Goal: Information Seeking & Learning: Find specific fact

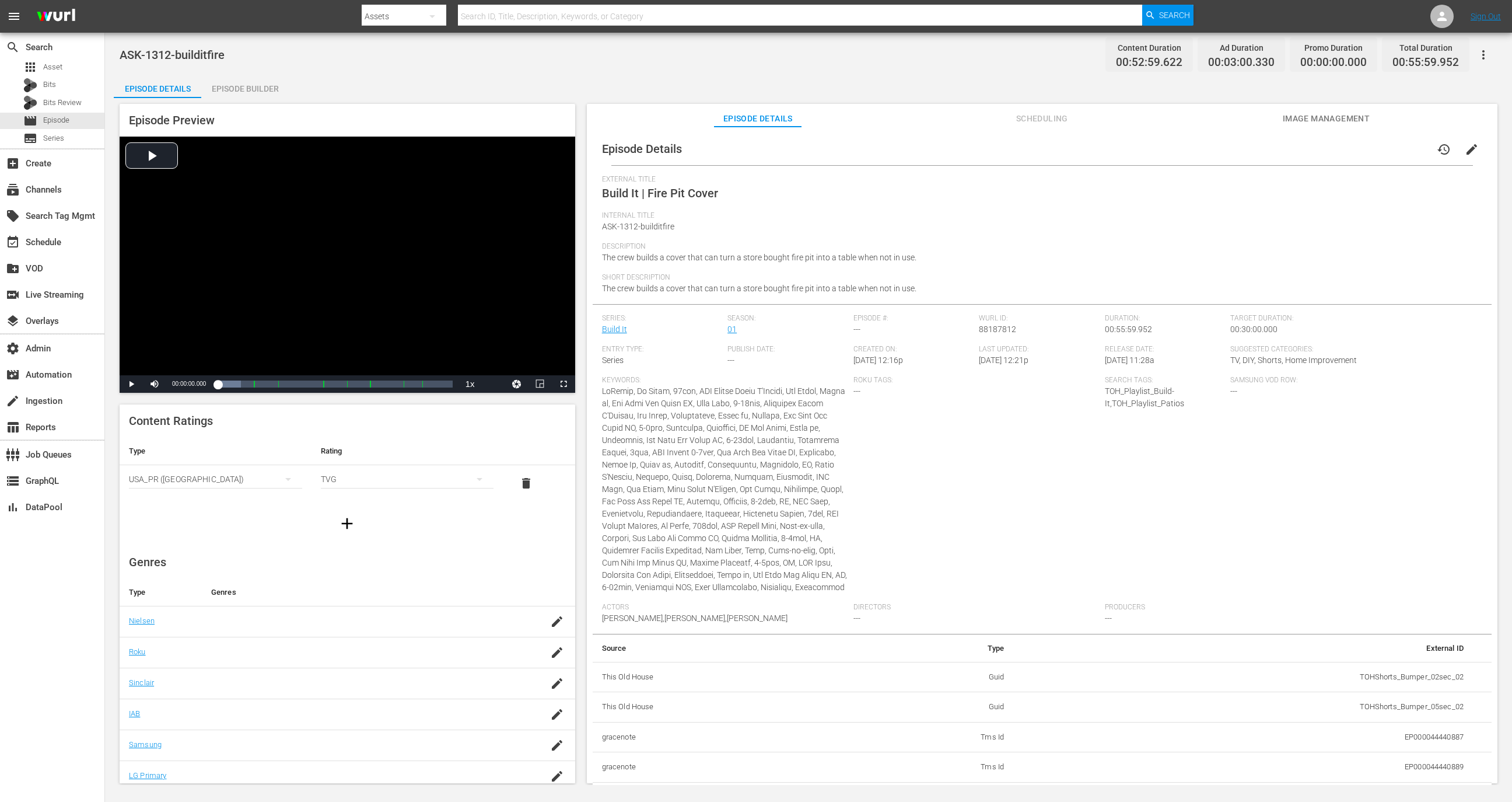
scroll to position [1431, 0]
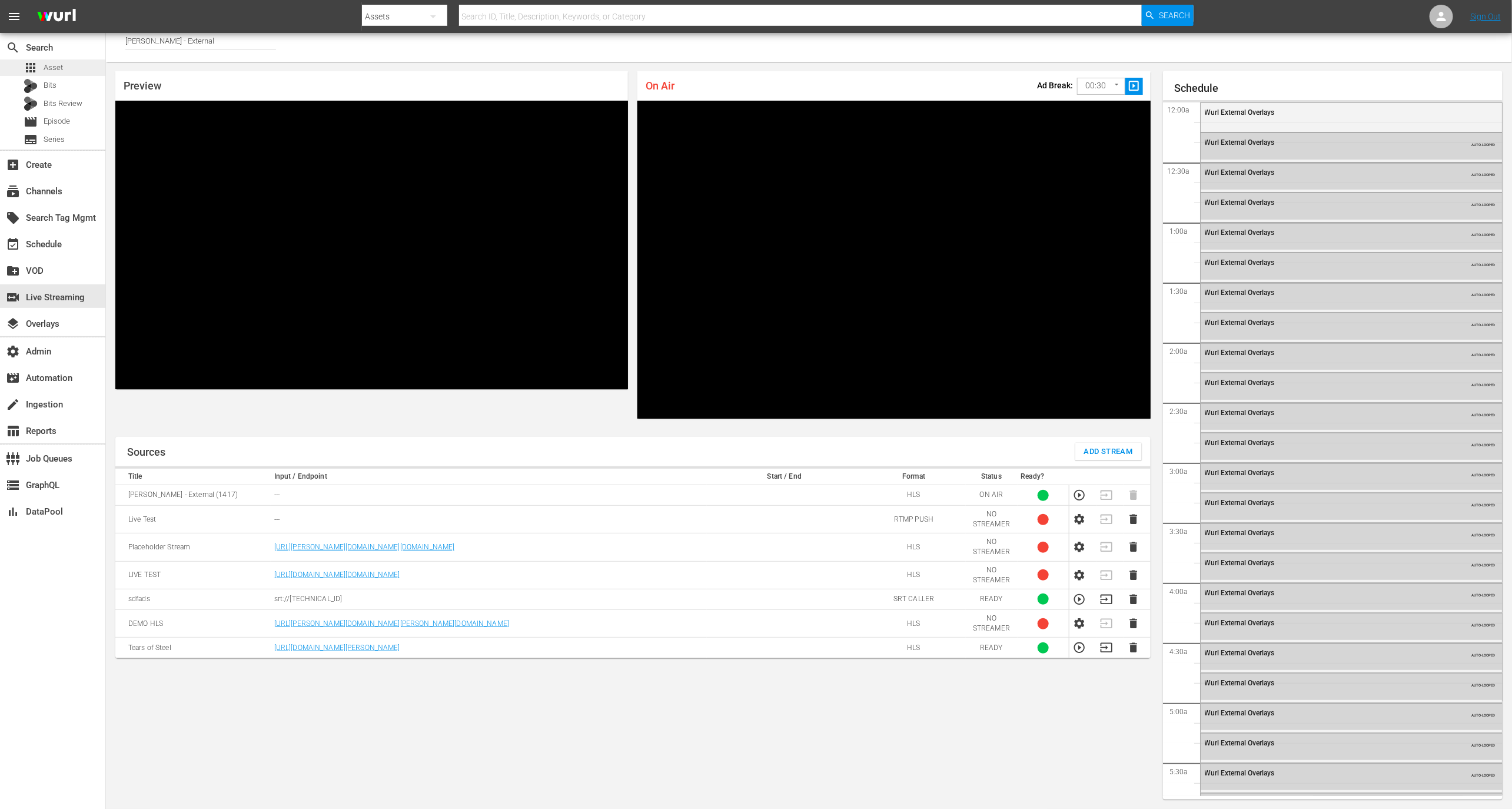
scroll to position [1995, 0]
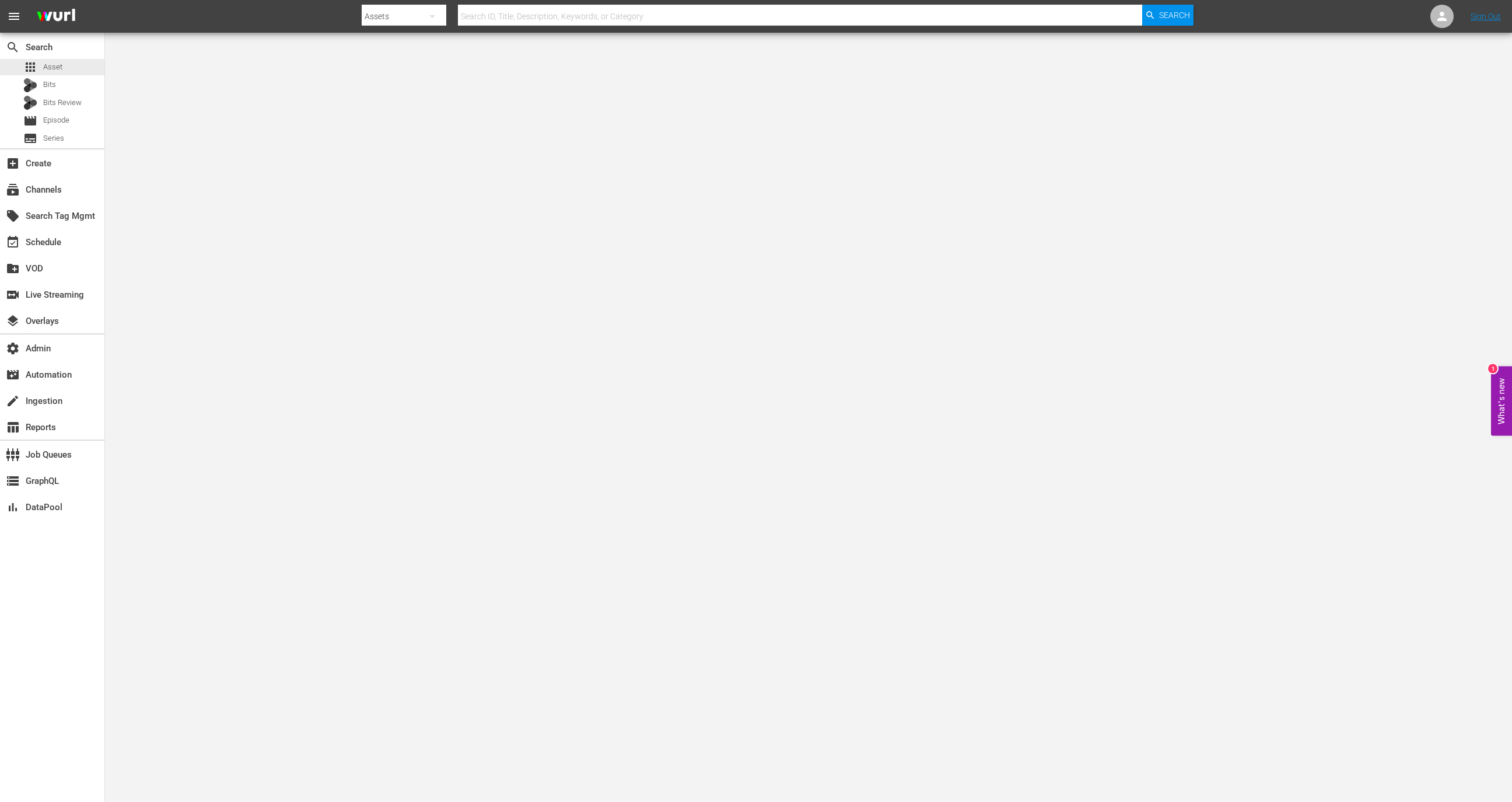
click at [44, 58] on div "search Search apps Asset Bits Bits Review movie Episode subtitles Series" at bounding box center [52, 90] width 104 height 115
click at [63, 74] on div "apps Asset" at bounding box center [52, 68] width 104 height 17
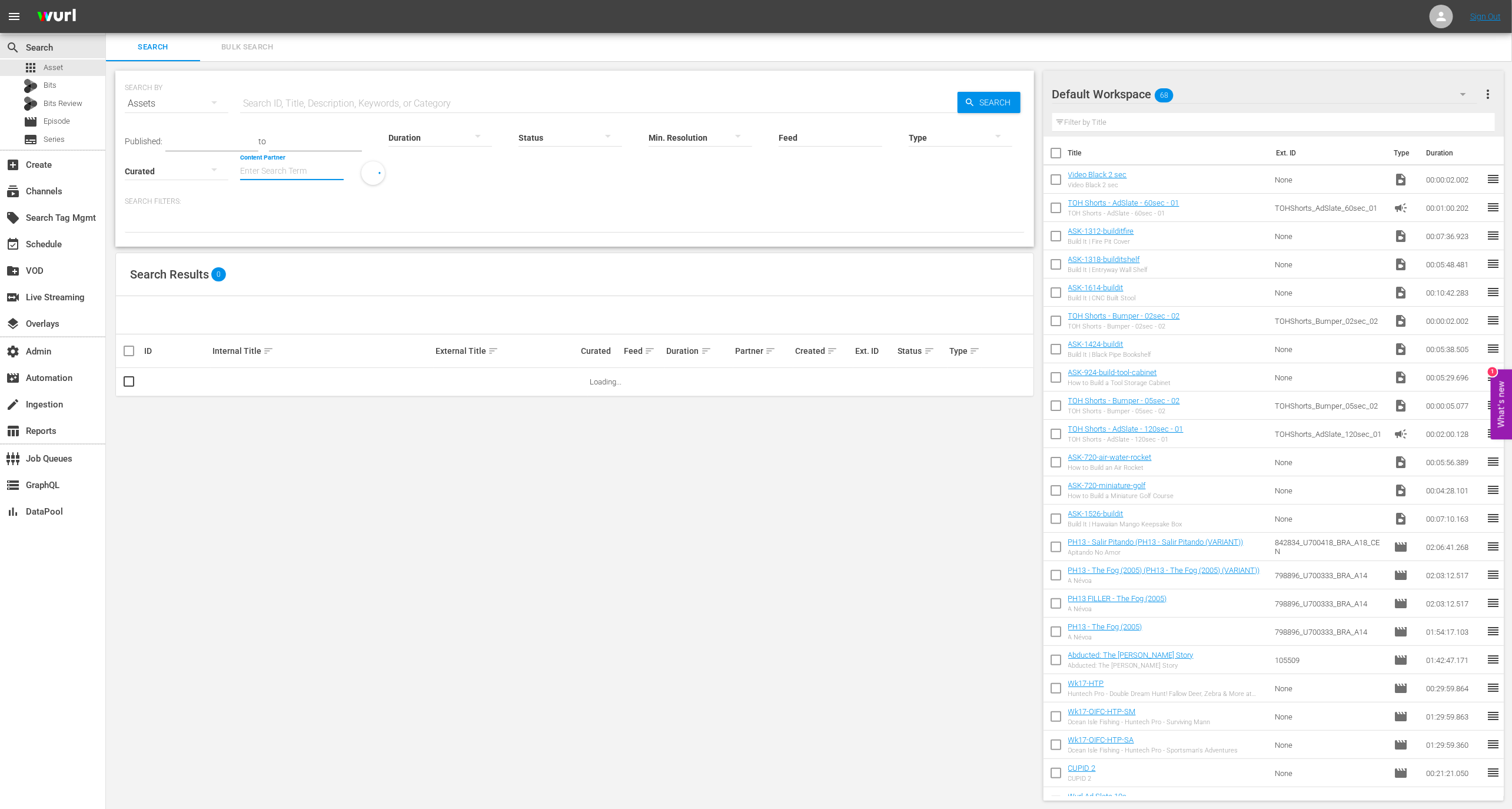
click at [303, 169] on input "Content Partner" at bounding box center [291, 172] width 104 height 42
click at [329, 204] on div "AMC Networks (138)" at bounding box center [335, 204] width 173 height 29
type input "AMC Networks (138)"
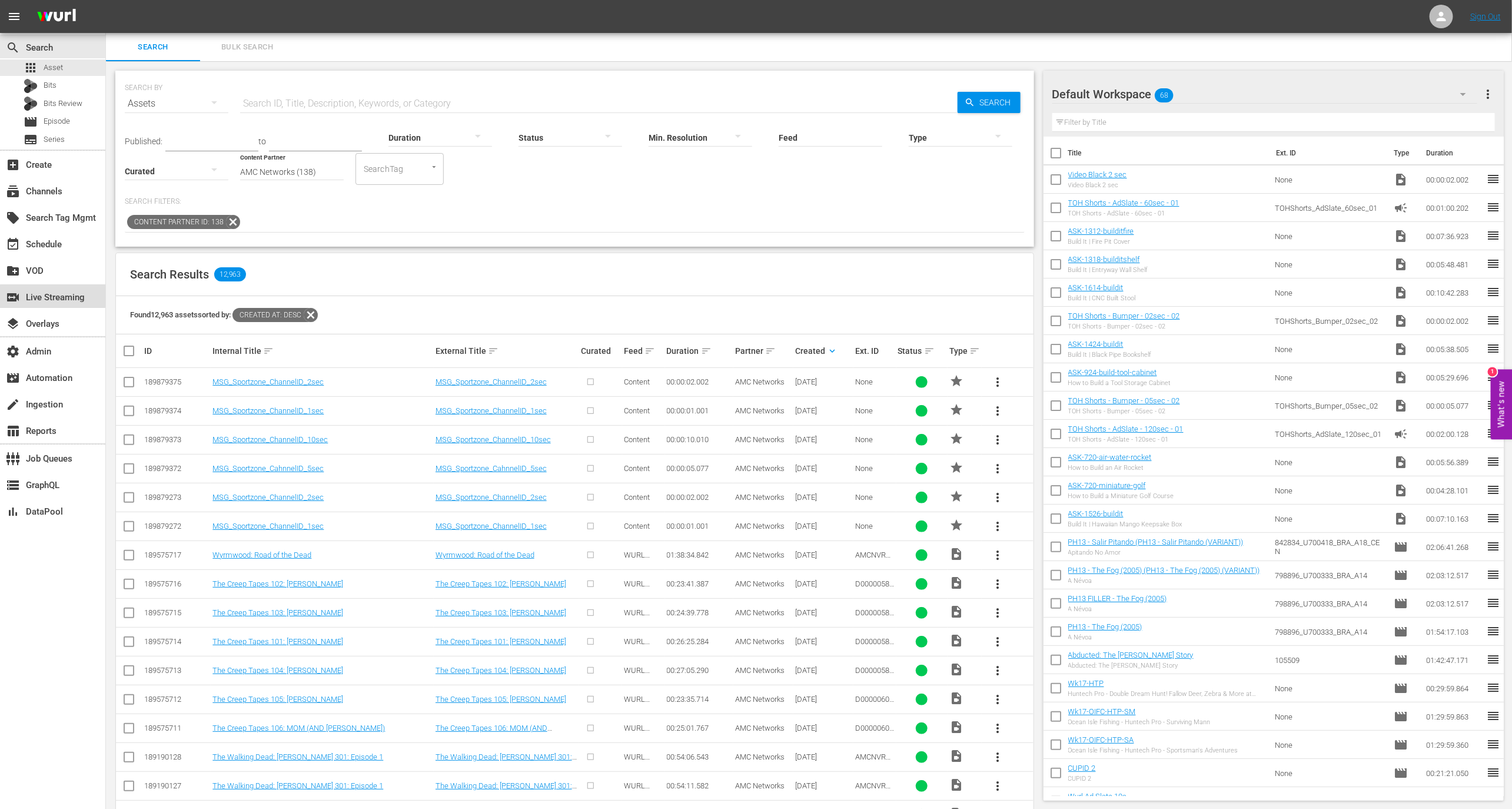
click at [63, 300] on div "switch_video Live Streaming" at bounding box center [33, 295] width 66 height 11
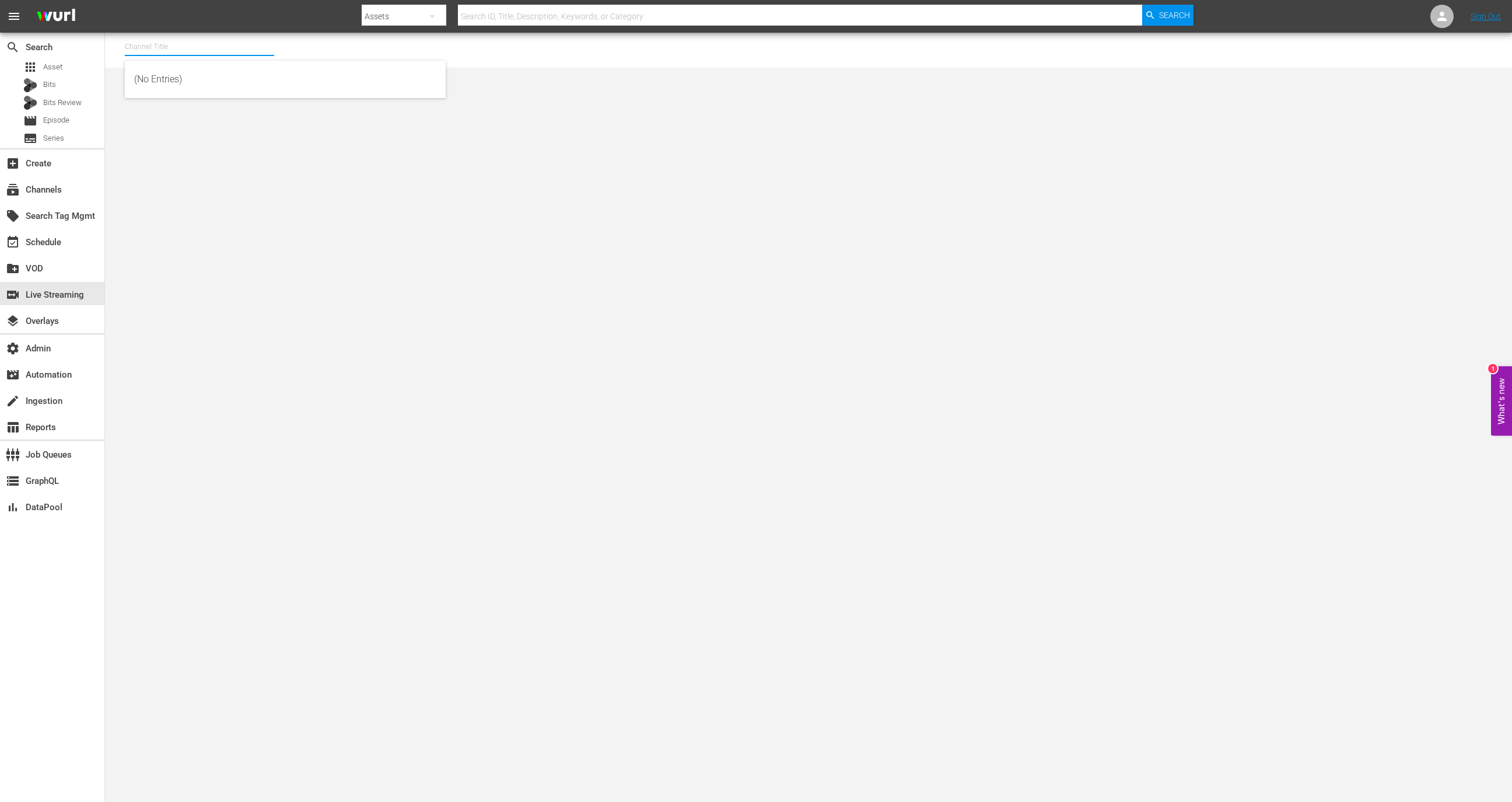
click at [220, 40] on input "text" at bounding box center [199, 47] width 149 height 28
click at [221, 51] on input "text" at bounding box center [199, 47] width 149 height 28
click at [235, 73] on div "Wurl - External (1417 - wurl_external_1)" at bounding box center [286, 79] width 302 height 28
type input "Wurl - External (1417 - wurl_external_1)"
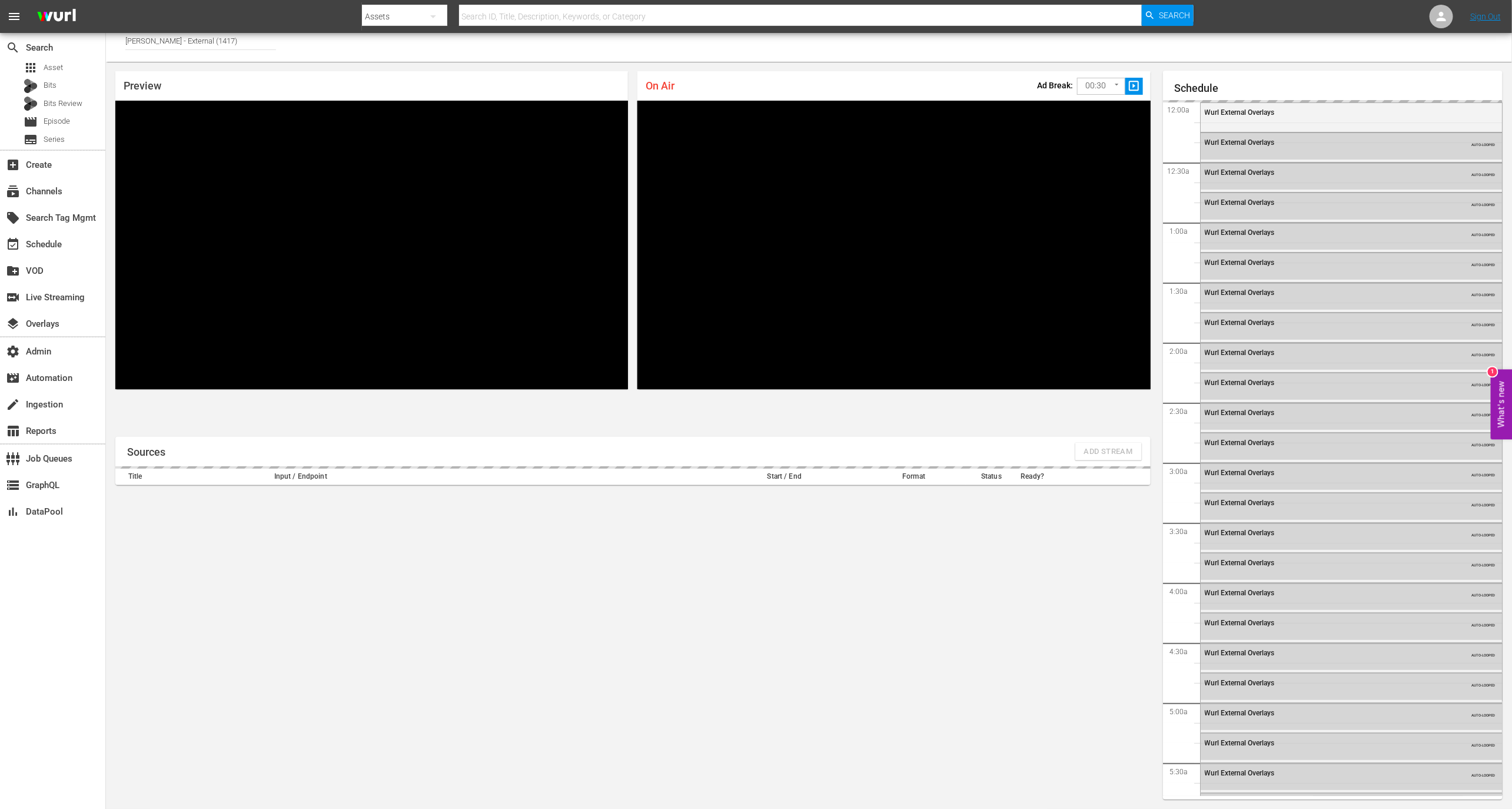
scroll to position [2098, 0]
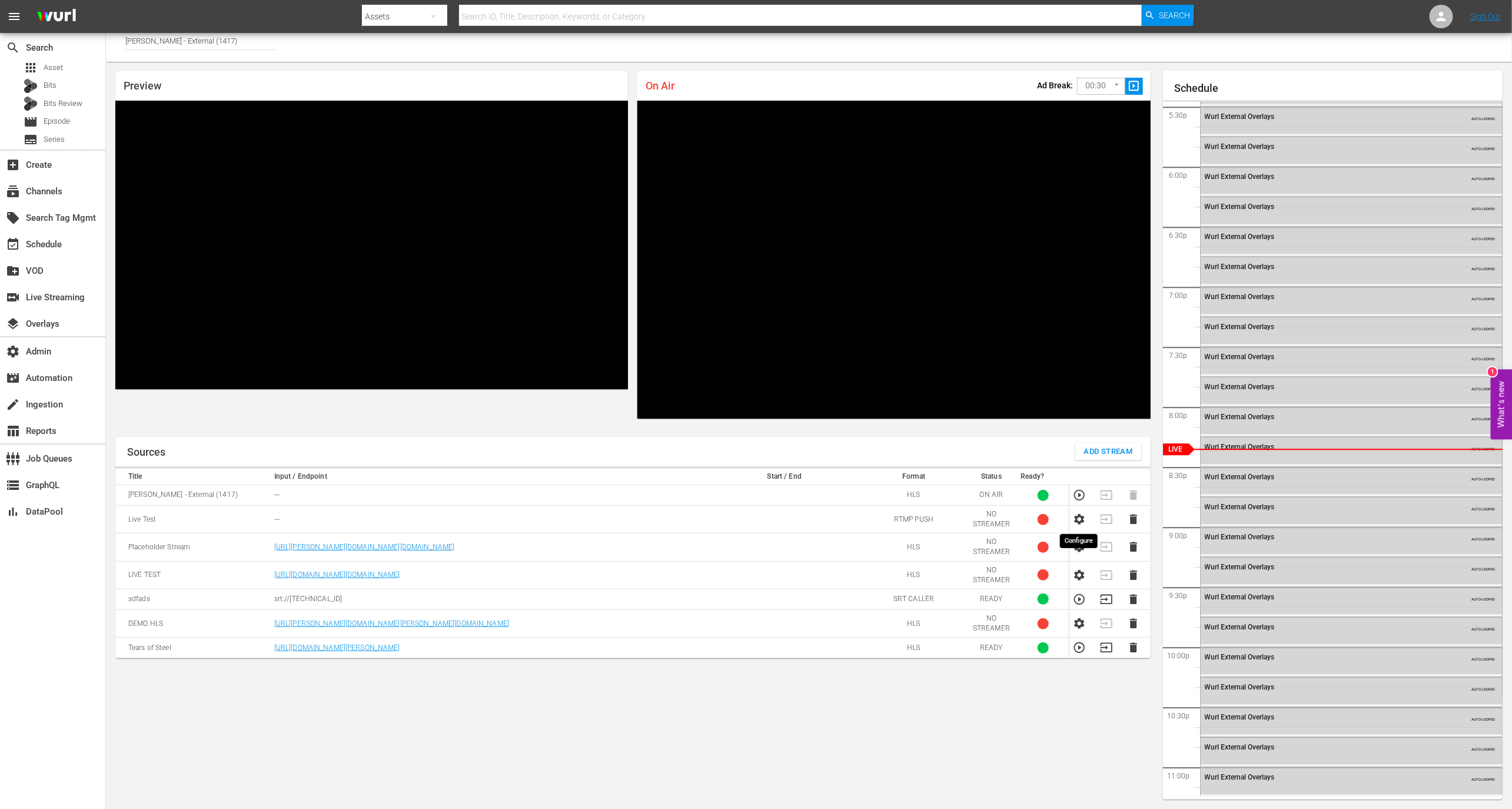
click at [1078, 522] on icon "button" at bounding box center [1079, 519] width 10 height 11
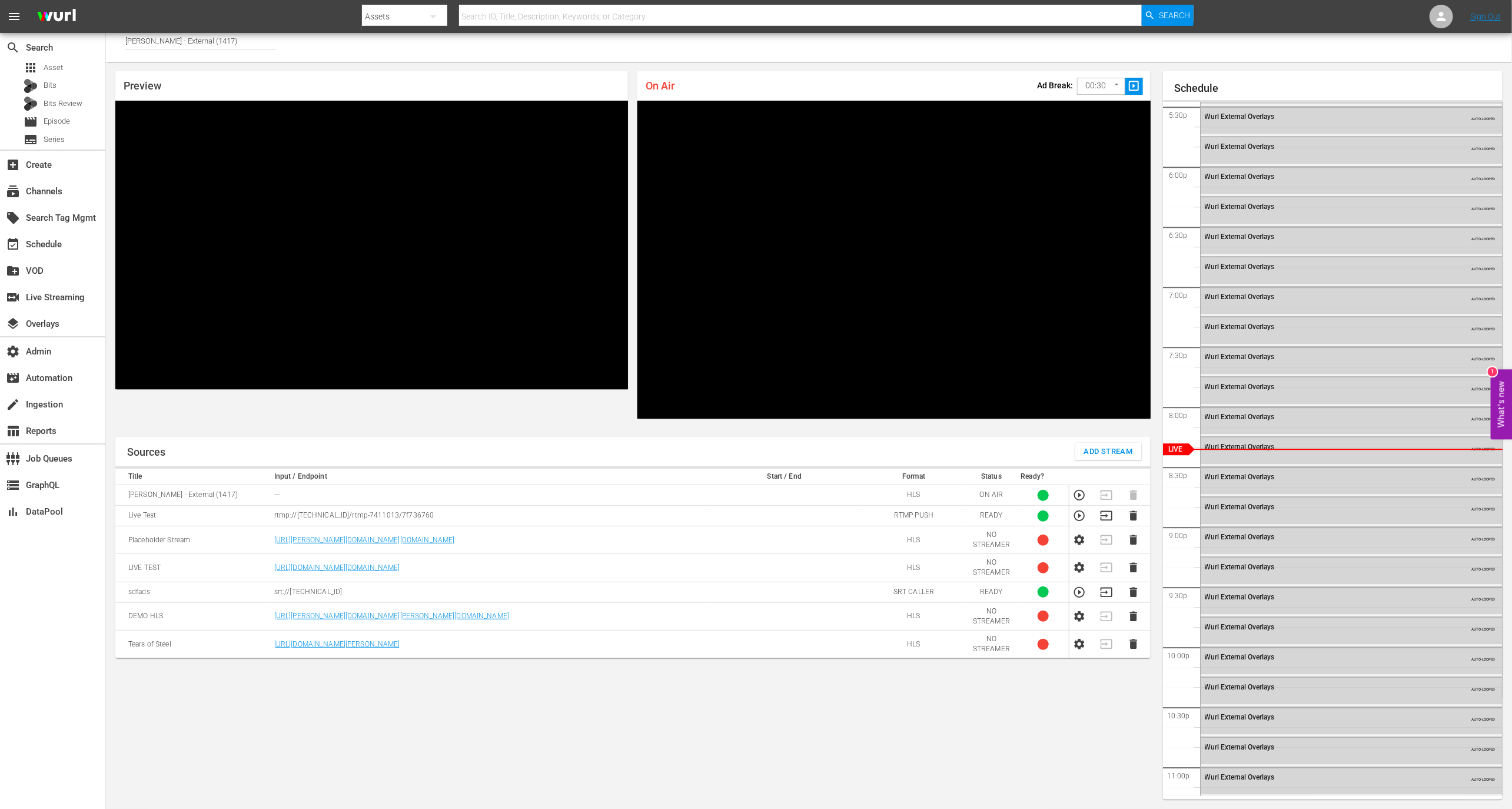
click at [403, 517] on p "rtmp://44.218.130.30:1935/rtmp-7411013/7f736760" at bounding box center [489, 516] width 429 height 10
copy p "rtmp://44.218.130.30:1935/rtmp-7411013/7f736760"
click at [1075, 522] on td at bounding box center [1082, 516] width 27 height 20
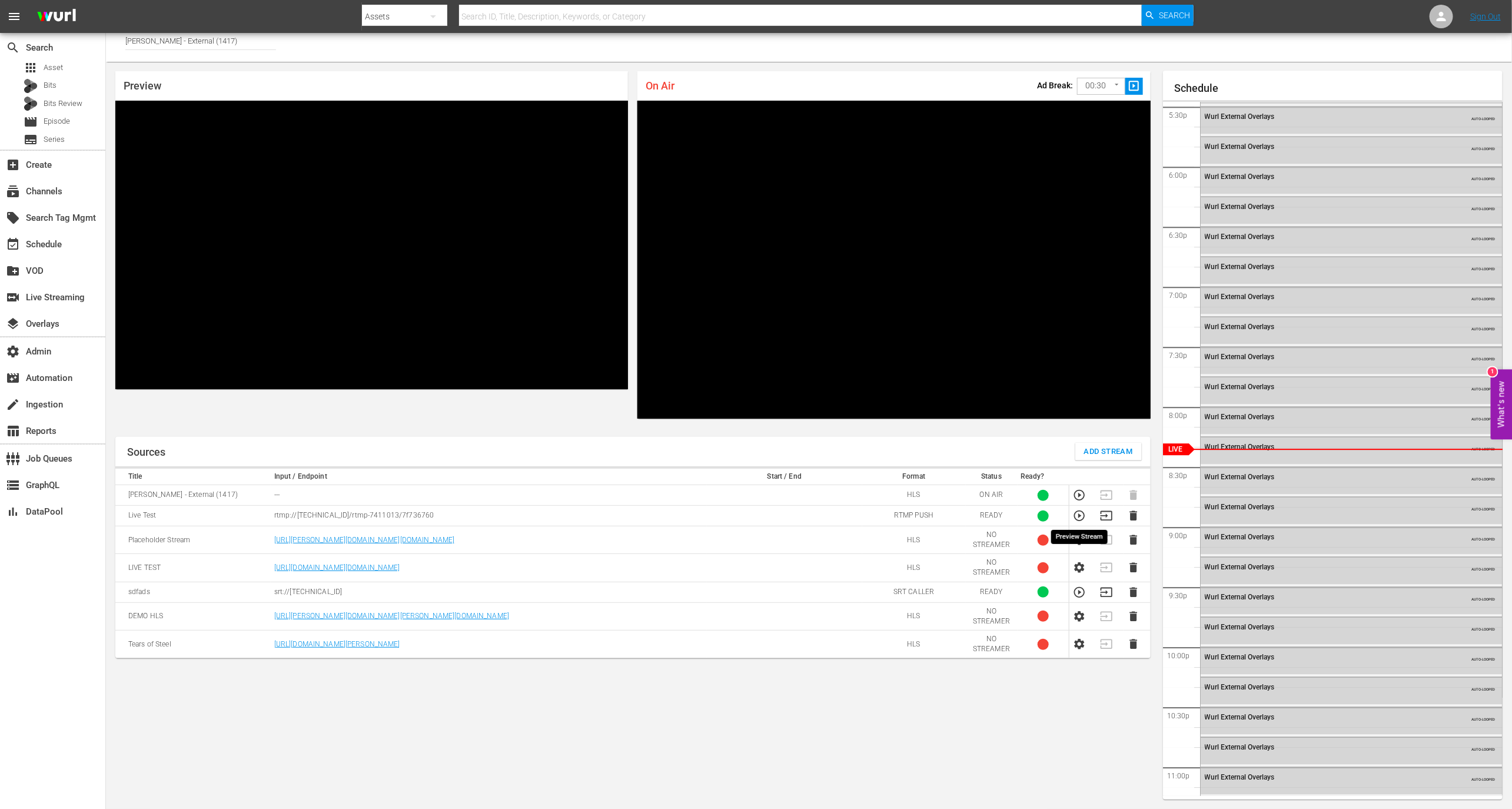
click at [1081, 515] on icon "button" at bounding box center [1079, 515] width 13 height 13
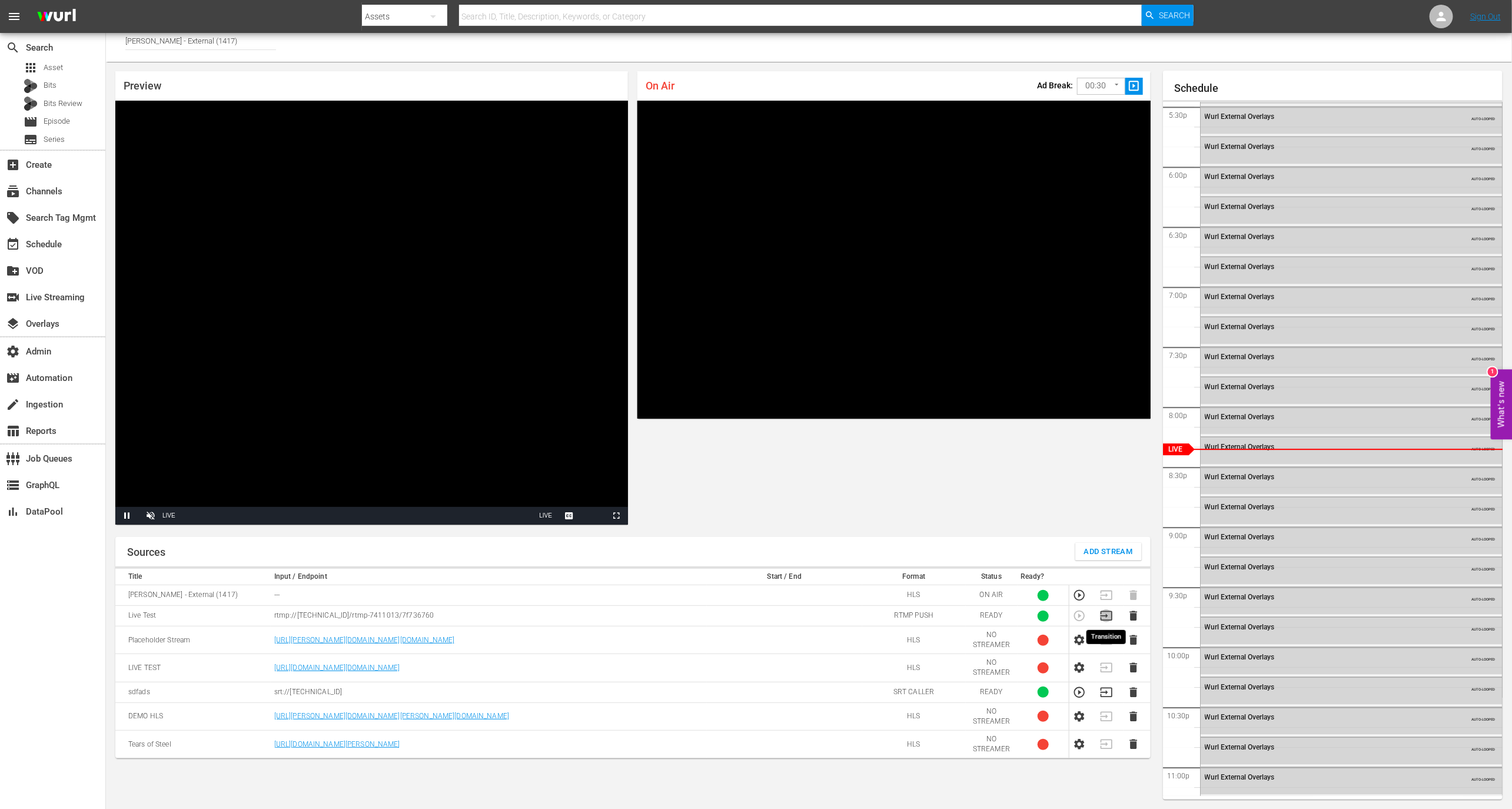
click at [1109, 614] on icon "button" at bounding box center [1106, 615] width 13 height 13
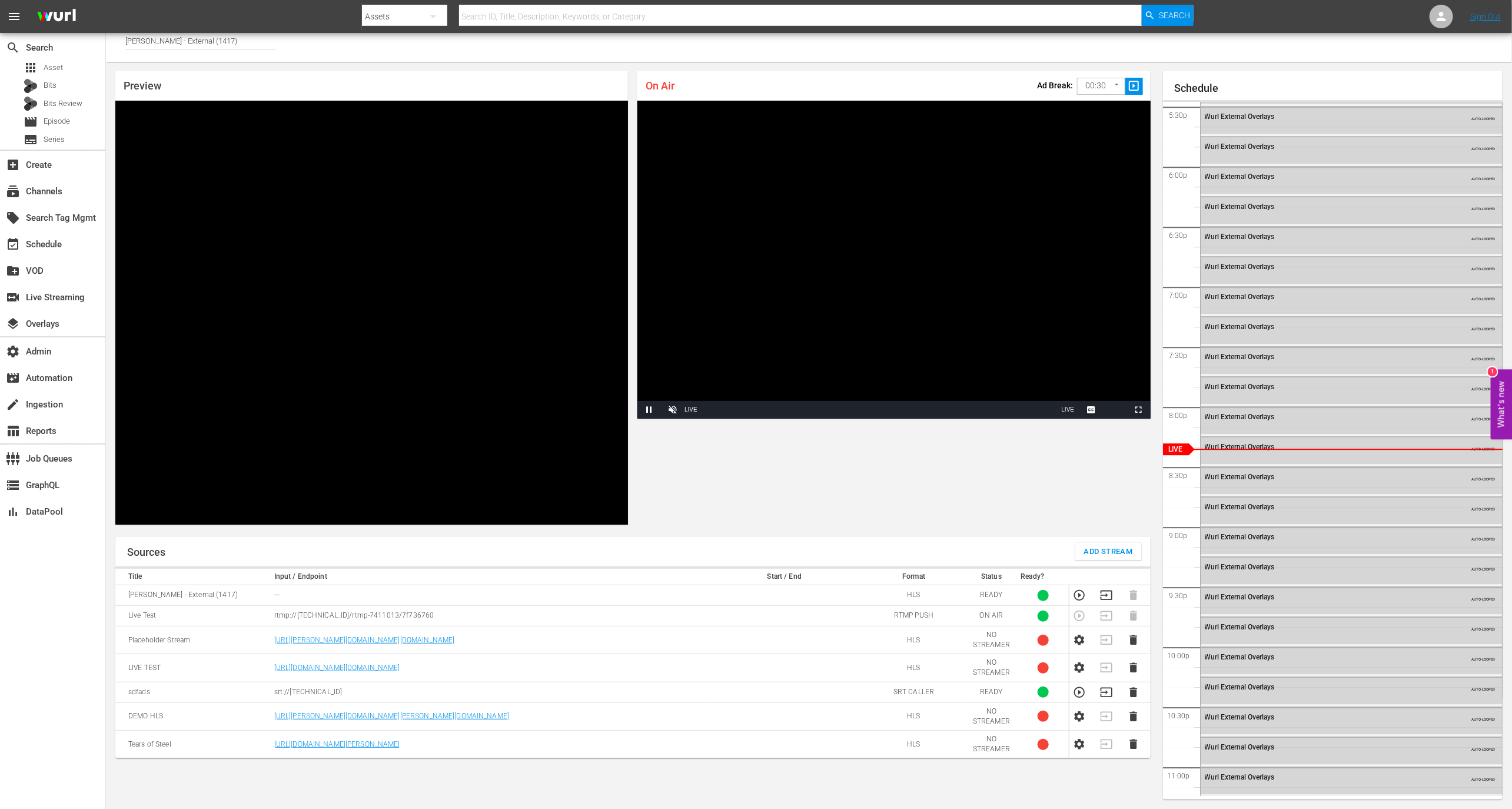
click at [1133, 91] on span "slideshow_sharp" at bounding box center [1134, 86] width 13 height 13
click at [1107, 597] on icon "button" at bounding box center [1106, 595] width 13 height 13
click at [1107, 609] on icon "button" at bounding box center [1106, 615] width 13 height 13
click at [1132, 91] on span "slideshow_sharp" at bounding box center [1134, 86] width 13 height 13
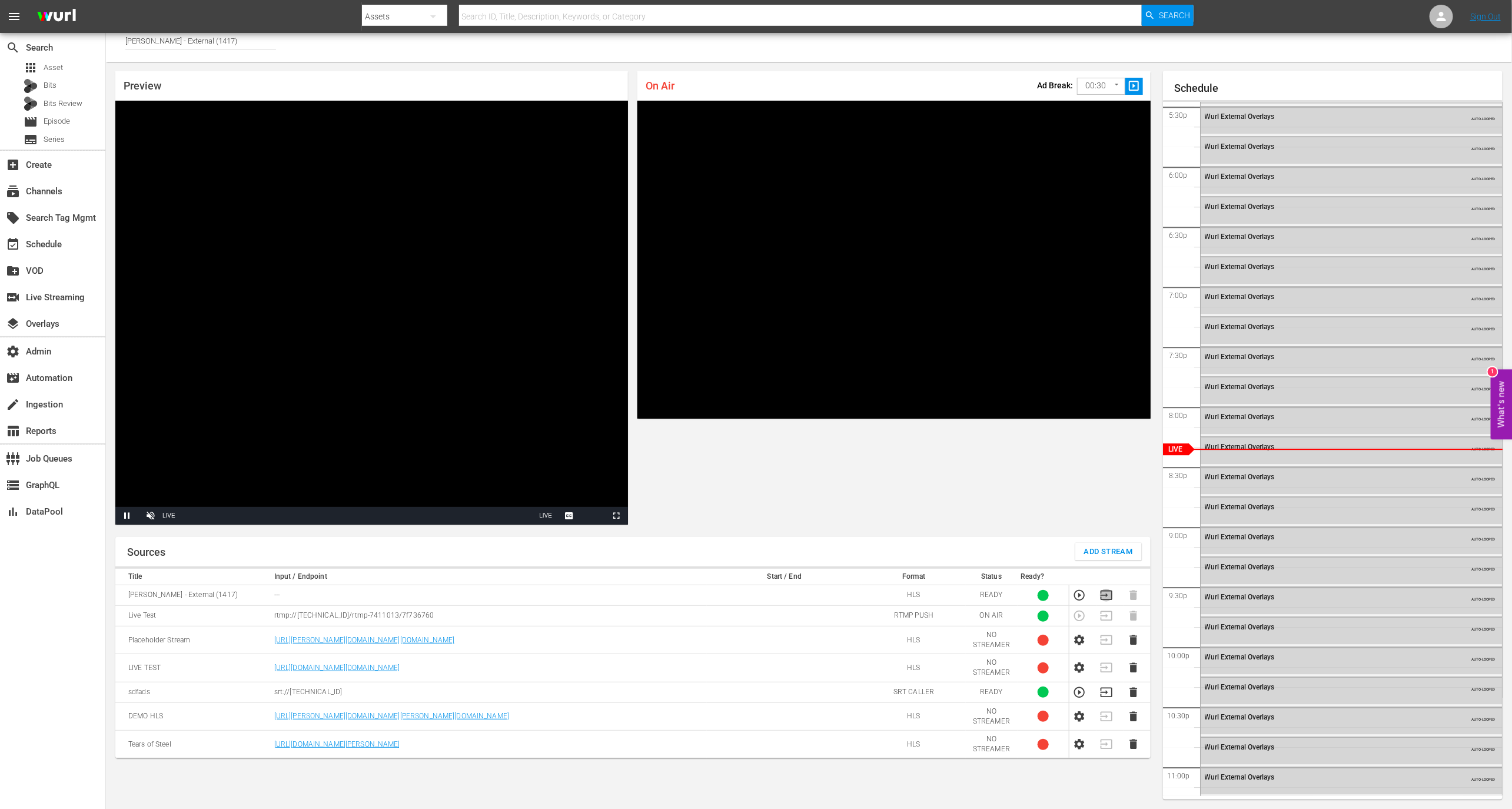
click at [1108, 596] on icon "button" at bounding box center [1106, 595] width 13 height 13
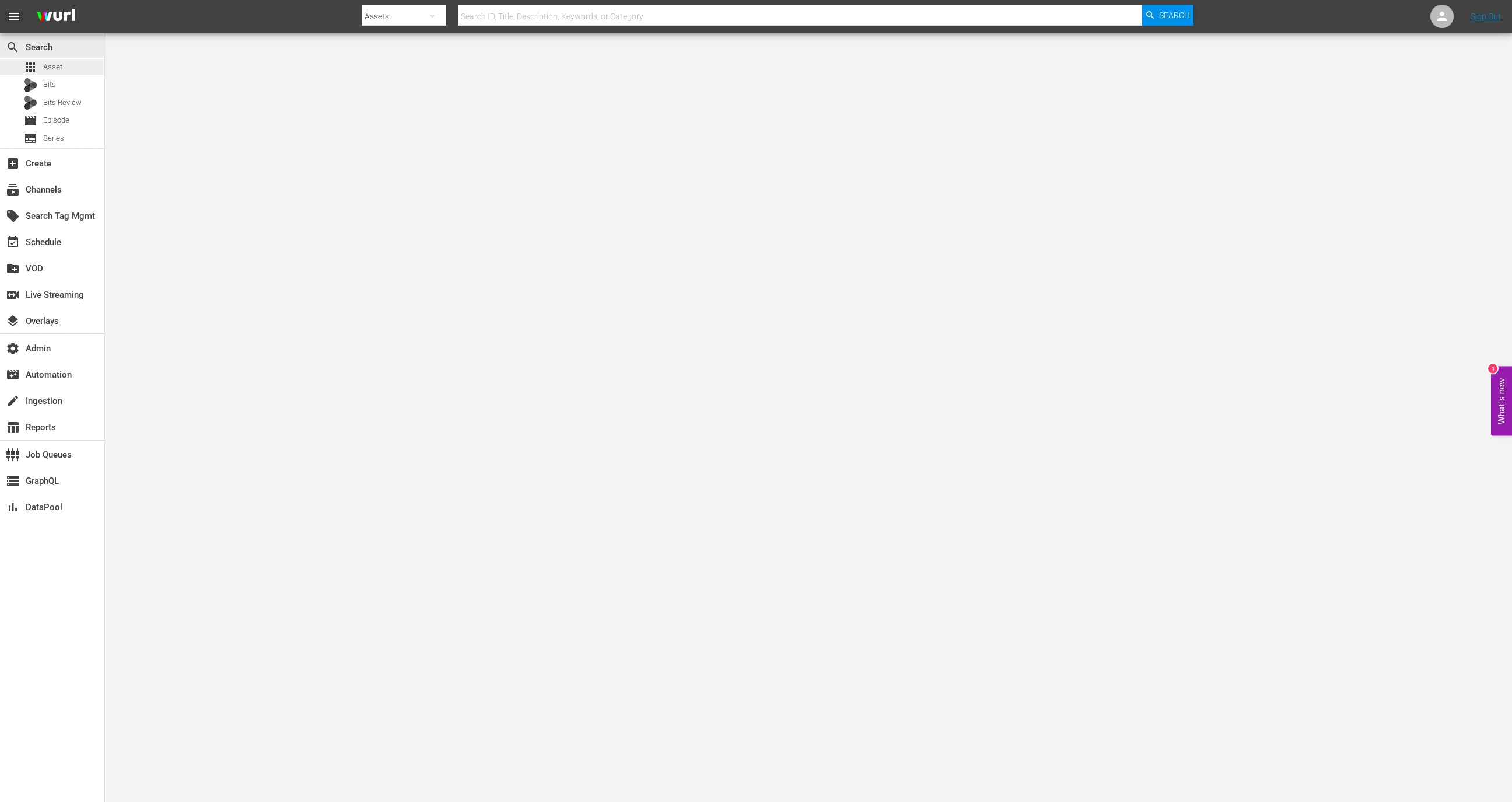
click at [63, 65] on div "apps Asset" at bounding box center [52, 68] width 104 height 17
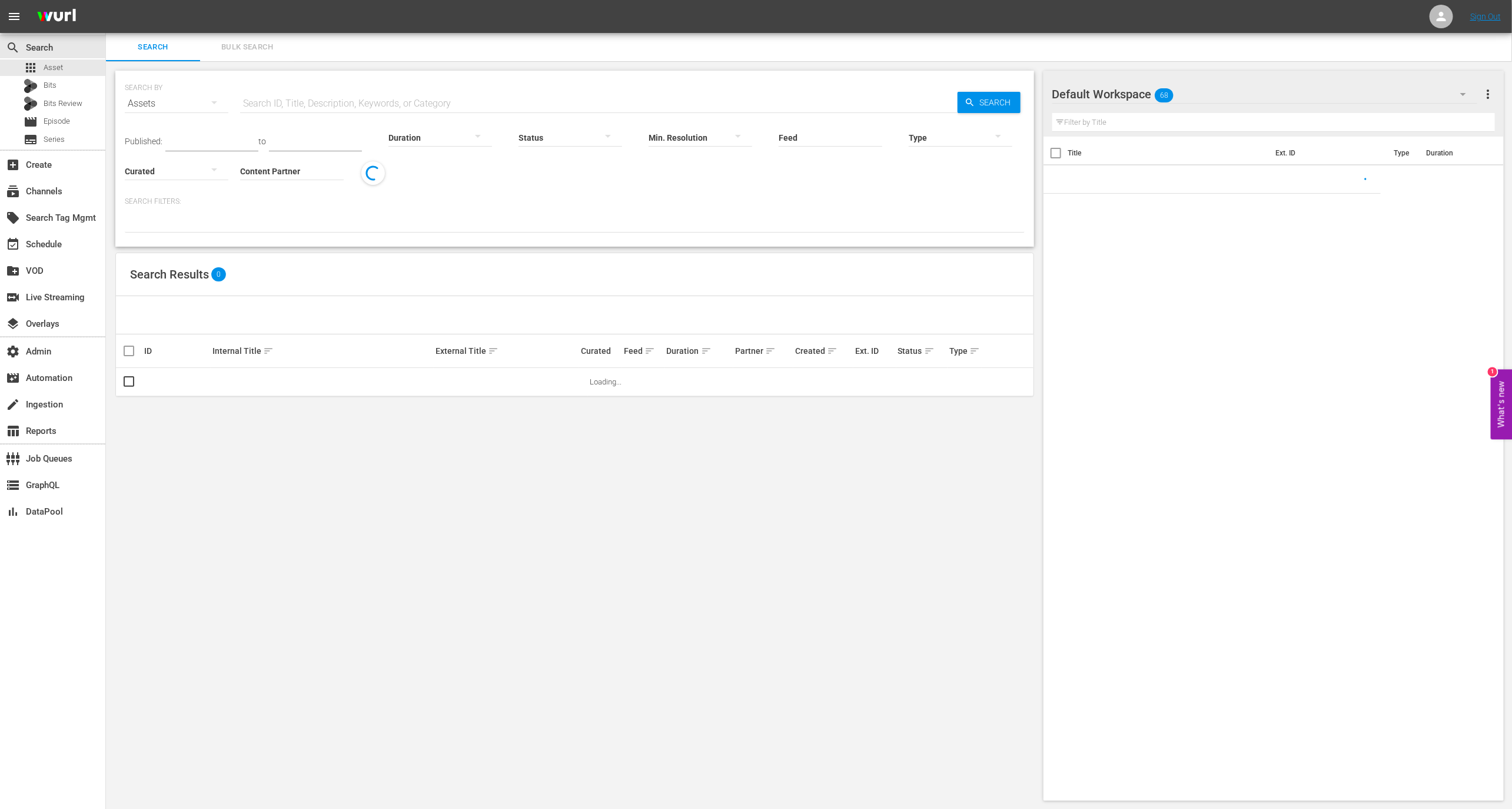
click at [264, 50] on span "Bulk Search" at bounding box center [247, 47] width 80 height 13
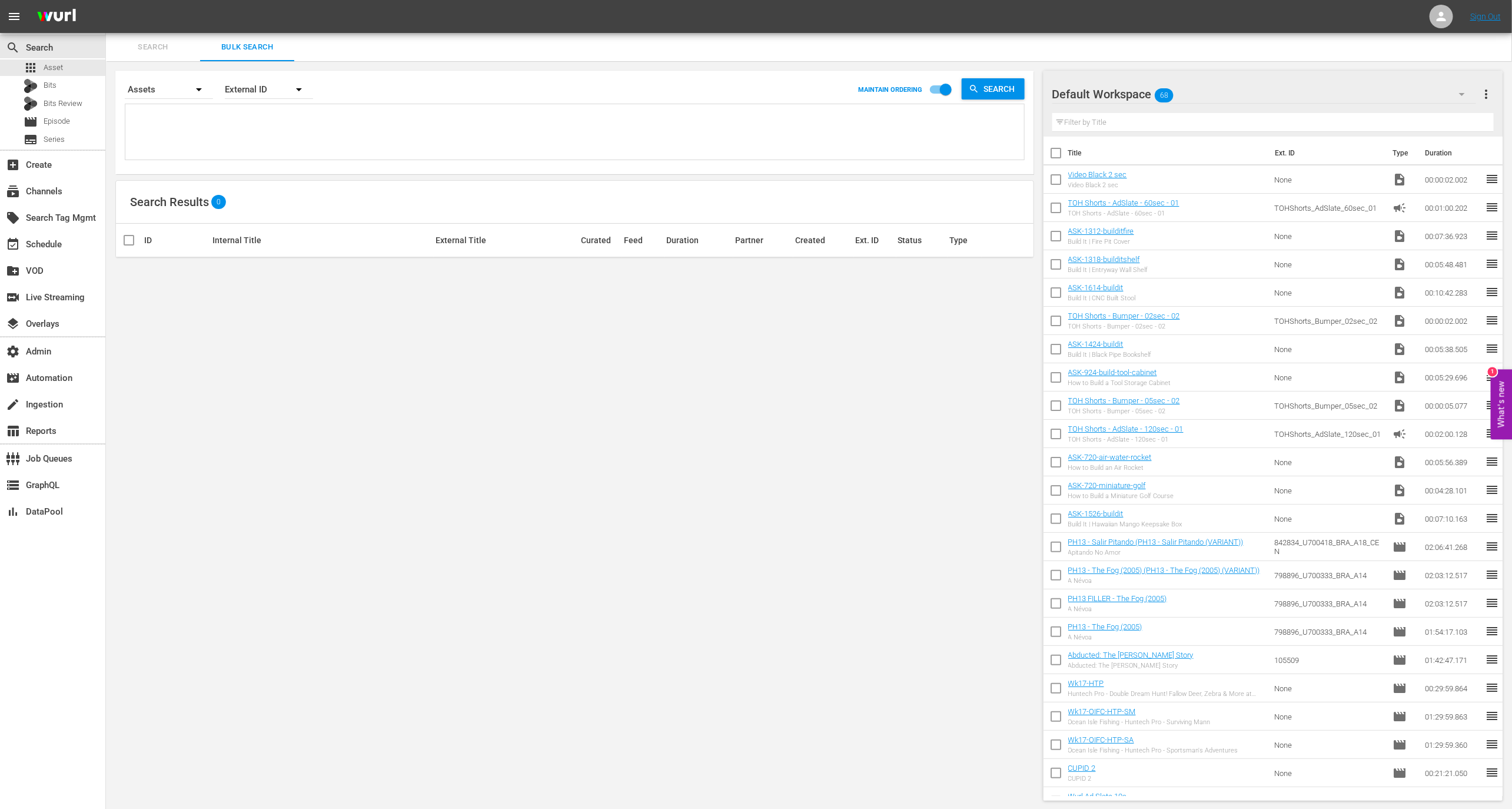
click at [292, 94] on icon "button" at bounding box center [298, 89] width 14 height 14
click at [278, 140] on div "Wurl ID" at bounding box center [263, 141] width 47 height 19
click at [298, 111] on textarea at bounding box center [575, 134] width 895 height 54
paste textarea "40279217 40279216 170653714 185145271 39260192 39260188 39260189 39260190 39260…"
type textarea "40279217 40279216 170653714 185145271 39260192 39260188 39260189 39260190 39260…"
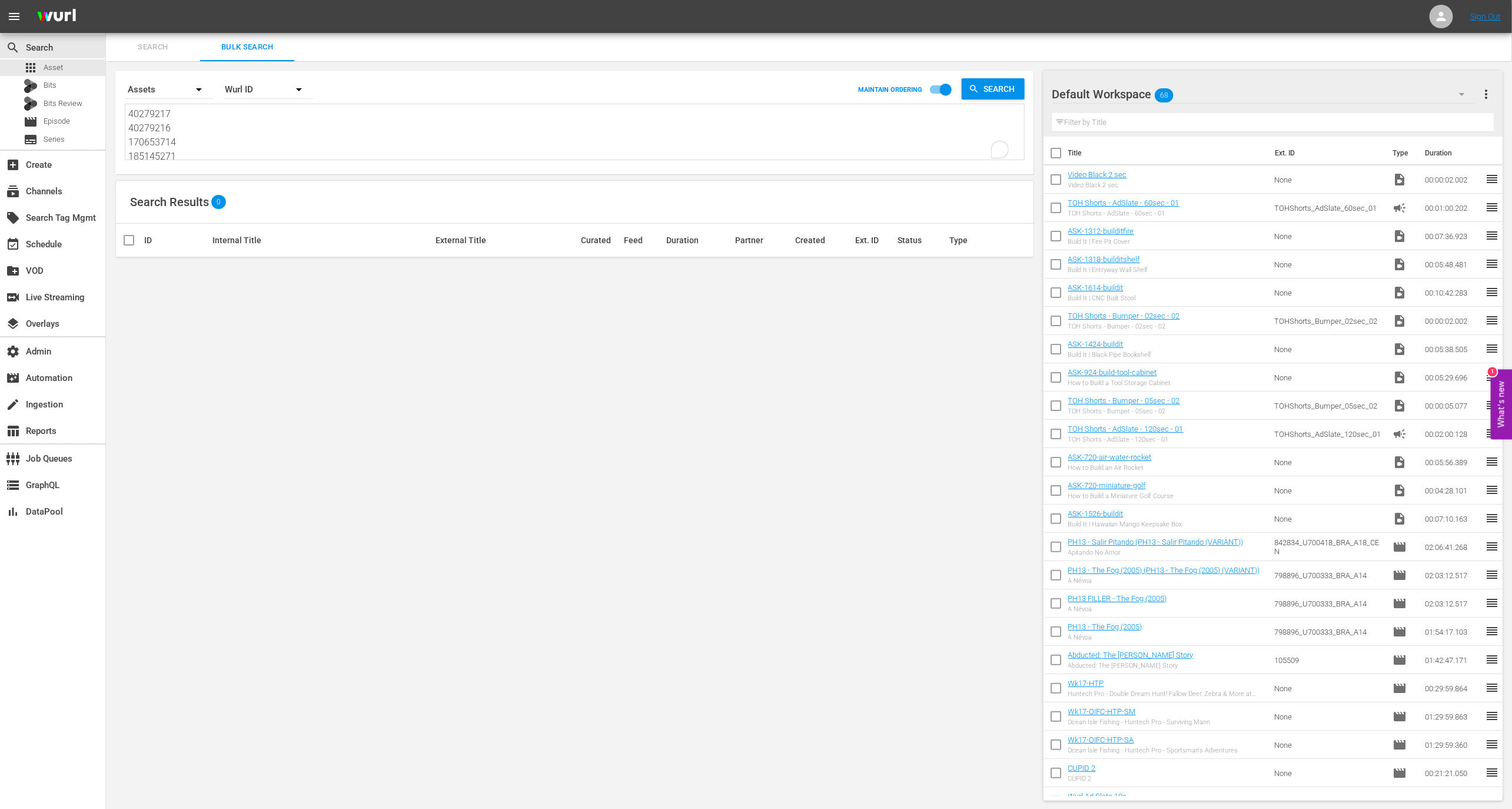
type textarea "40279217 40279216 170653714 185145271 39260192 39260188 39260189 39260190 39260…"
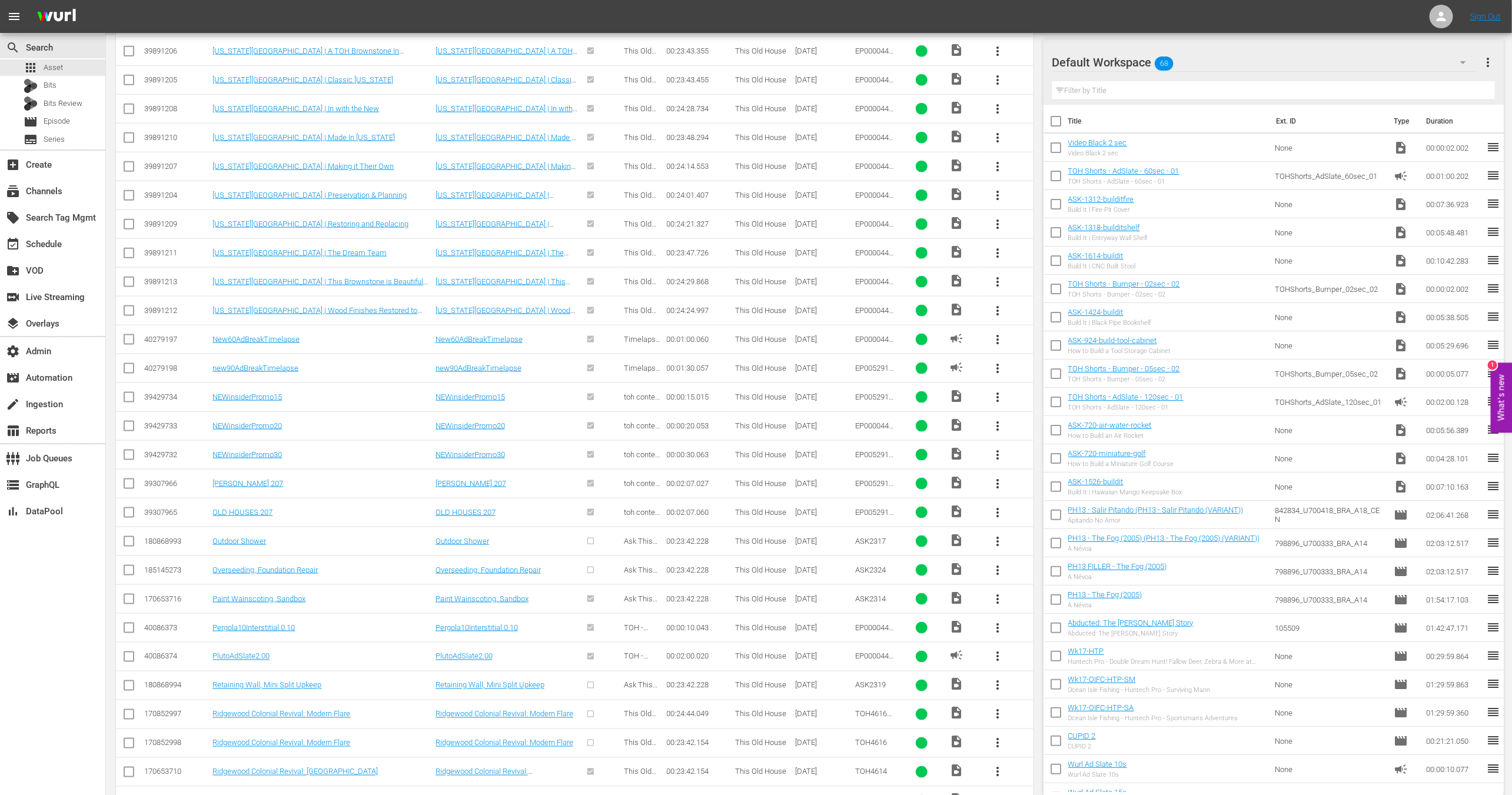
scroll to position [1433, 0]
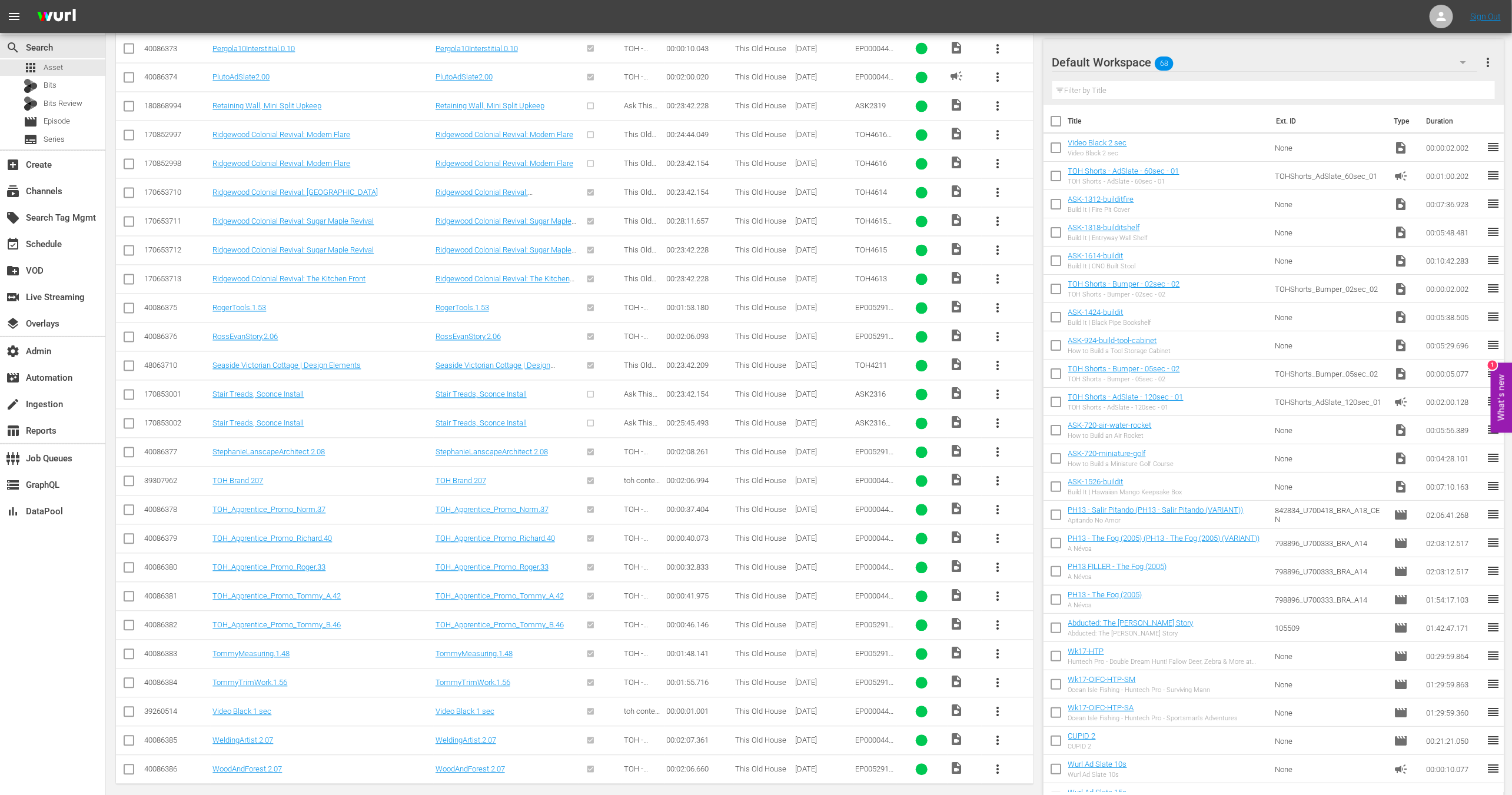
type textarea "40279217 40279216 170653714 185145271 39260192 39260188 39260189 39260190 39260…"
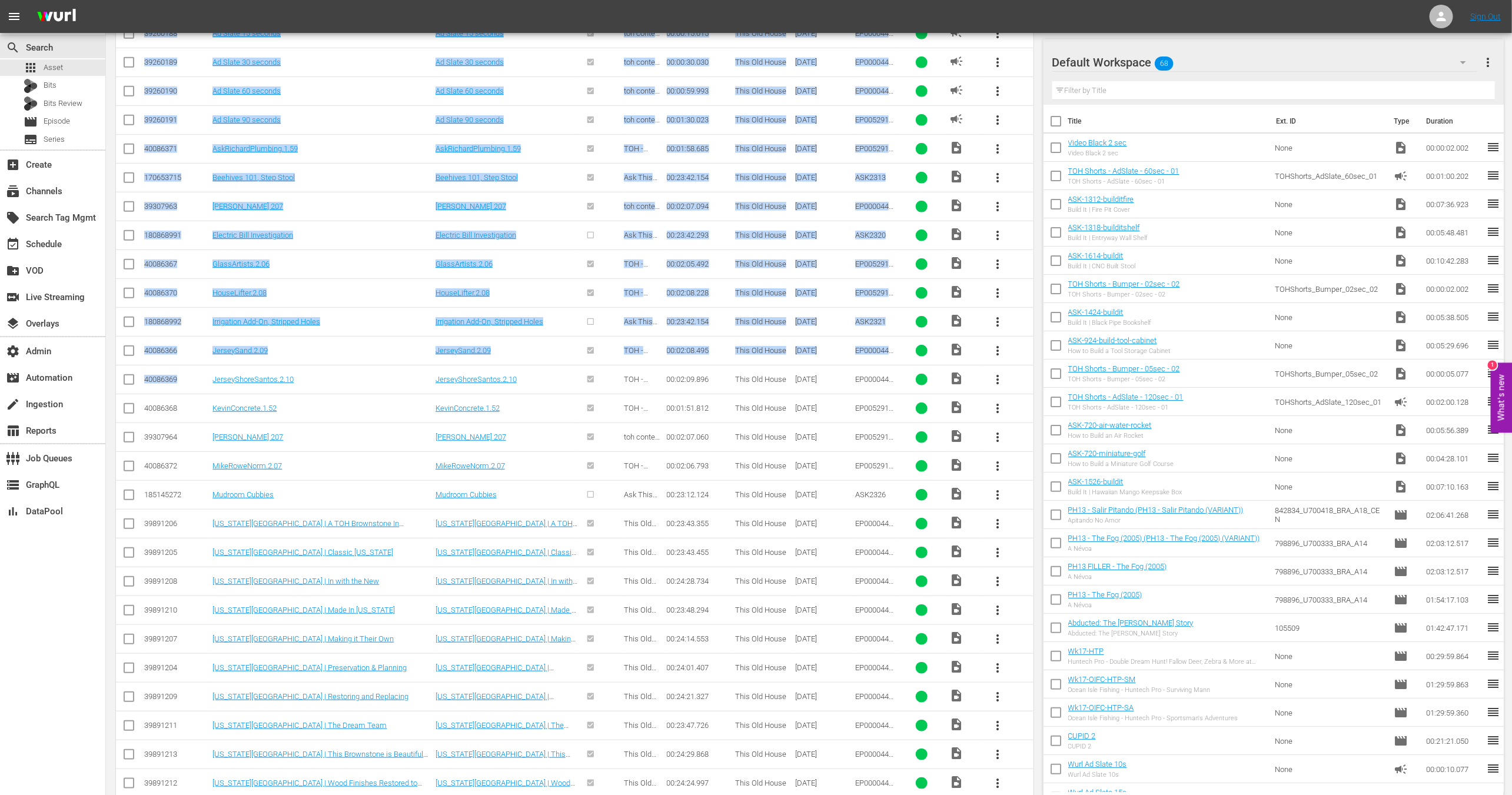
scroll to position [0, 0]
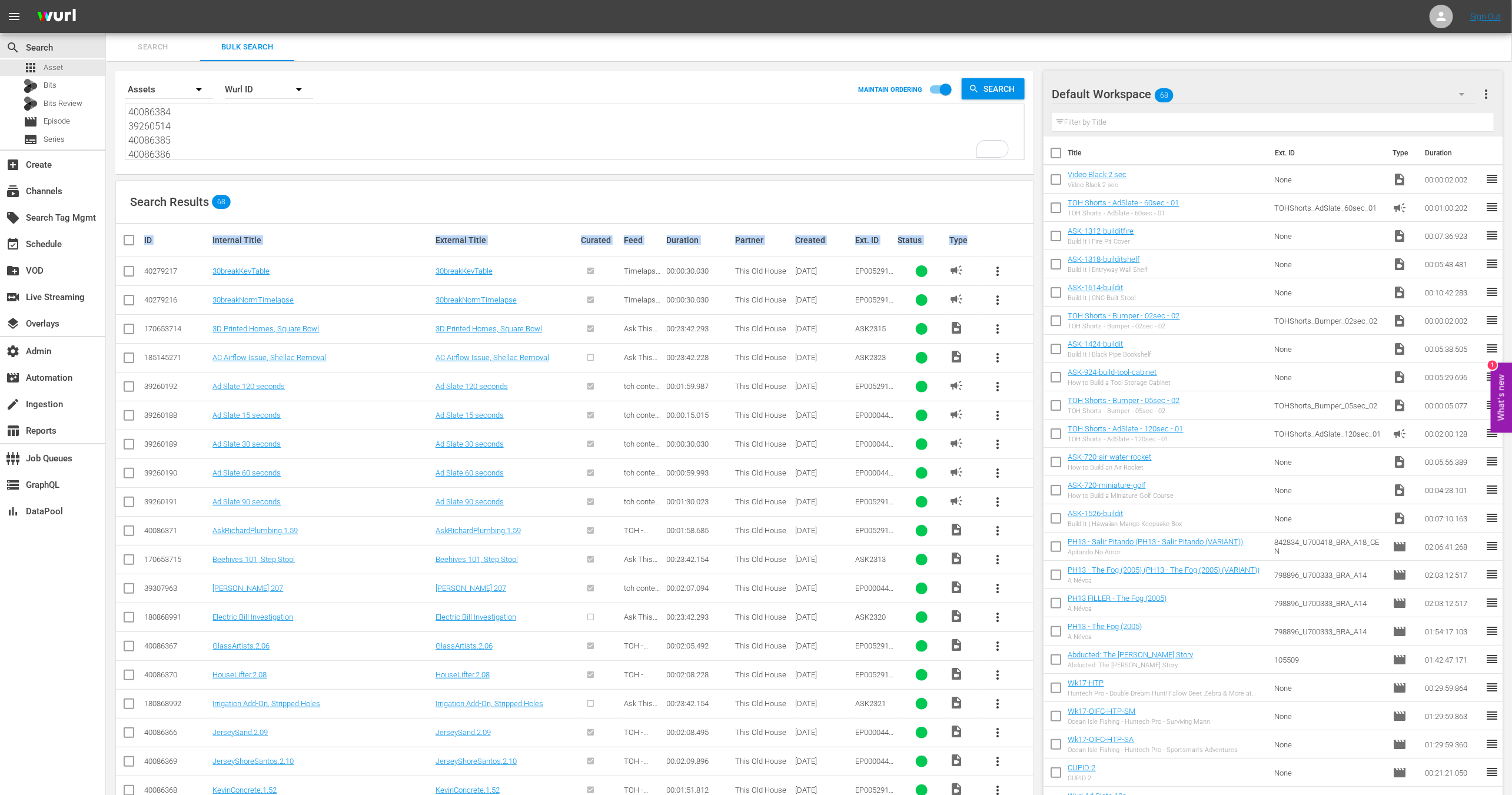
drag, startPoint x: 1023, startPoint y: 758, endPoint x: 146, endPoint y: 232, distance: 1022.6
copy tr "ID Internal Title External Title Curated Feed Duration Partner Created Ext. ID …"
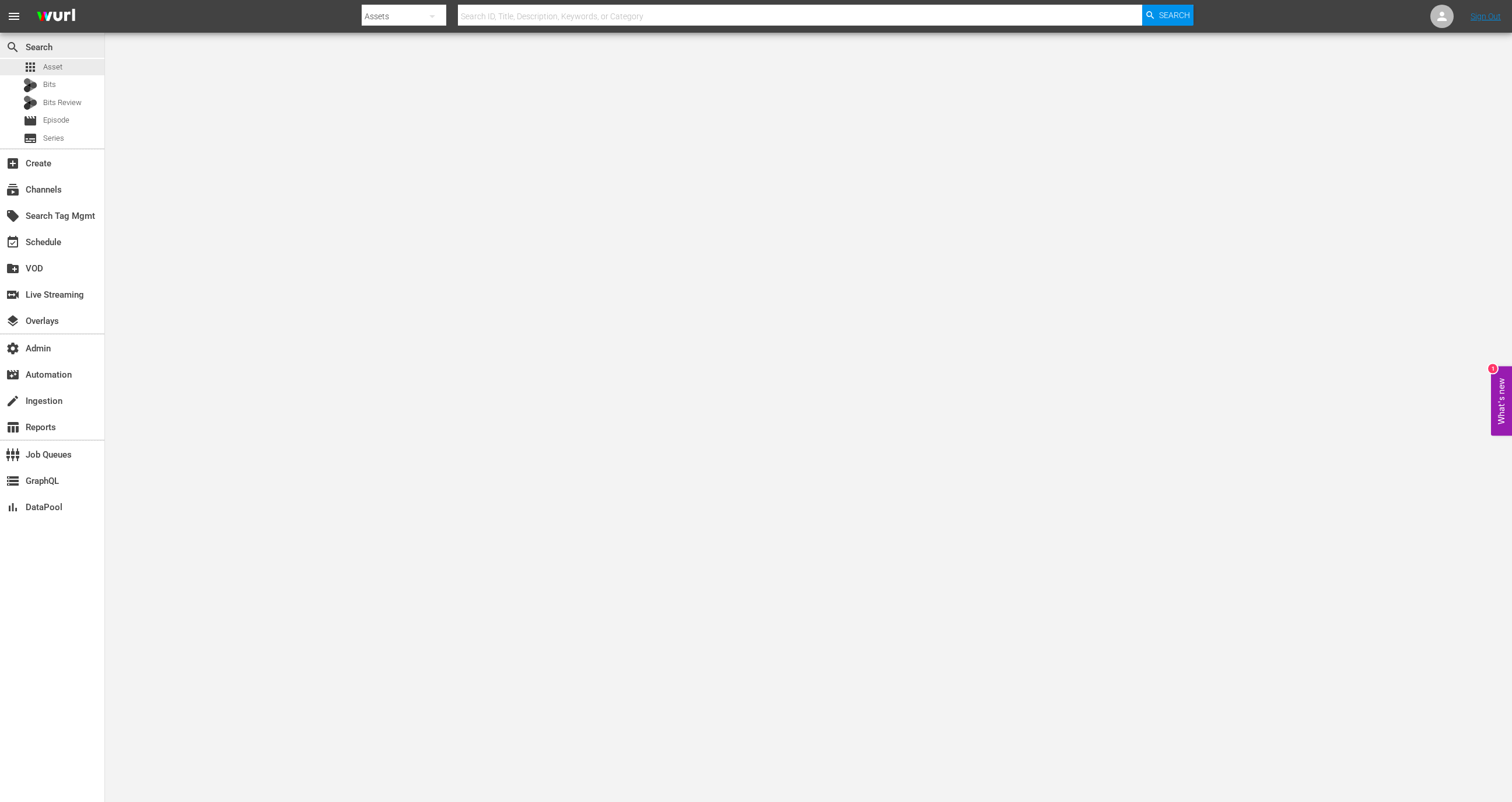
click at [84, 52] on div "search Search" at bounding box center [52, 46] width 104 height 23
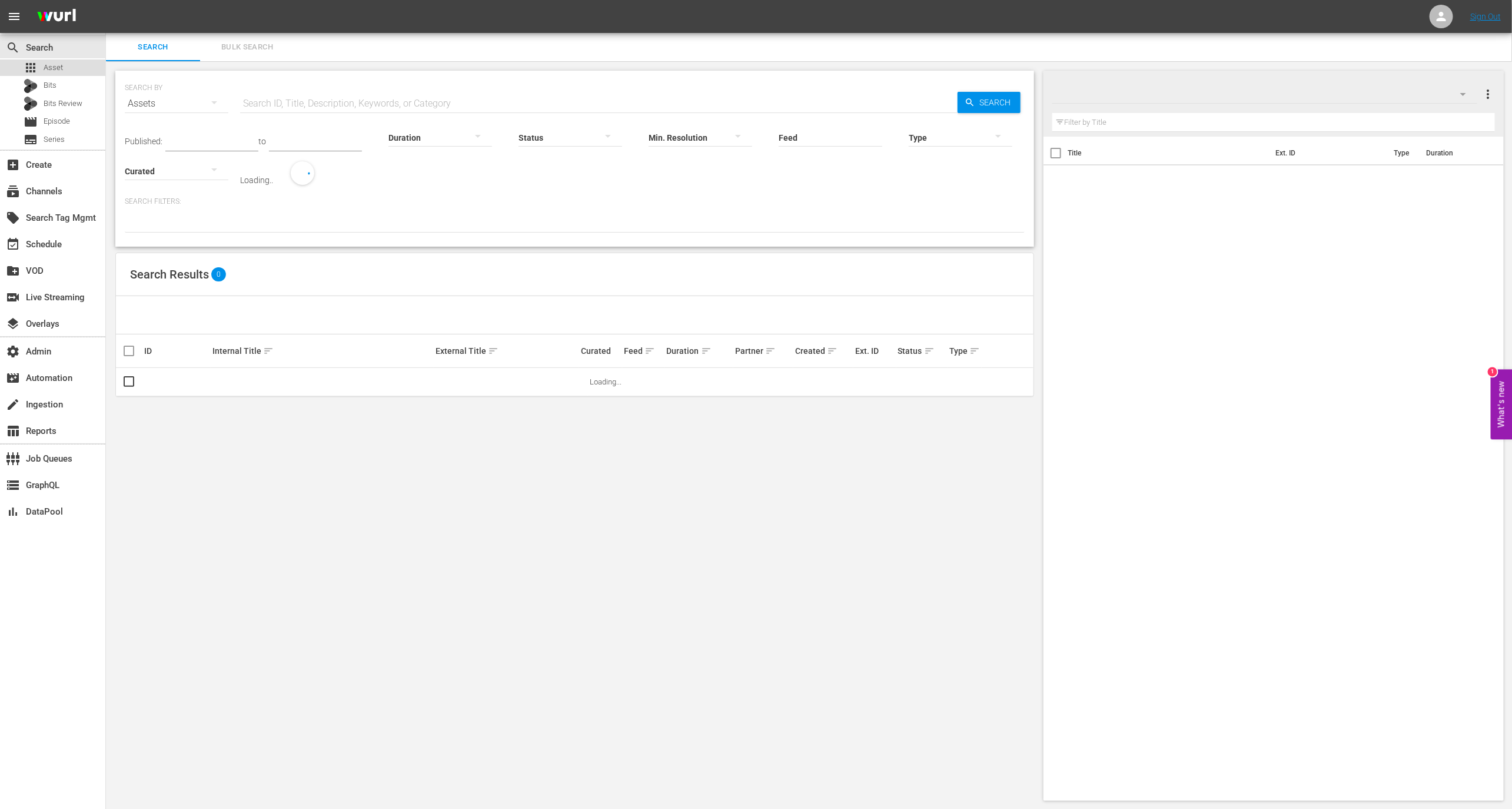
click at [85, 66] on div "apps Asset" at bounding box center [52, 68] width 105 height 17
click at [290, 104] on input "text" at bounding box center [599, 104] width 718 height 29
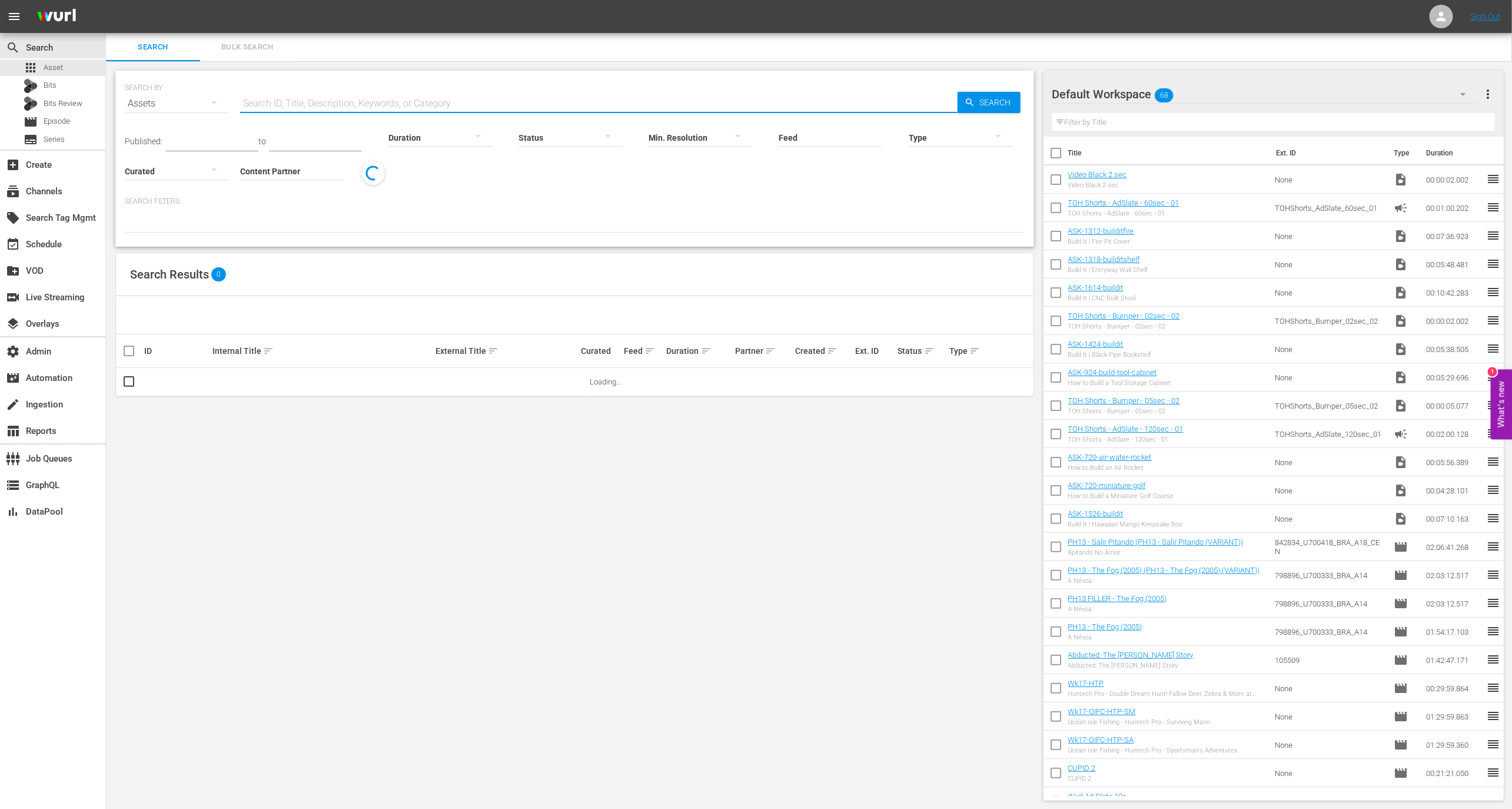
paste input "40279217,40279216,170653714,185145271,39260192,39260188,39260189,39260190,39260…"
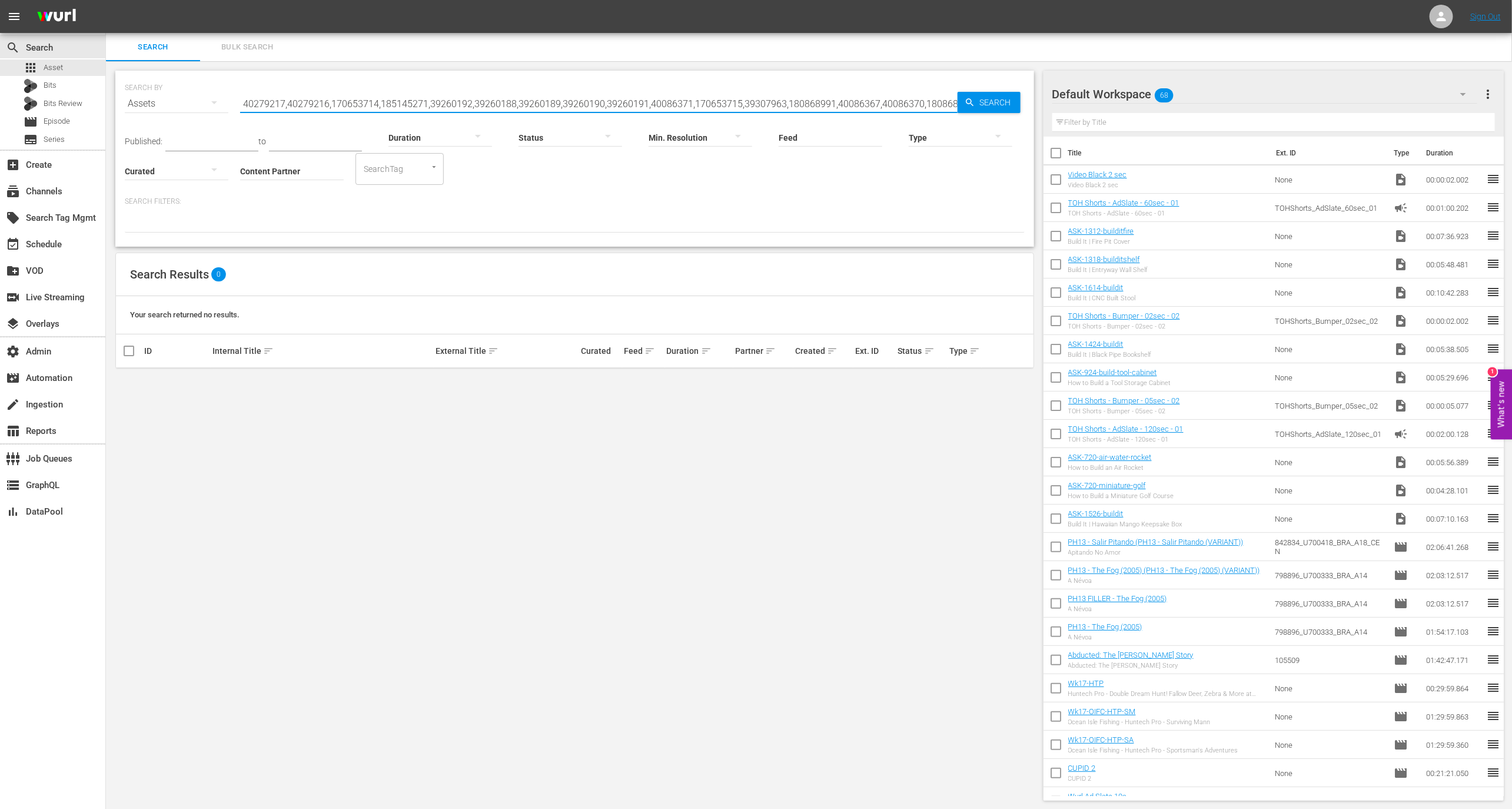
click at [455, 110] on div "Duration" at bounding box center [440, 130] width 104 height 42
click at [456, 103] on input "40279217,40279216,170653714,185145271,39260192,39260188,39260189,39260190,39260…" at bounding box center [599, 104] width 718 height 29
paste input "185145271"
type input "185145271"
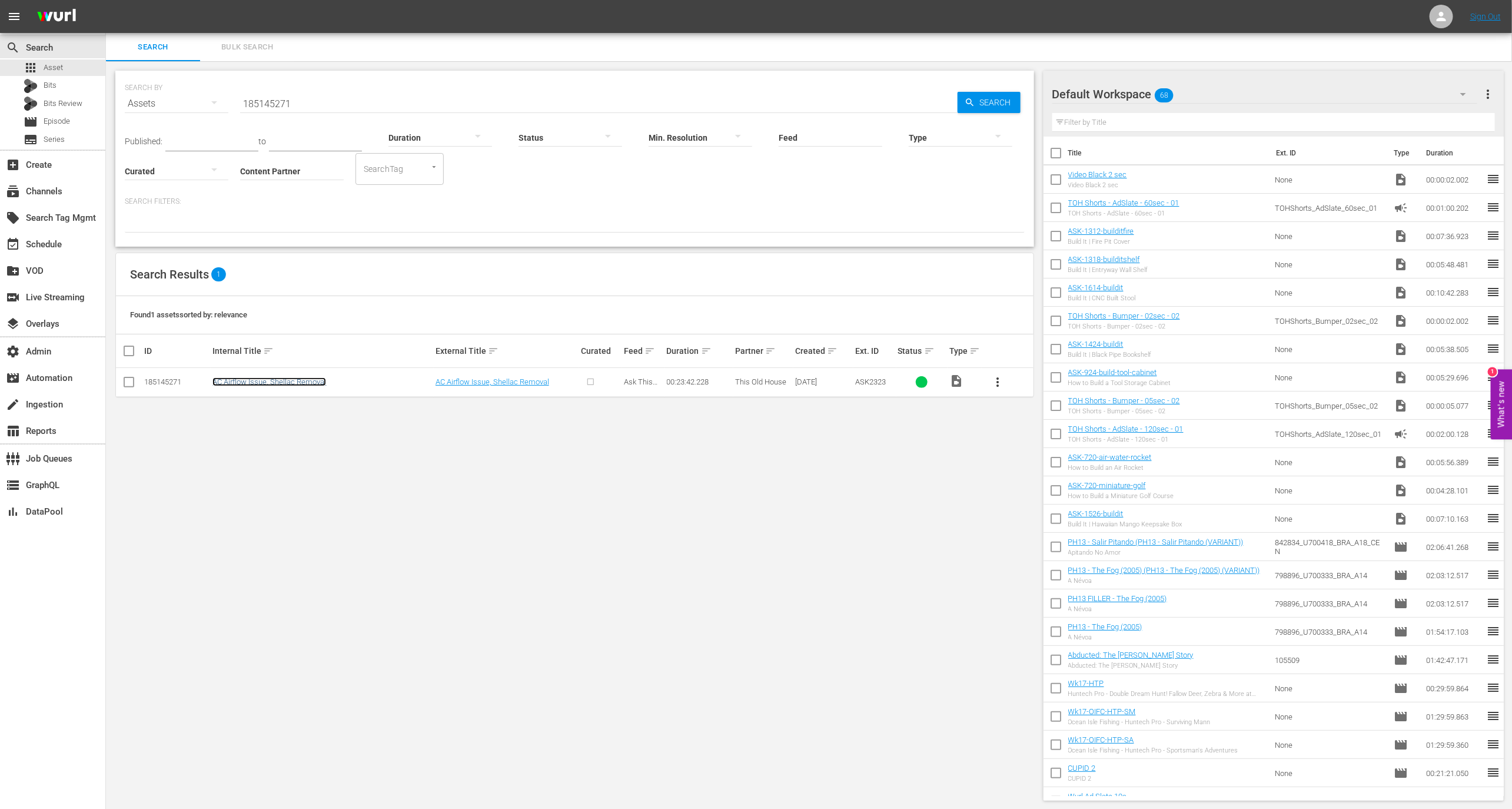
click at [287, 384] on link "AC Airflow Issue, Shellac Removal" at bounding box center [269, 382] width 114 height 8
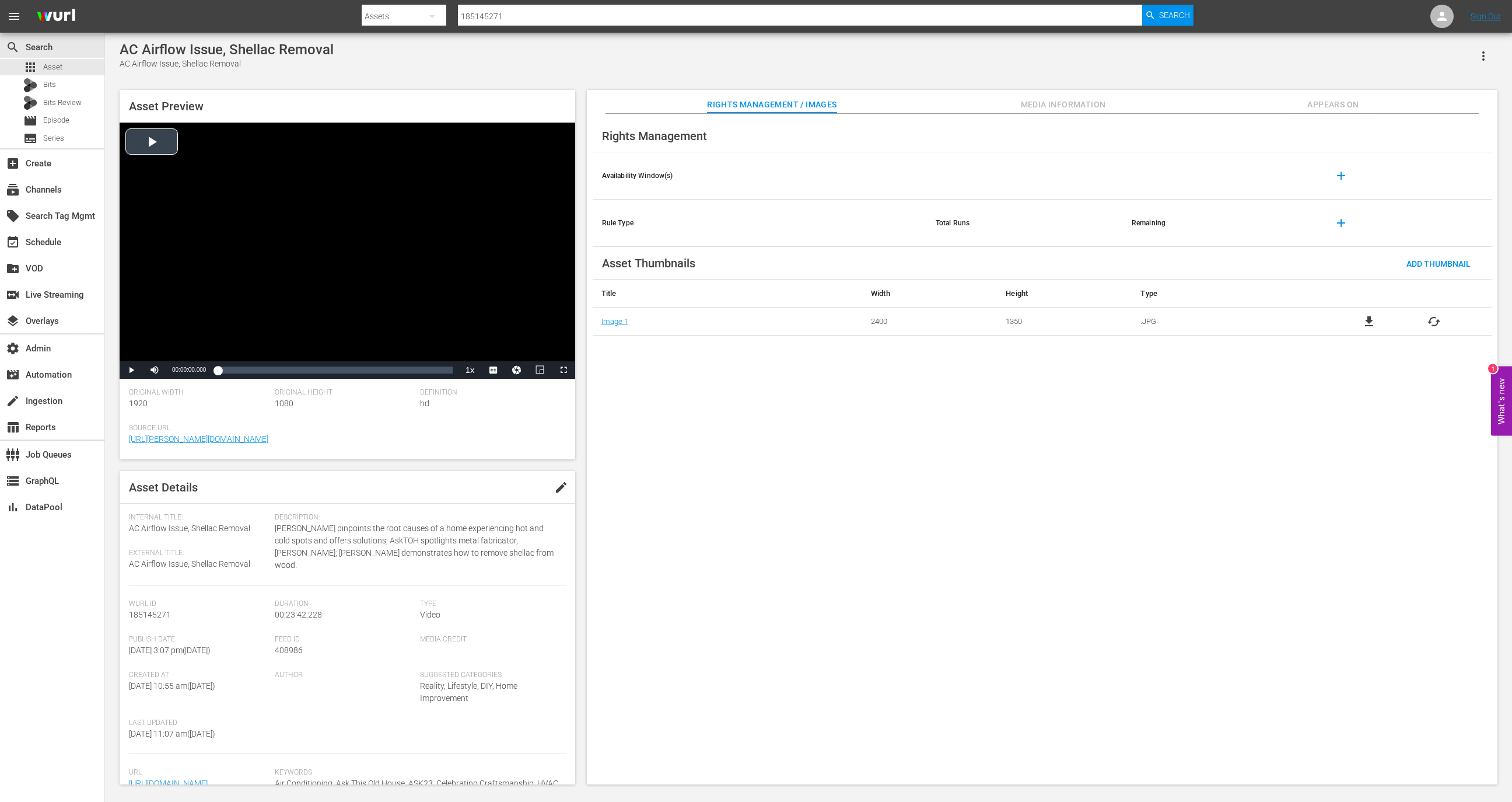
click at [416, 324] on div "Video Player" at bounding box center [347, 242] width 456 height 239
click at [73, 281] on div "switch_video Live Streaming" at bounding box center [52, 293] width 104 height 26
click at [65, 293] on div "switch_video Live Streaming" at bounding box center [33, 292] width 65 height 11
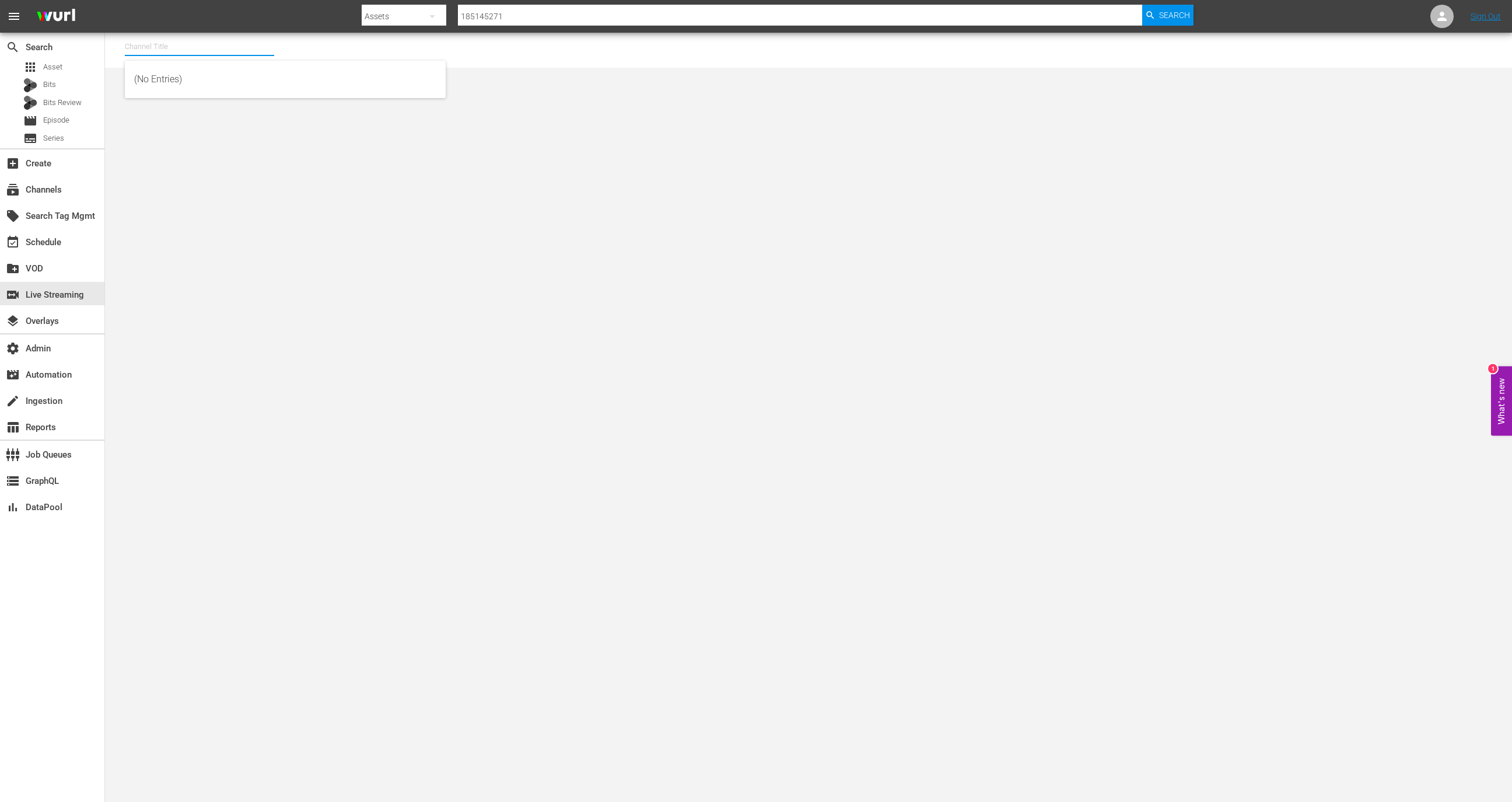
click at [136, 43] on input "text" at bounding box center [199, 47] width 149 height 28
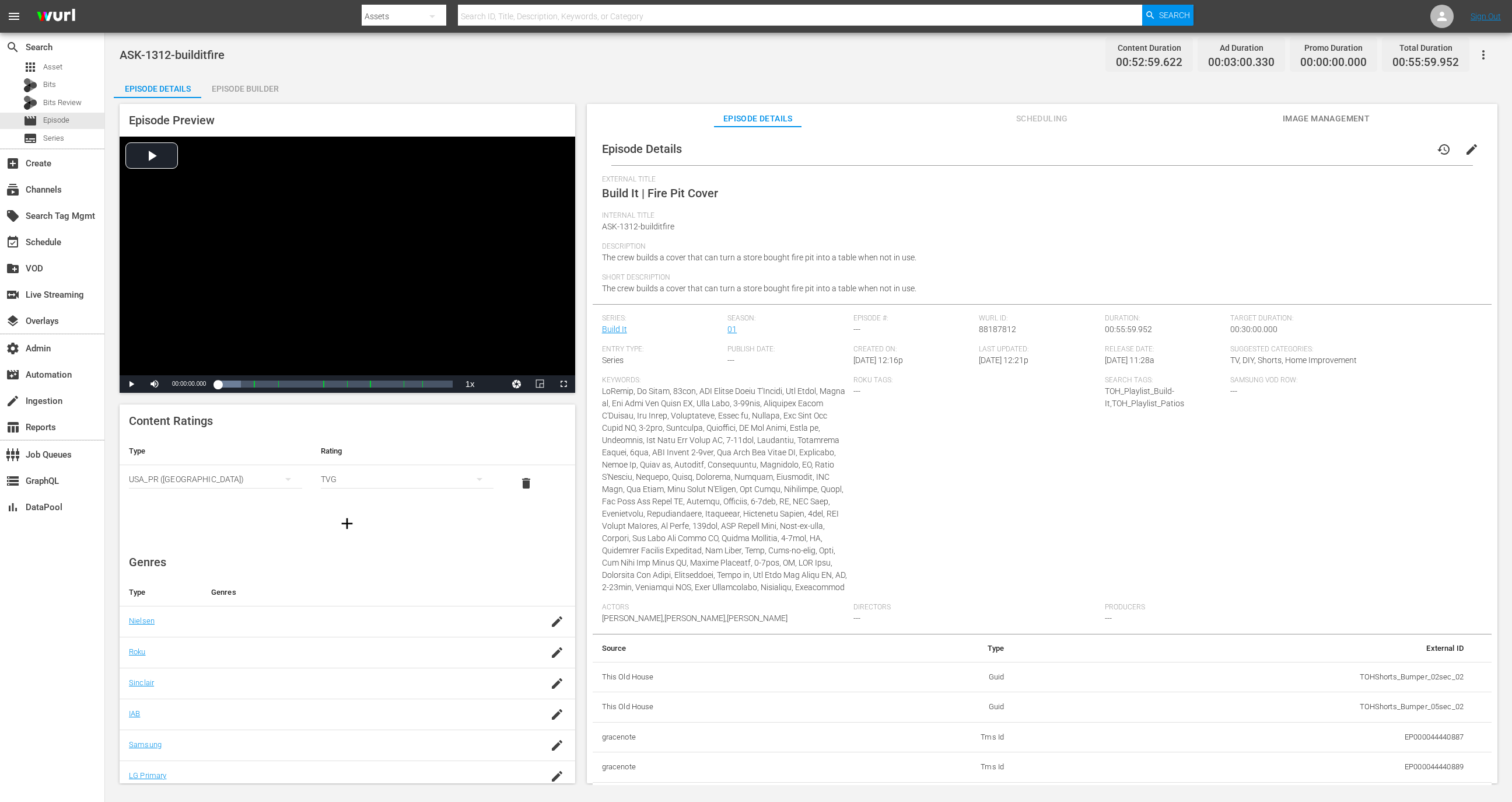
scroll to position [1431, 0]
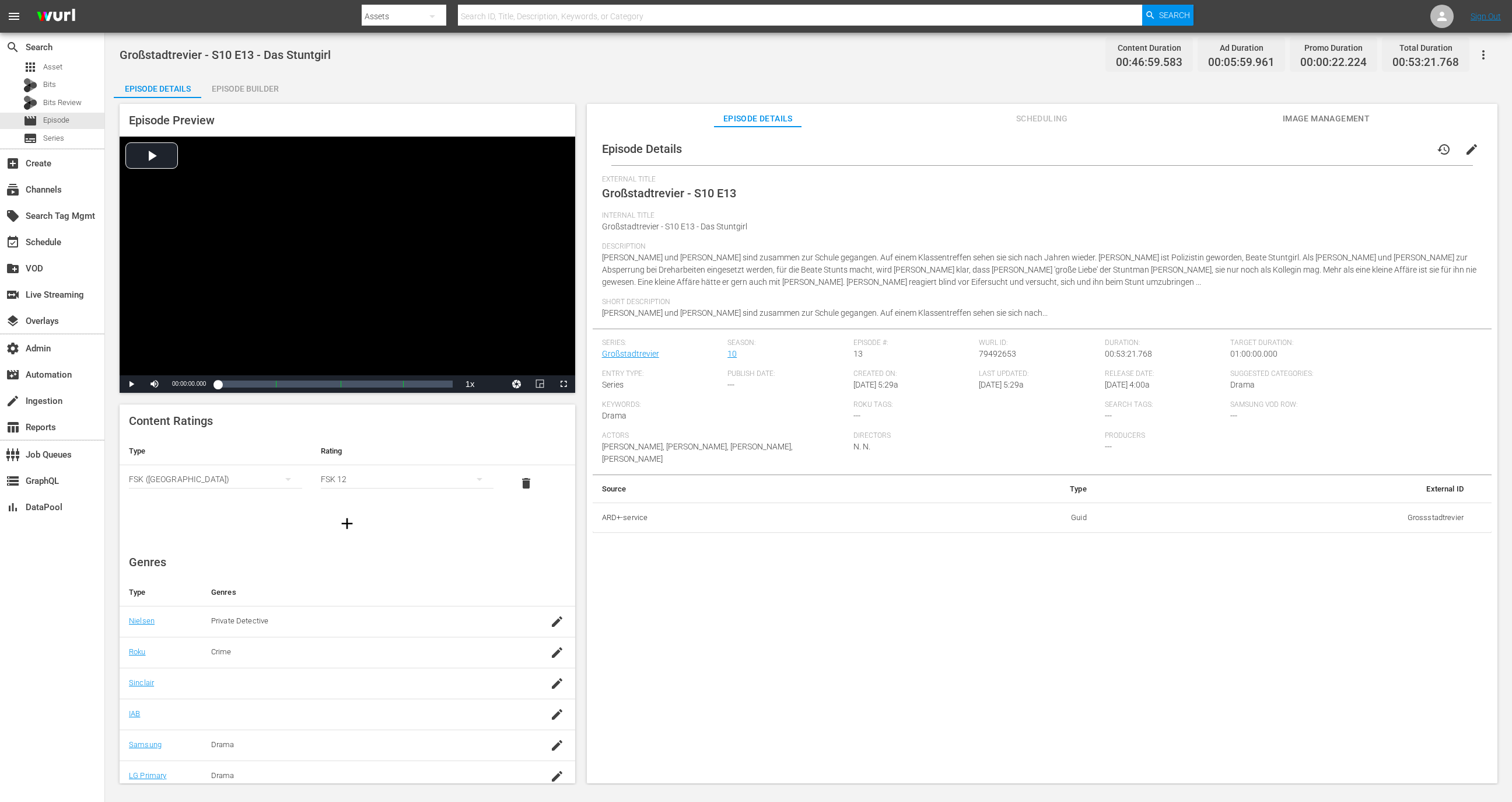
click at [253, 94] on div "Episode Builder" at bounding box center [245, 89] width 88 height 28
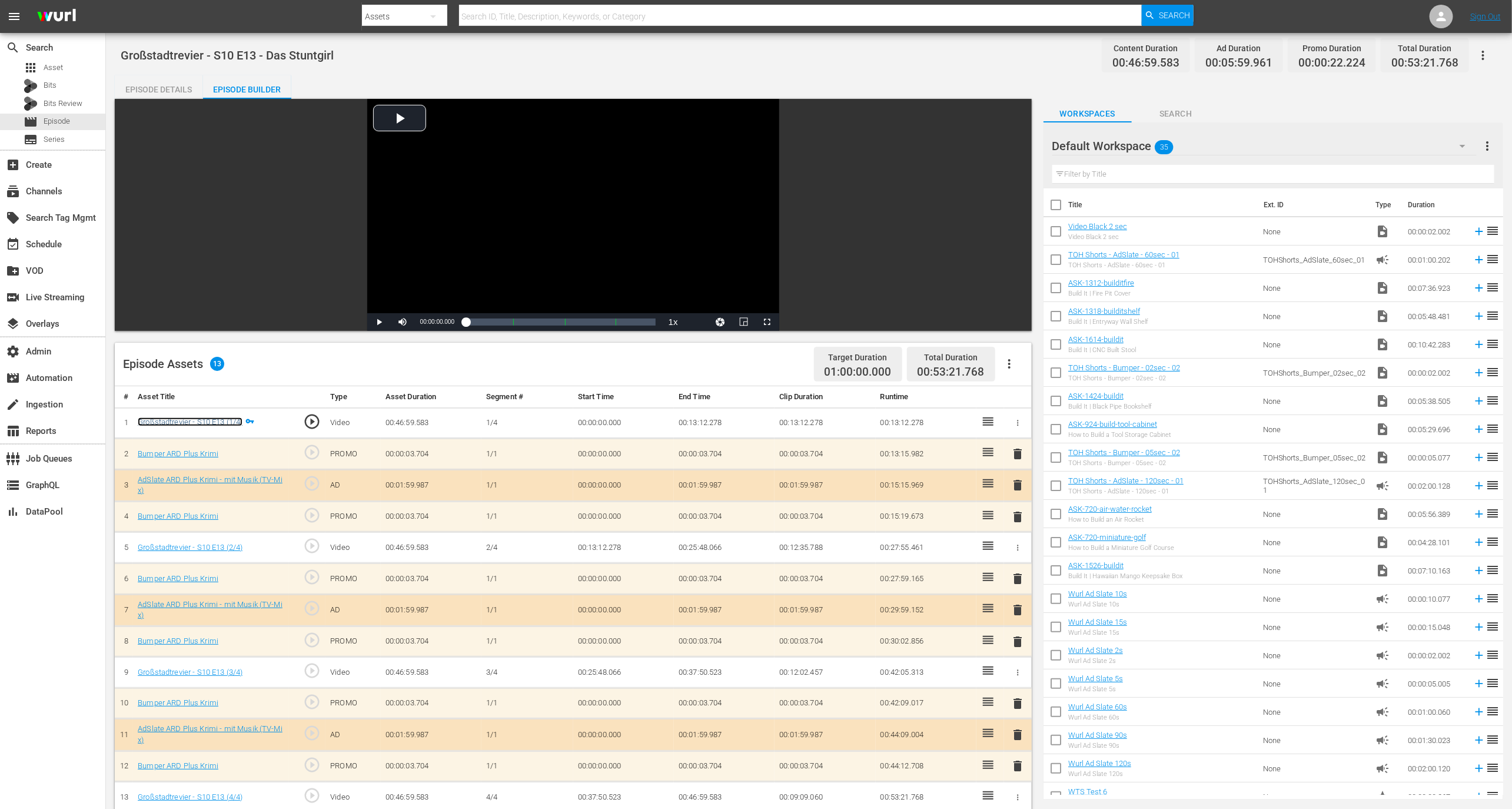
click at [239, 417] on link "Großstadtrevier - S10 E13 (1/4)" at bounding box center [190, 421] width 104 height 8
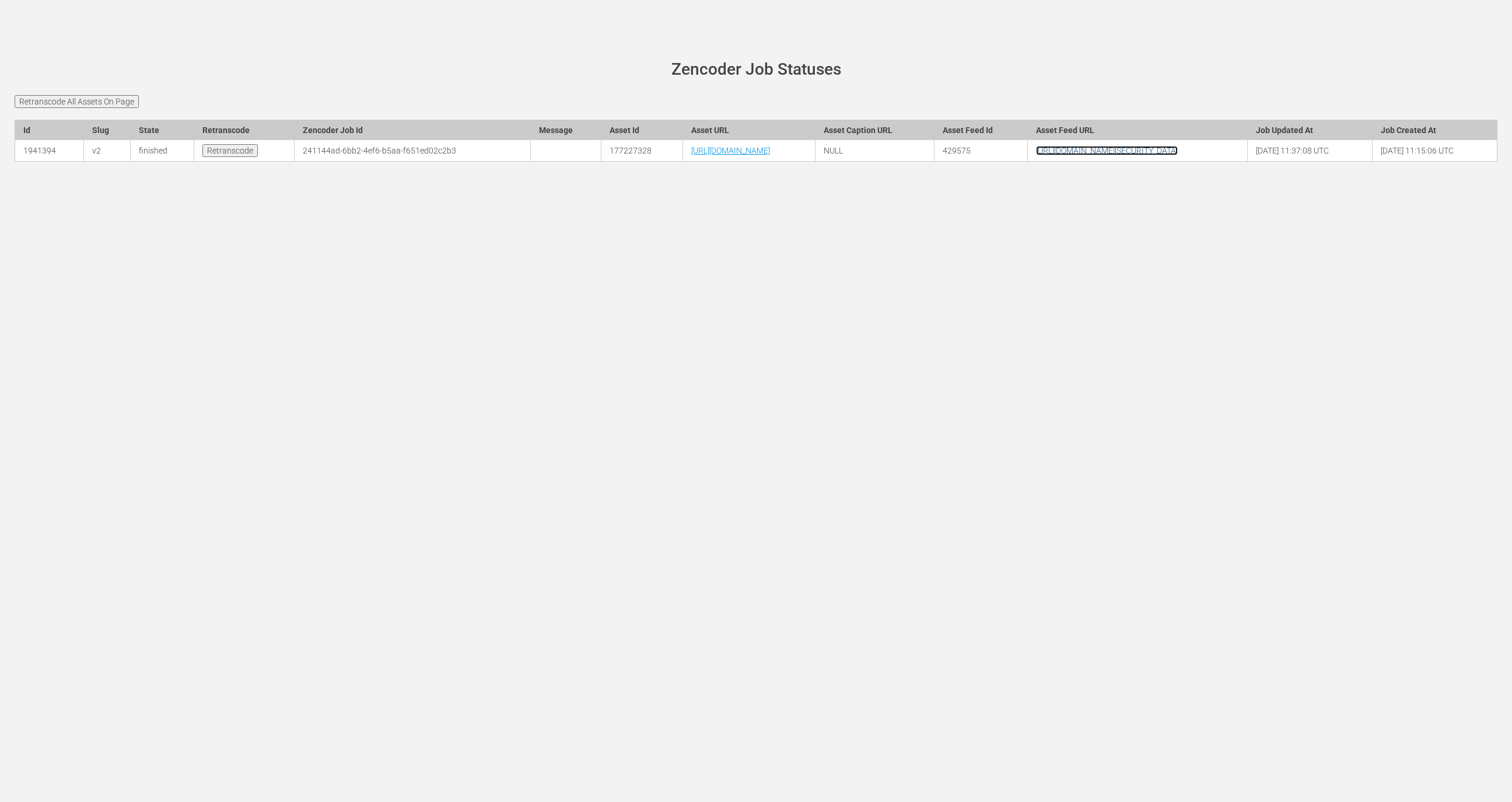
click at [1177, 155] on link "[URL][DOMAIN_NAME][SECURITY_DATA]" at bounding box center [1107, 150] width 142 height 9
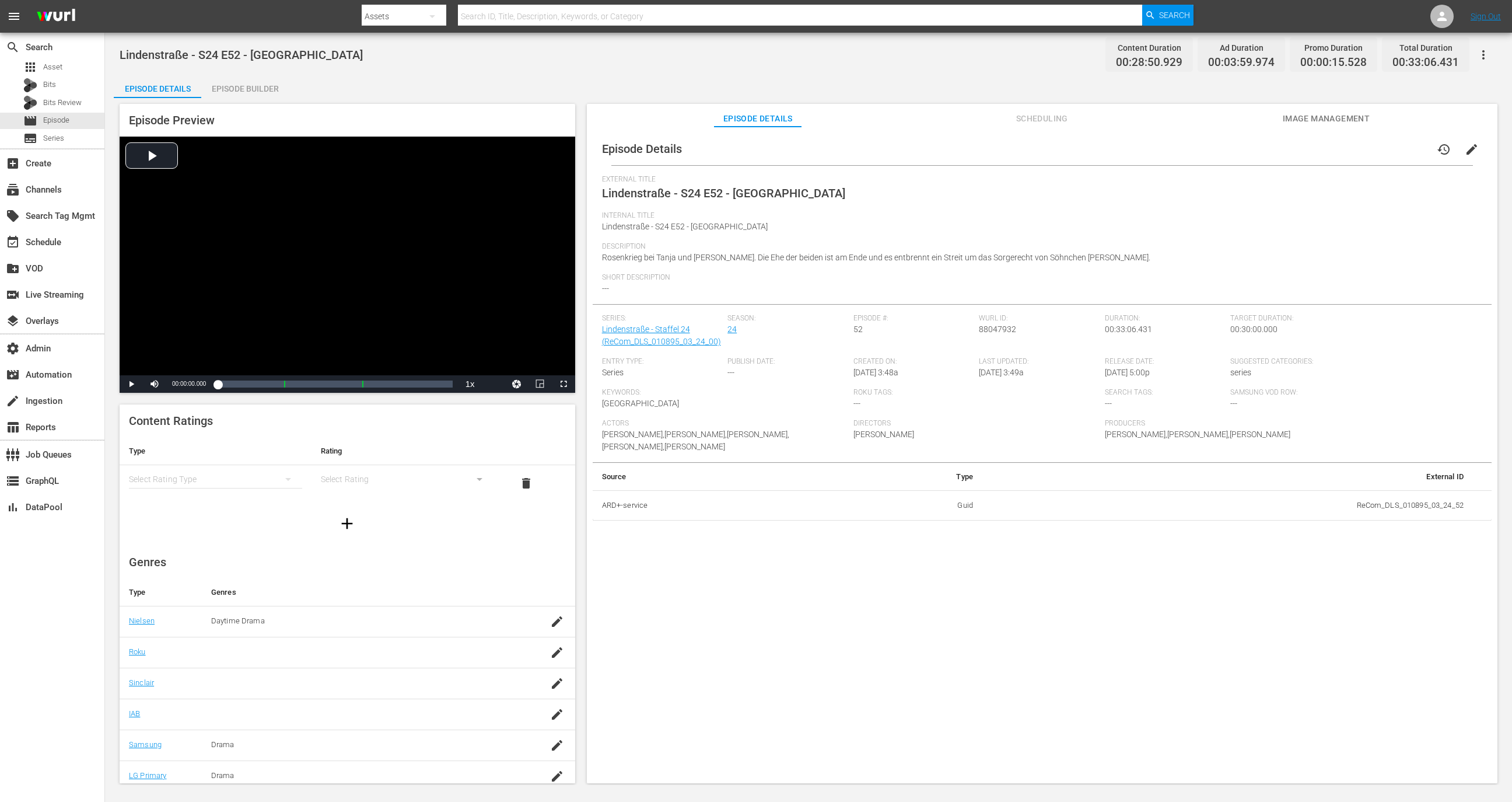
click at [260, 98] on div "Episode Preview Video Player is loading. Play Video Play Mute Current Time 00:0…" at bounding box center [808, 444] width 1389 height 694
click at [260, 89] on div "Episode Builder" at bounding box center [245, 89] width 88 height 28
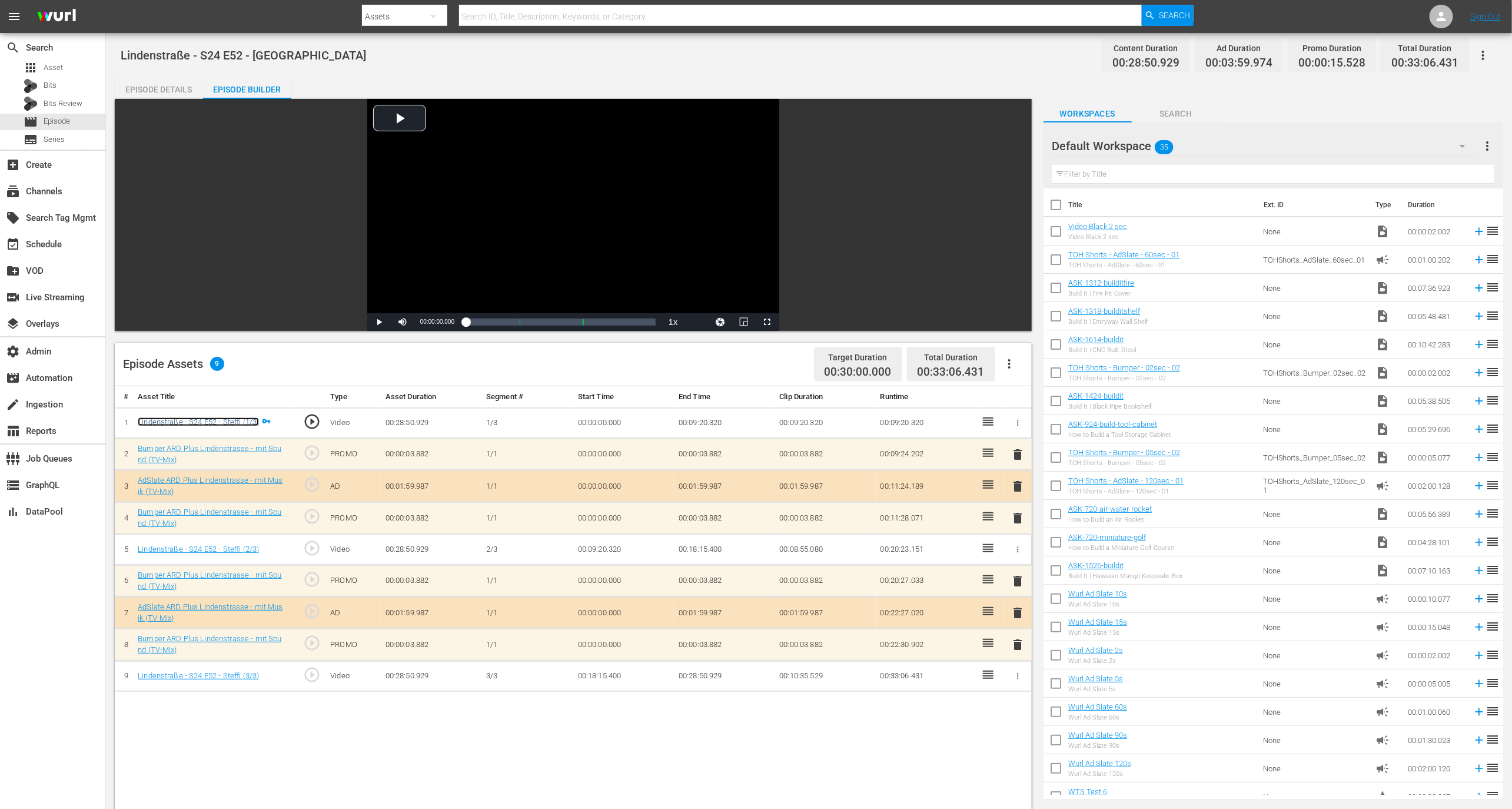
click at [217, 424] on link "Lindenstraße - S24 E52 - Steffi (1/3)" at bounding box center [198, 421] width 121 height 8
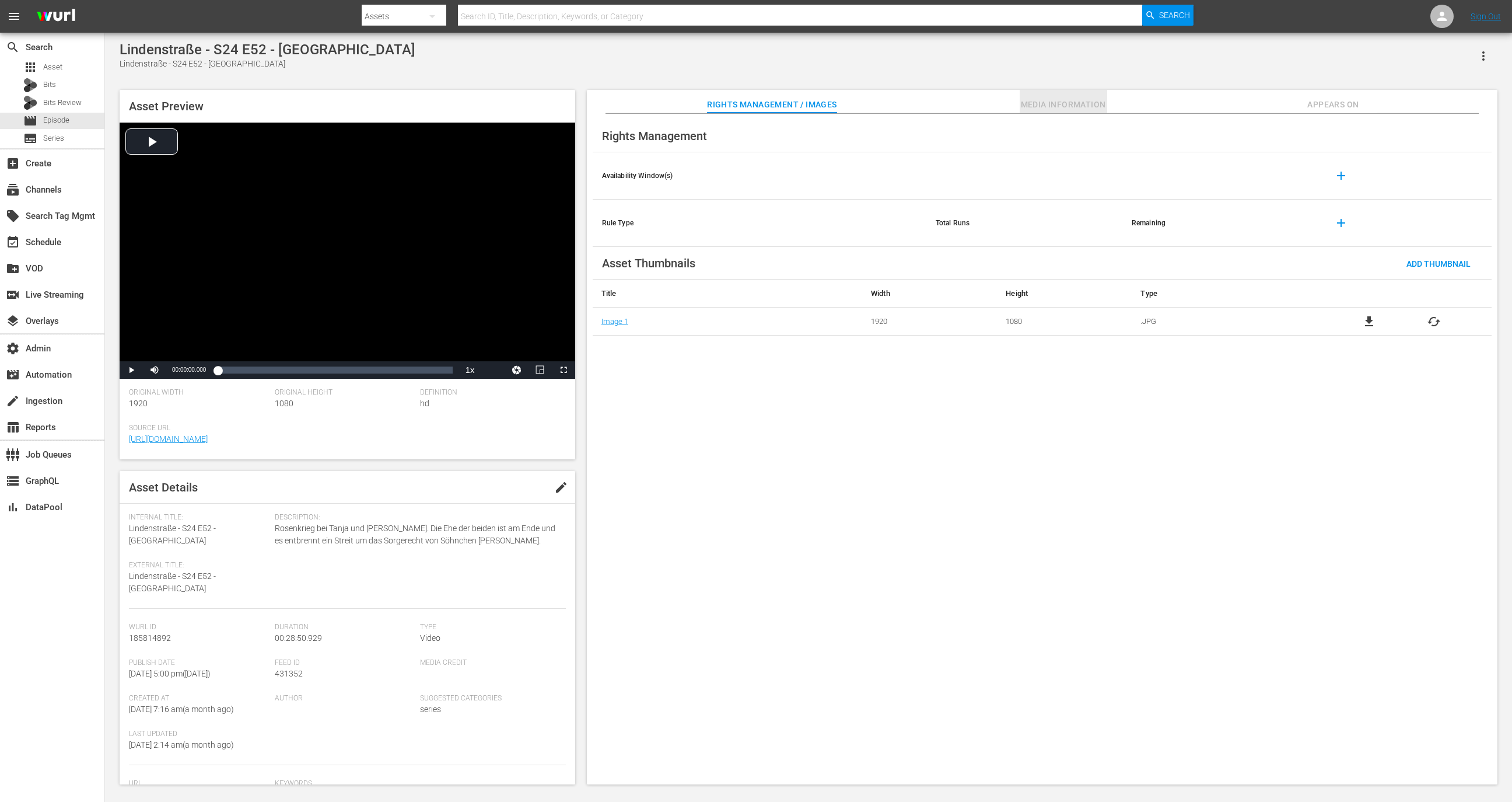
click at [1096, 109] on span "Media Information" at bounding box center [1063, 104] width 88 height 14
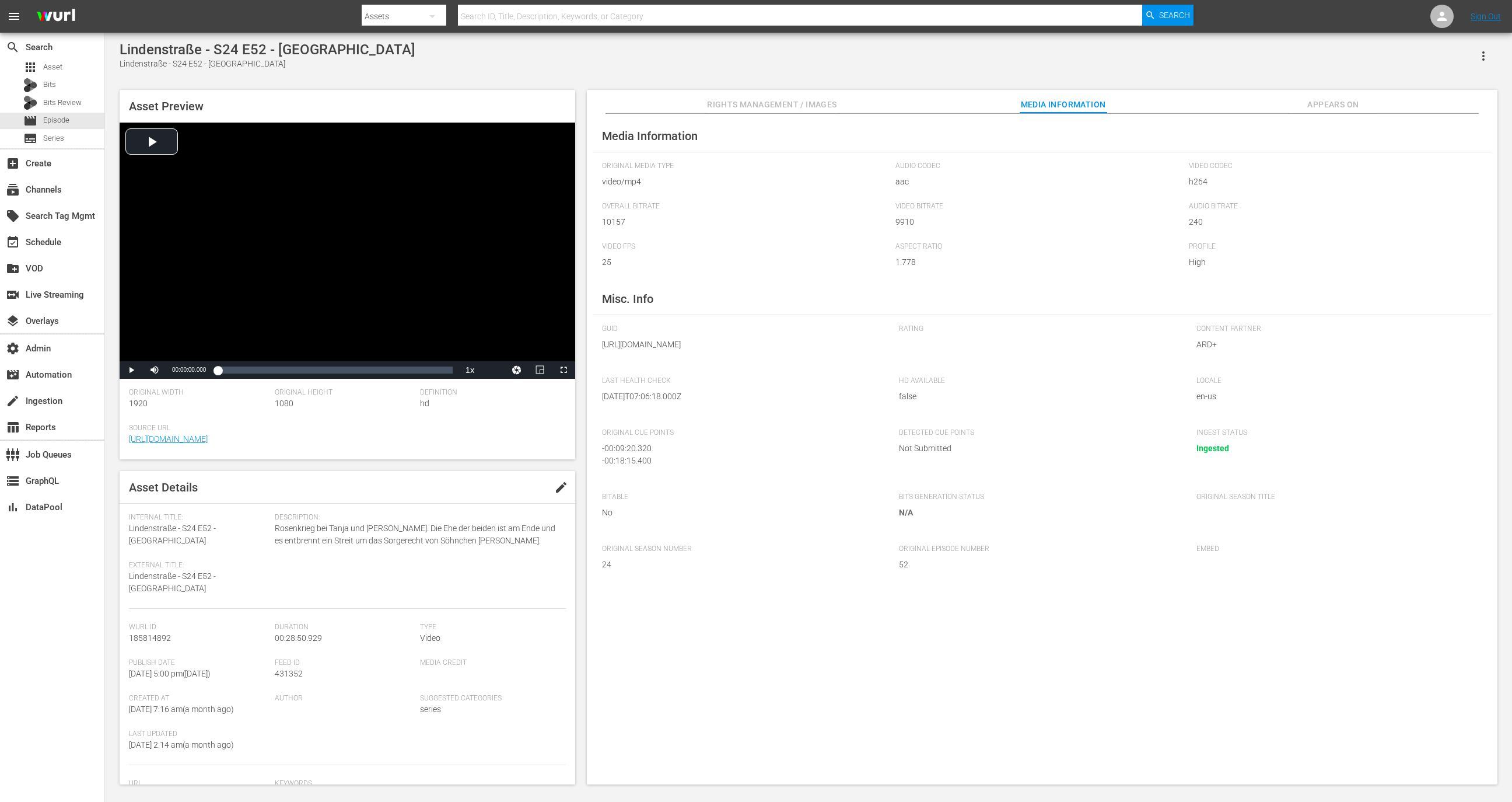
scroll to position [67, 0]
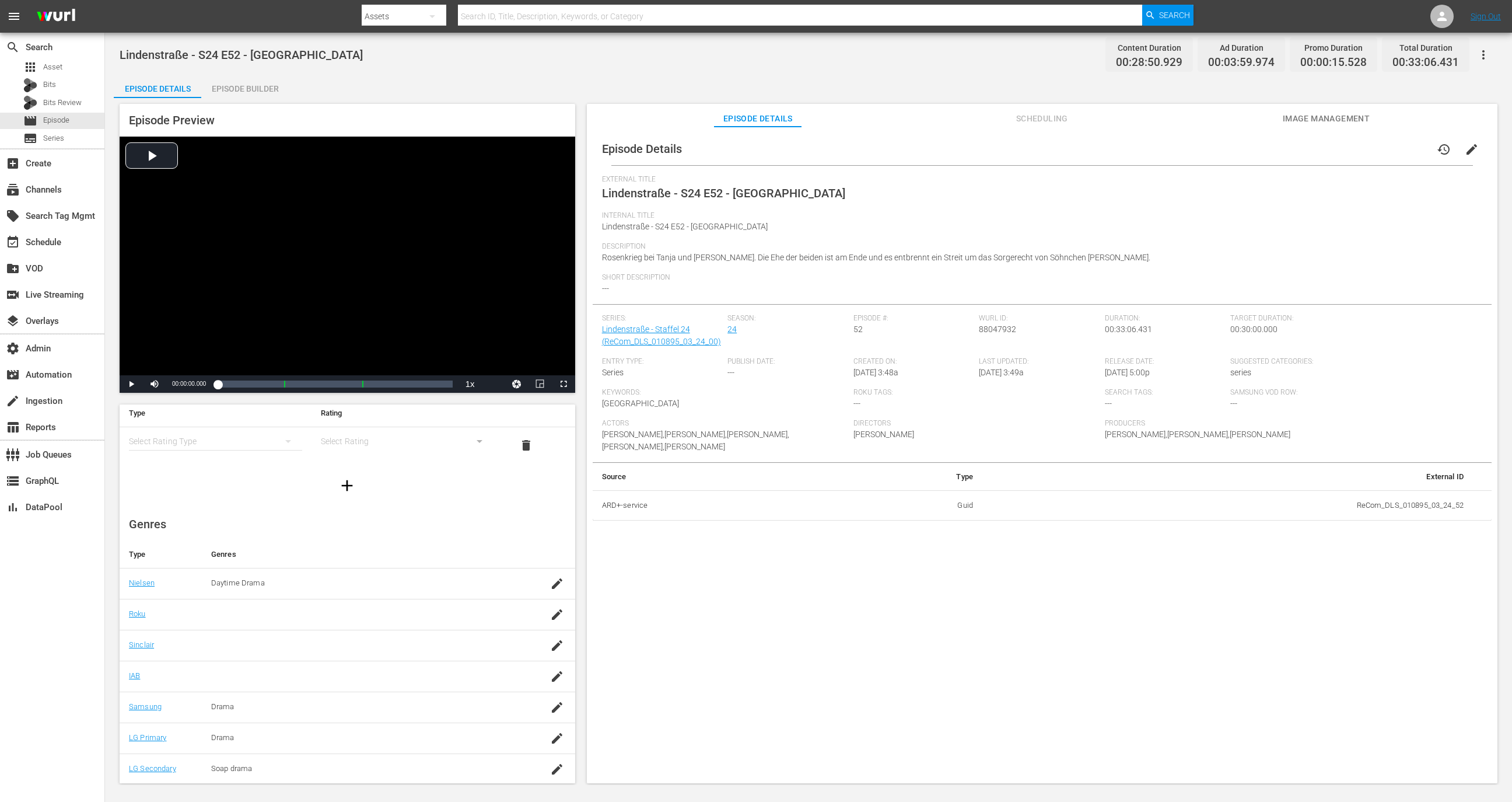
click at [266, 83] on div "Episode Builder" at bounding box center [245, 89] width 88 height 28
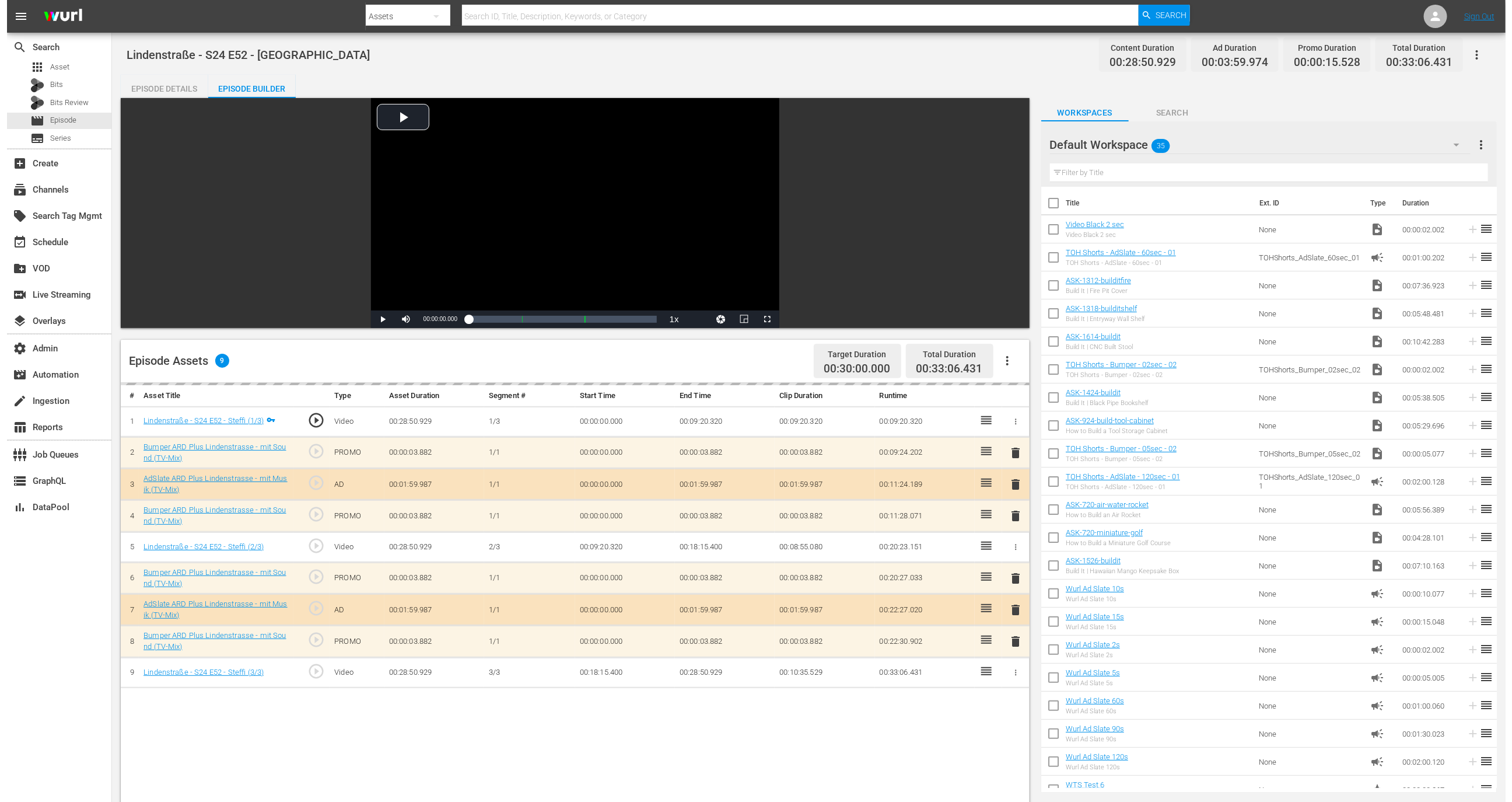
scroll to position [35, 0]
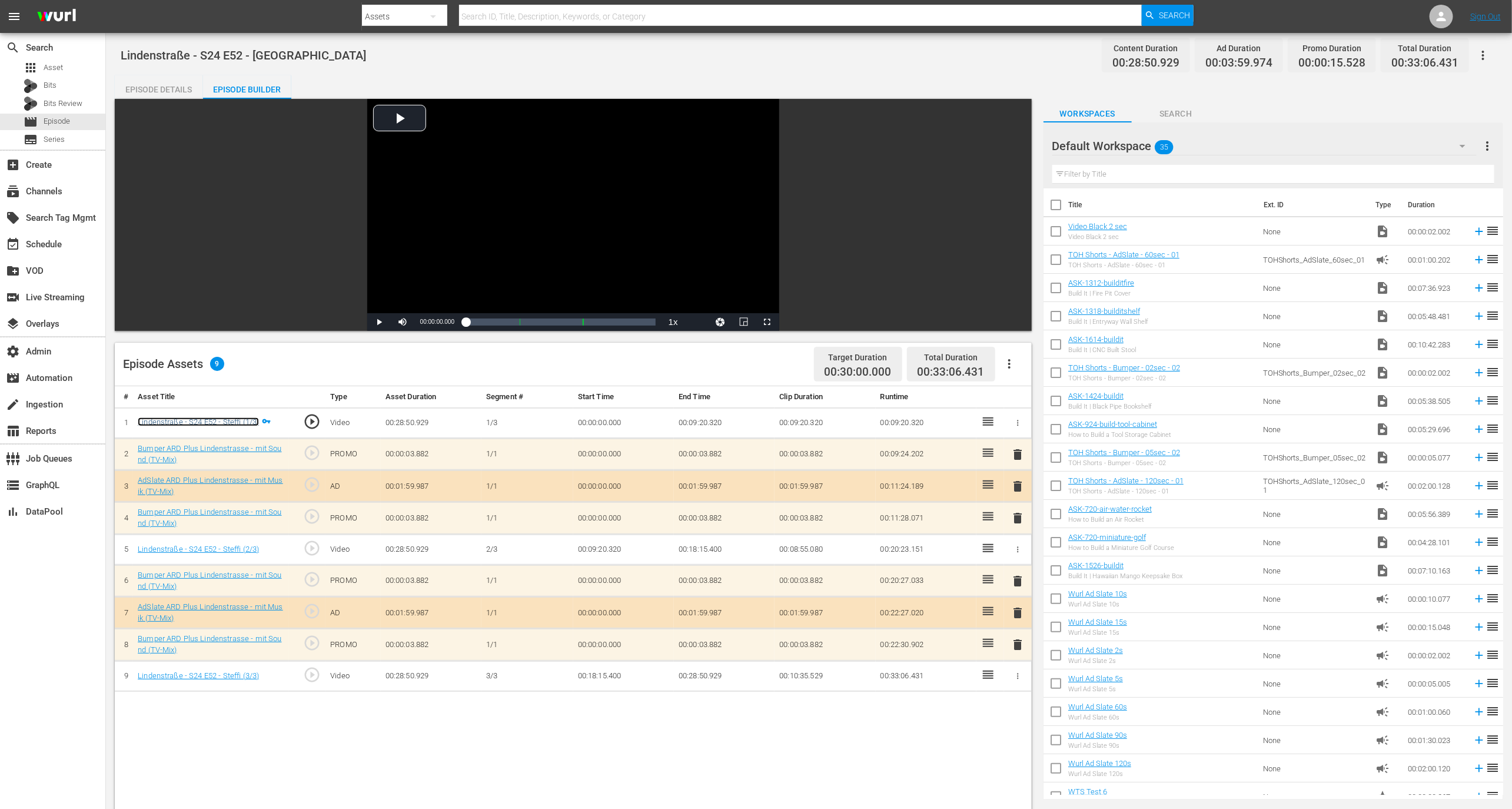
click at [228, 423] on link "Lindenstraße - S24 E52 - Steffi (1/3)" at bounding box center [198, 421] width 121 height 8
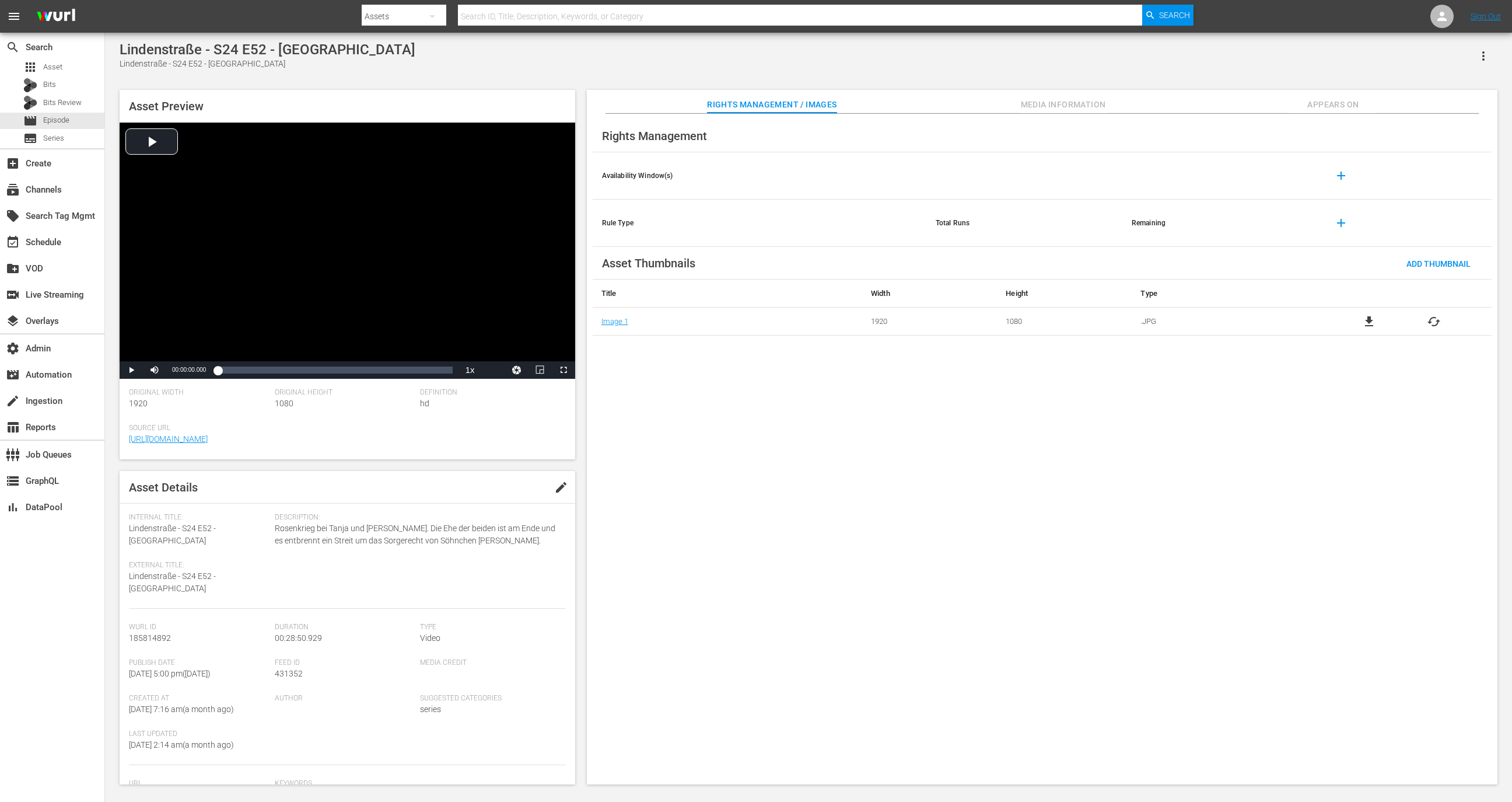
click at [1075, 105] on span "Media Information" at bounding box center [1063, 104] width 88 height 14
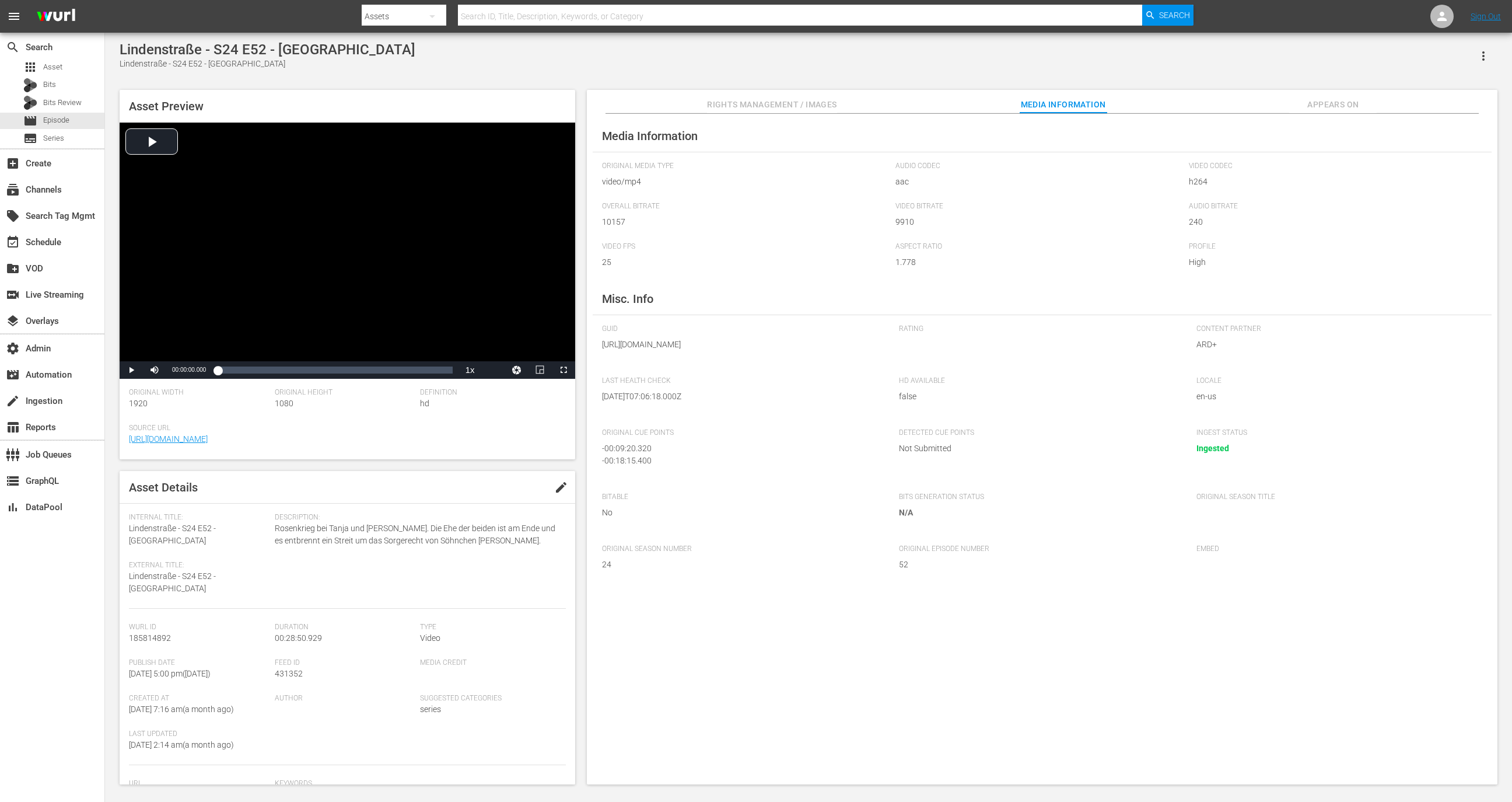
drag, startPoint x: 841, startPoint y: 358, endPoint x: 601, endPoint y: 346, distance: 240.3
click at [601, 346] on div "Media Information Original Media Type video/mp4 Audio Codec aac Video Codec h26…" at bounding box center [1042, 449] width 910 height 671
copy span "https://content-partner-mrss-feeds.s3.amazonaws.com/ard_plus/LindenstrE1248.mp4"
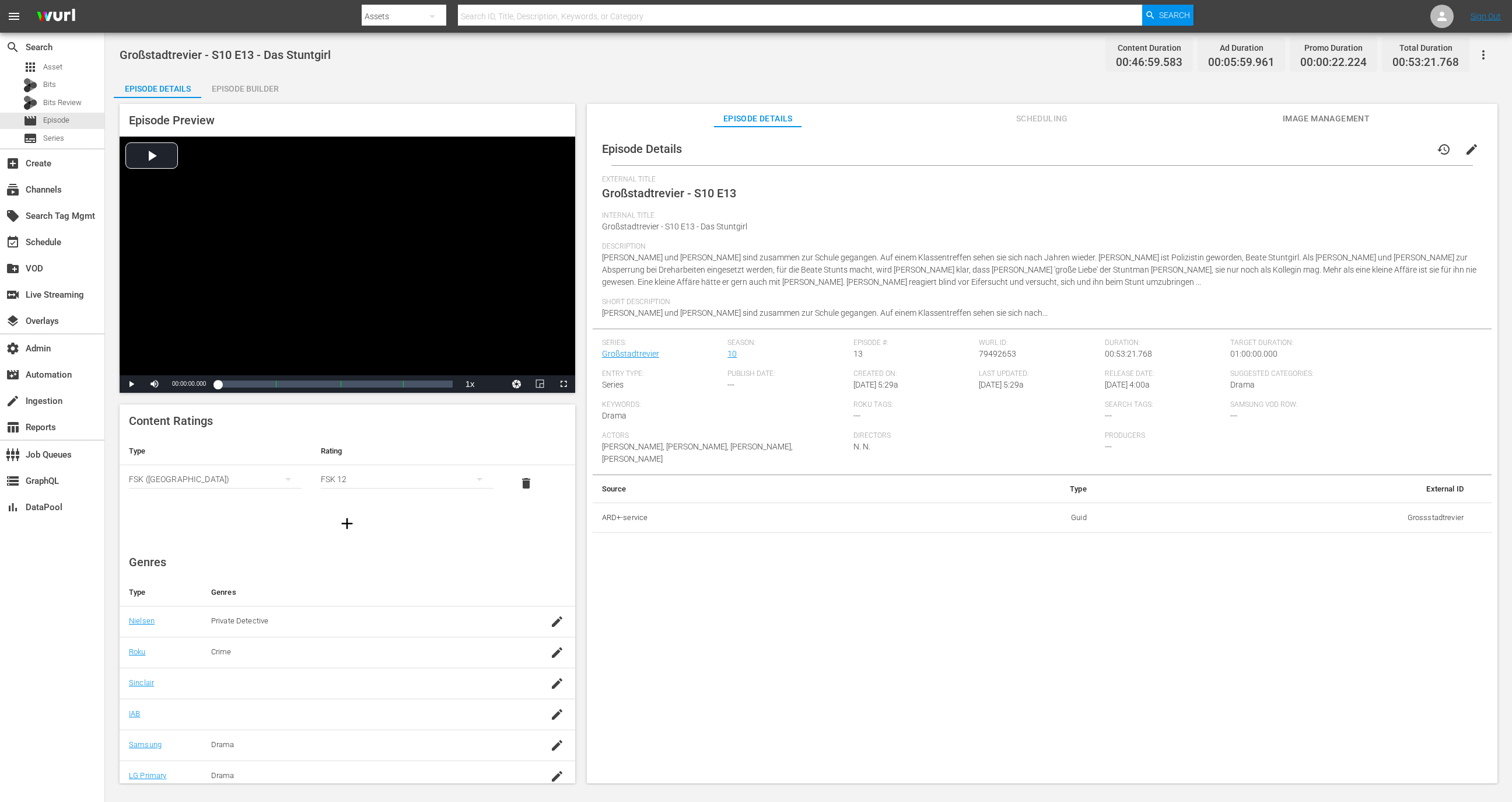
click at [264, 75] on div "Episode Builder" at bounding box center [245, 89] width 88 height 28
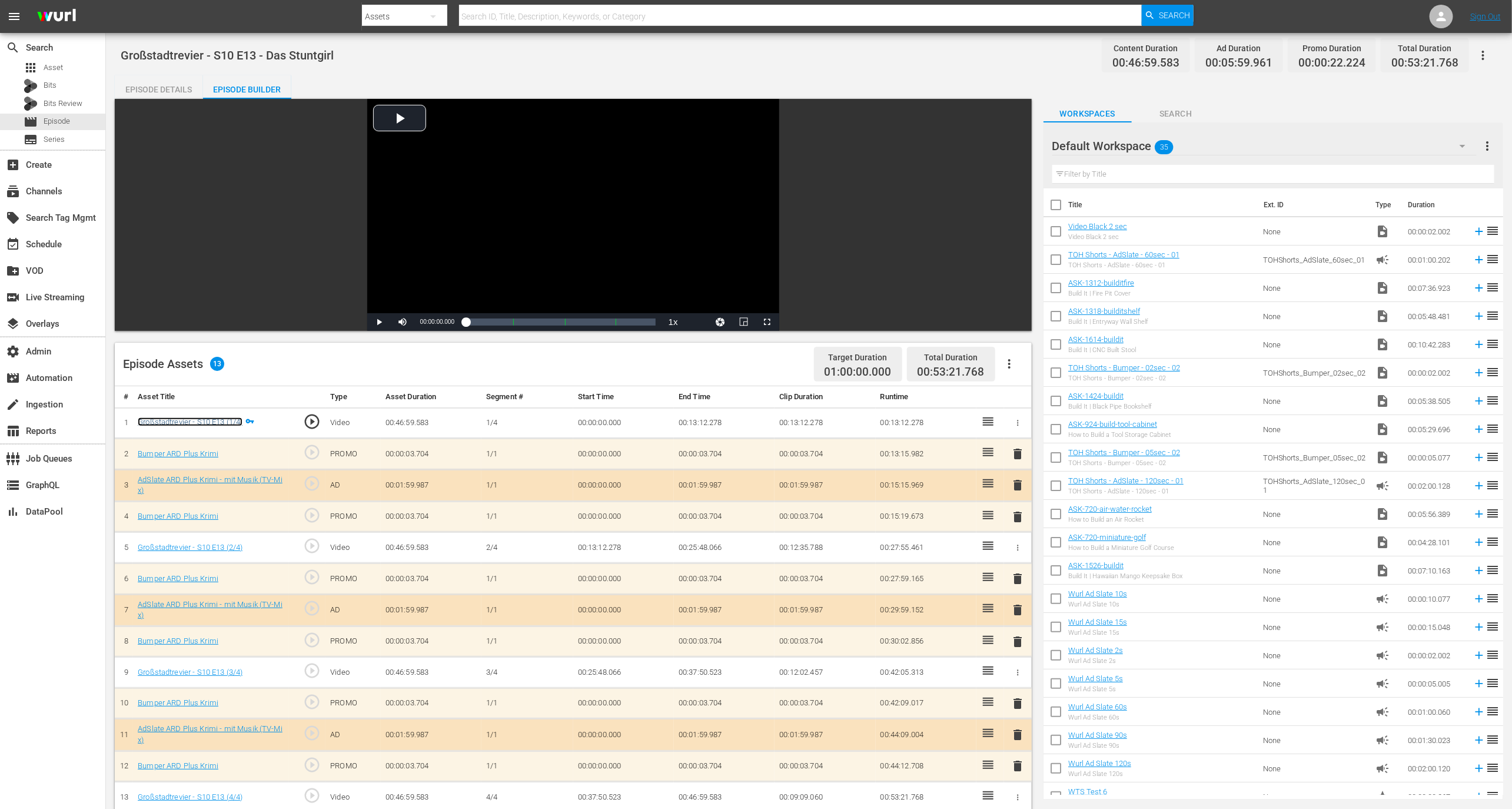
click at [240, 424] on link "Großstadtrevier - S10 E13 (1/4)" at bounding box center [190, 421] width 104 height 8
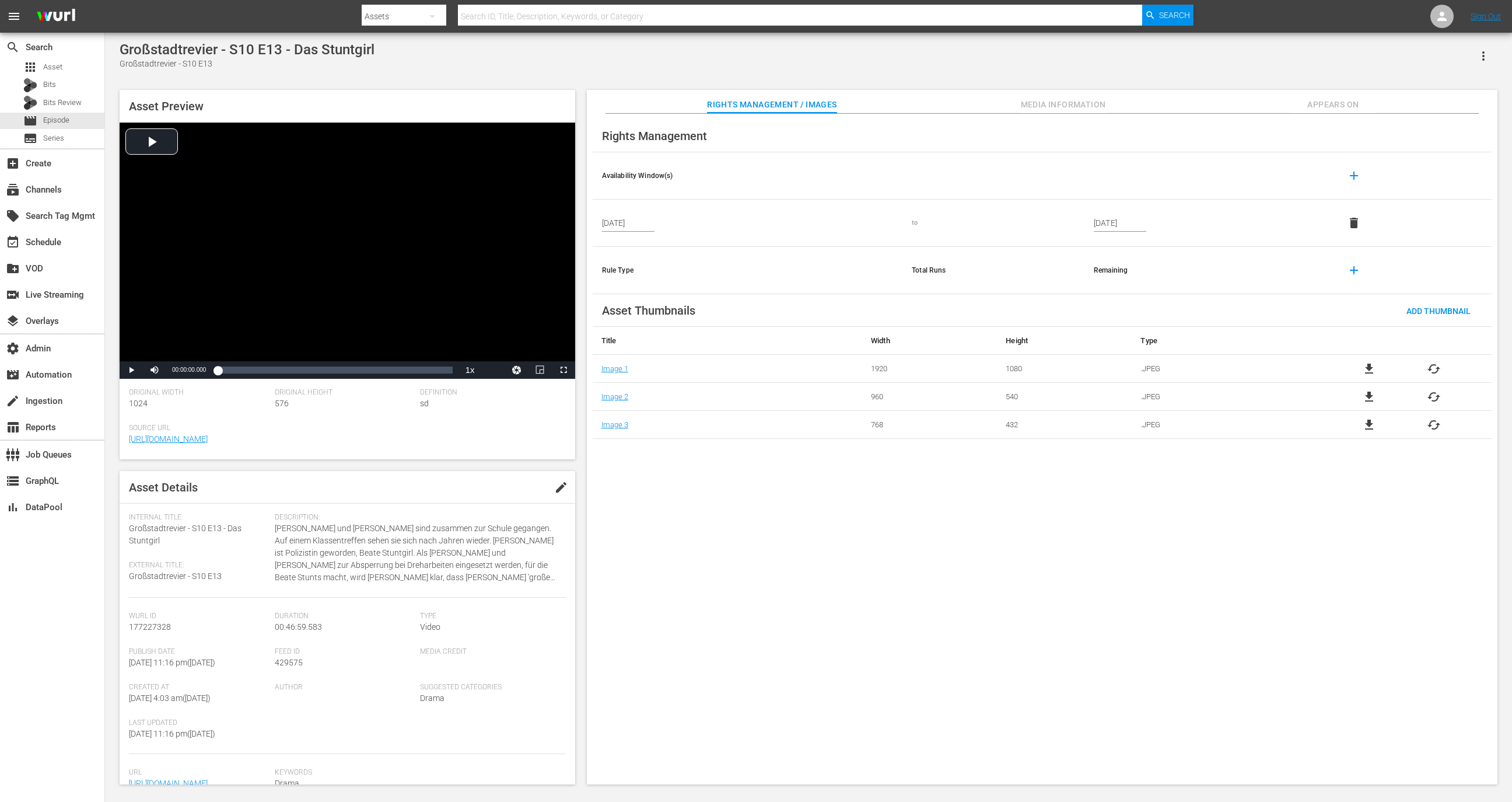
scroll to position [104, 0]
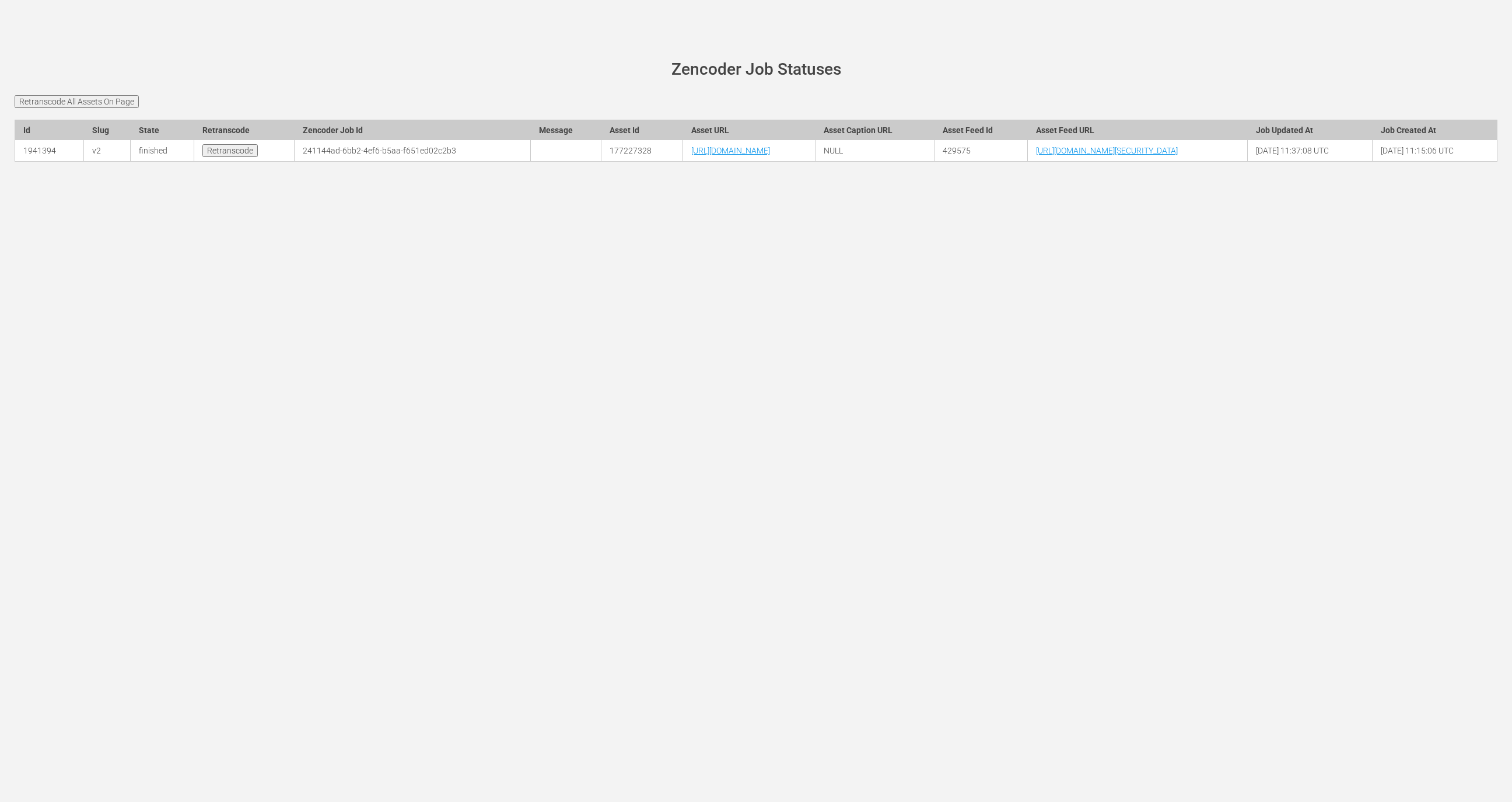
click at [704, 190] on div at bounding box center [756, 176] width 1500 height 29
copy main "241144ad-6bb2-4ef6-b5aa-f651ed02c2b3 177227328 https://ardplus-transcodinginput…"
click at [863, 190] on div at bounding box center [756, 176] width 1500 height 29
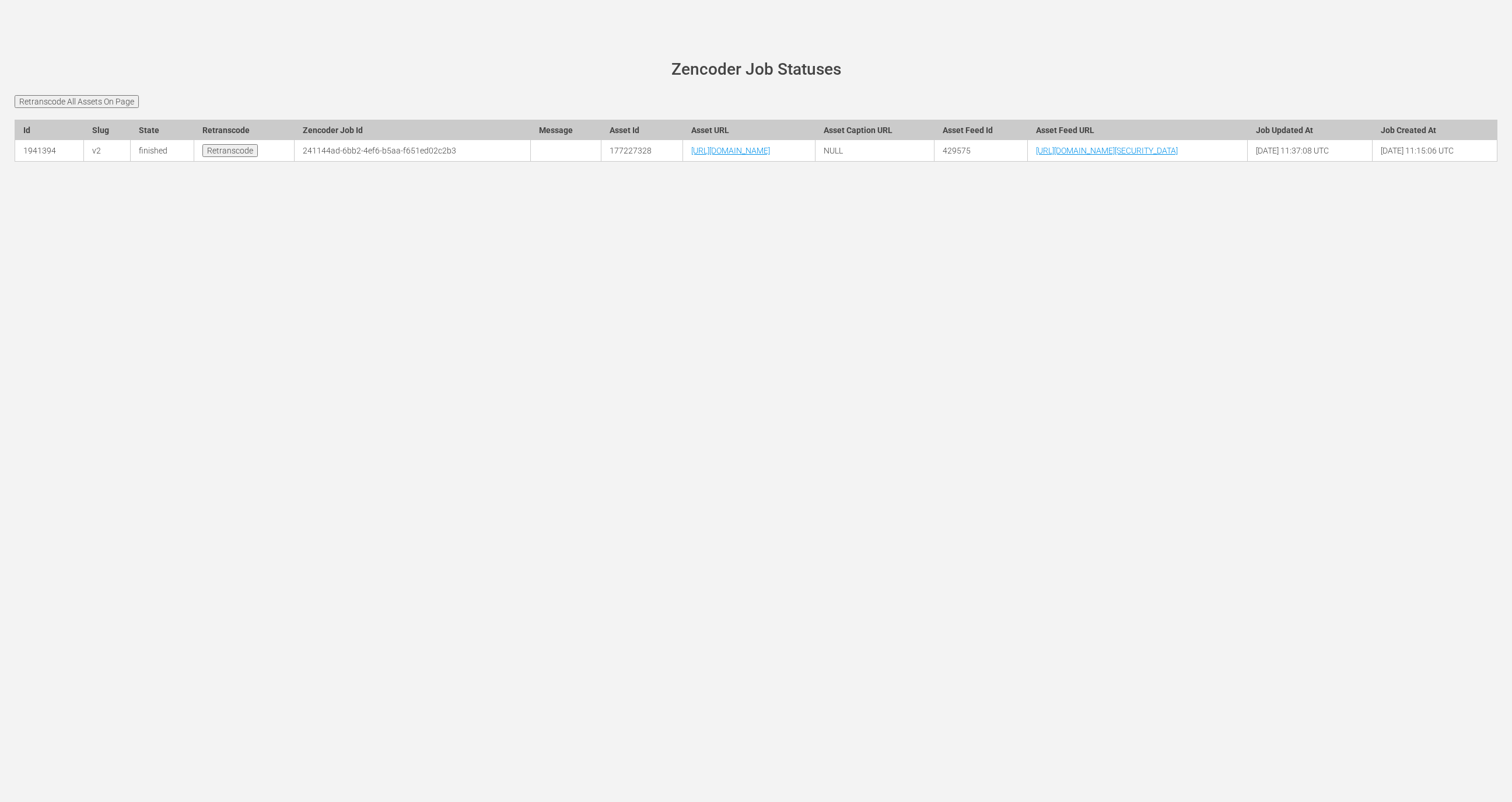
click at [863, 190] on div at bounding box center [756, 176] width 1500 height 29
click at [816, 162] on td "[URL][DOMAIN_NAME]" at bounding box center [748, 151] width 133 height 22
copy tr "[URL][DOMAIN_NAME]"
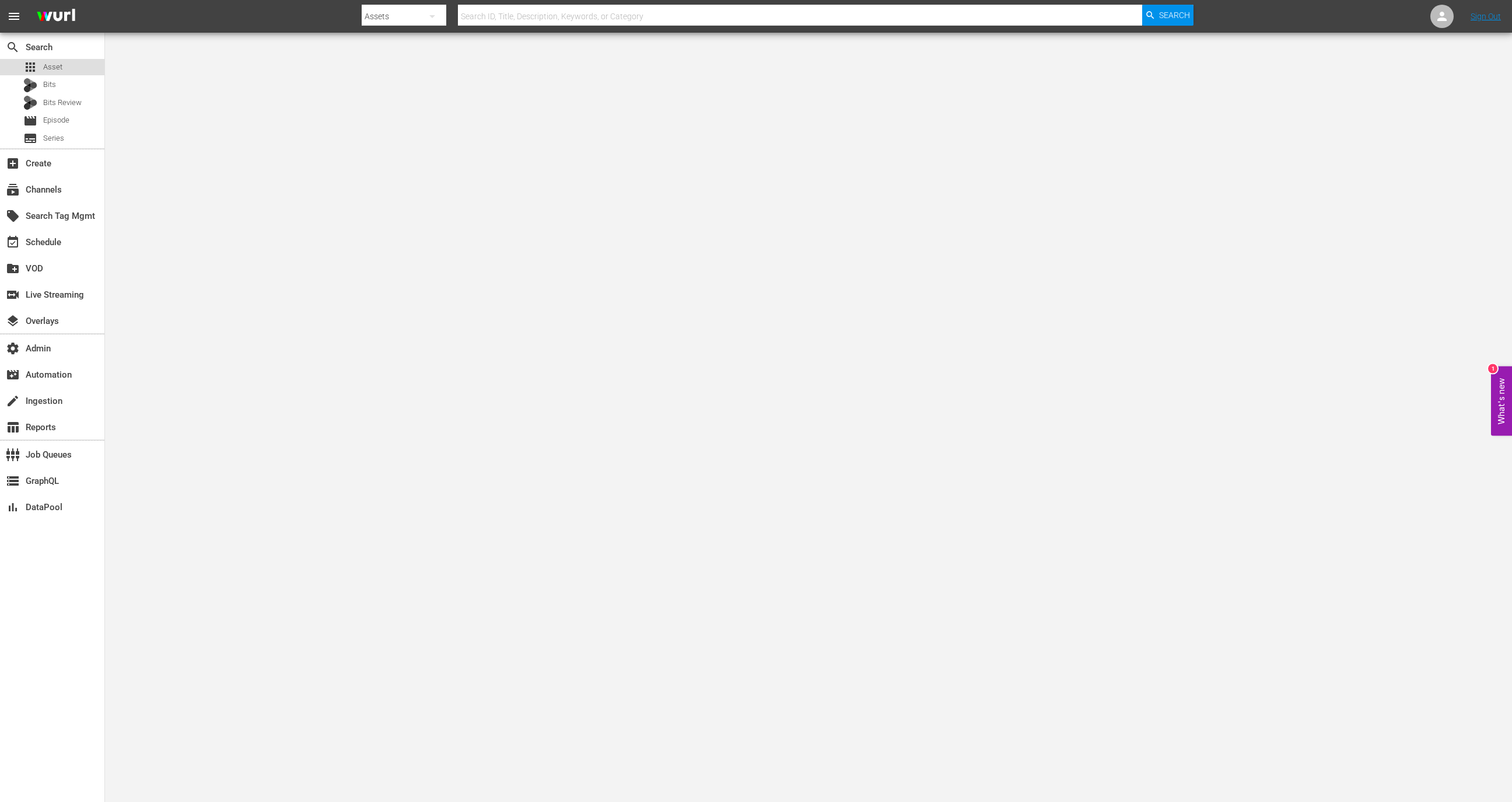
click at [67, 69] on div "apps Asset" at bounding box center [52, 68] width 104 height 17
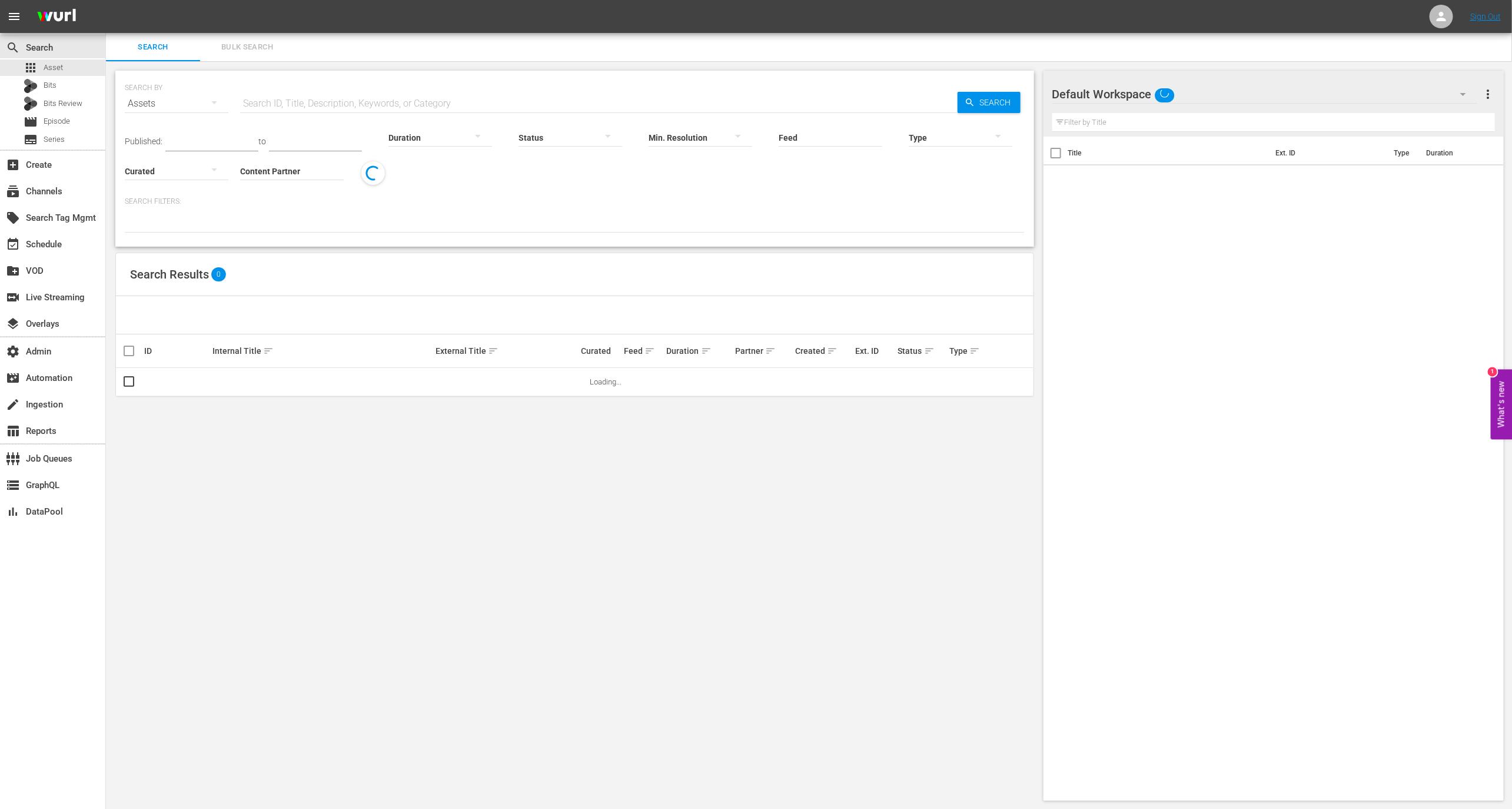
click at [388, 118] on div at bounding box center [440, 138] width 104 height 42
click at [380, 102] on div "0-1m 1-2m 2-3m 3-4m 4-5m 5-10m 10-15m 15-30m 30-60m 60-90m >90m Clips (<5min) S…" at bounding box center [756, 404] width 1512 height 809
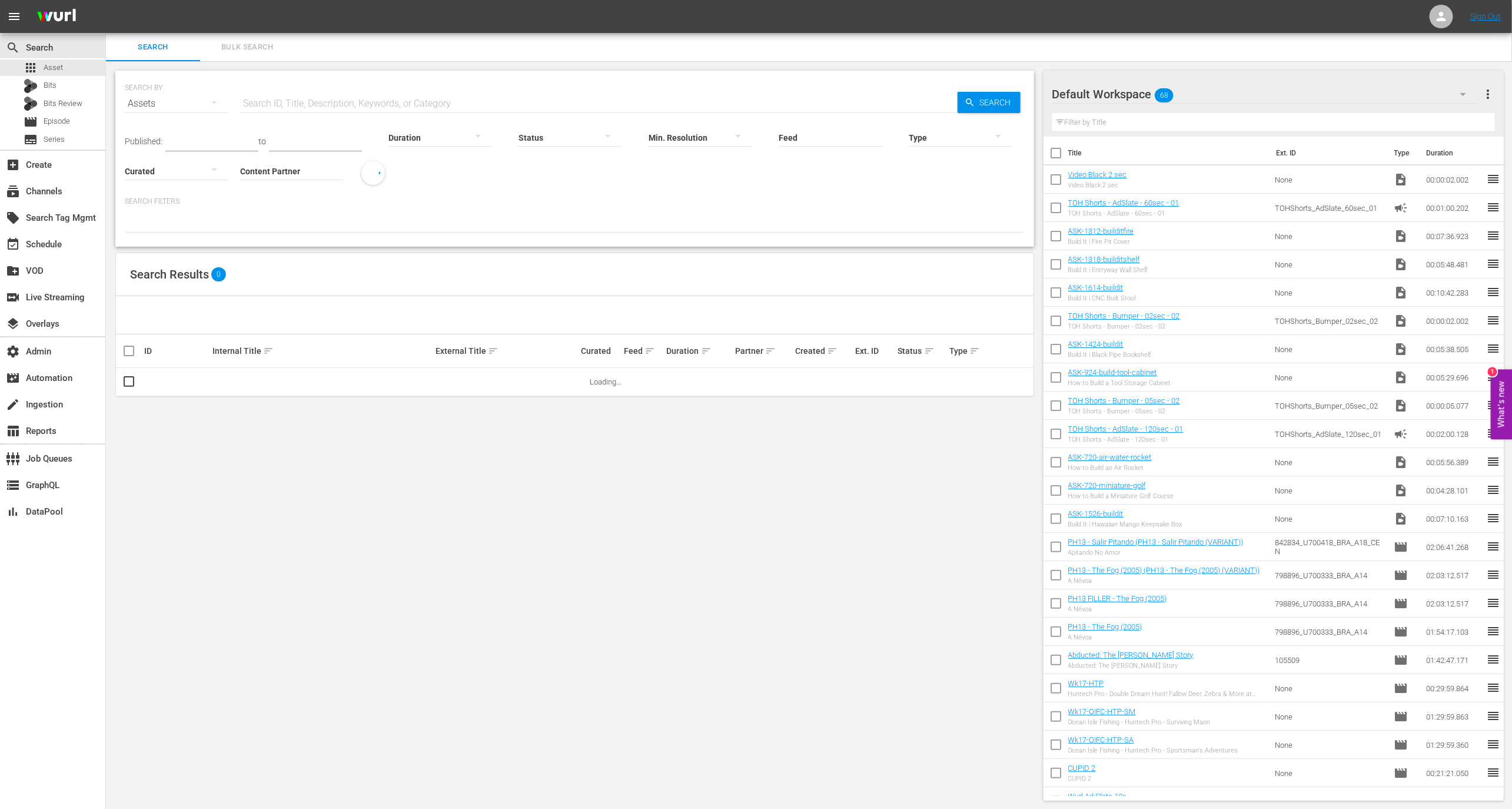
click at [364, 103] on div "0-1m 1-2m 2-3m 3-4m 4-5m 5-10m 10-15m 15-30m 30-60m 60-90m >90m Clips (<5min) S…" at bounding box center [756, 404] width 1512 height 809
click at [364, 103] on input "text" at bounding box center [599, 104] width 718 height 29
paste input "177227328"
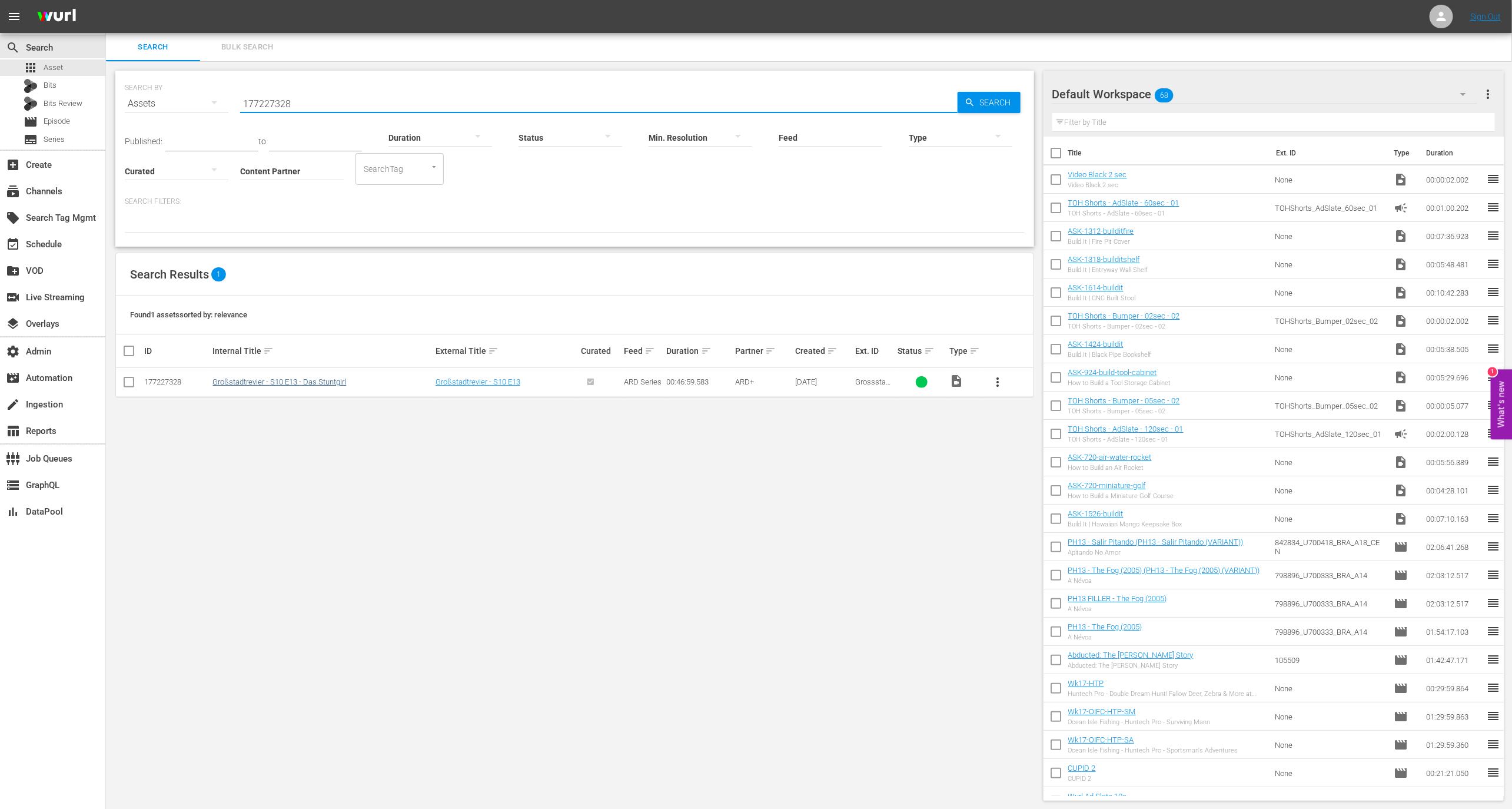
type input "177227328"
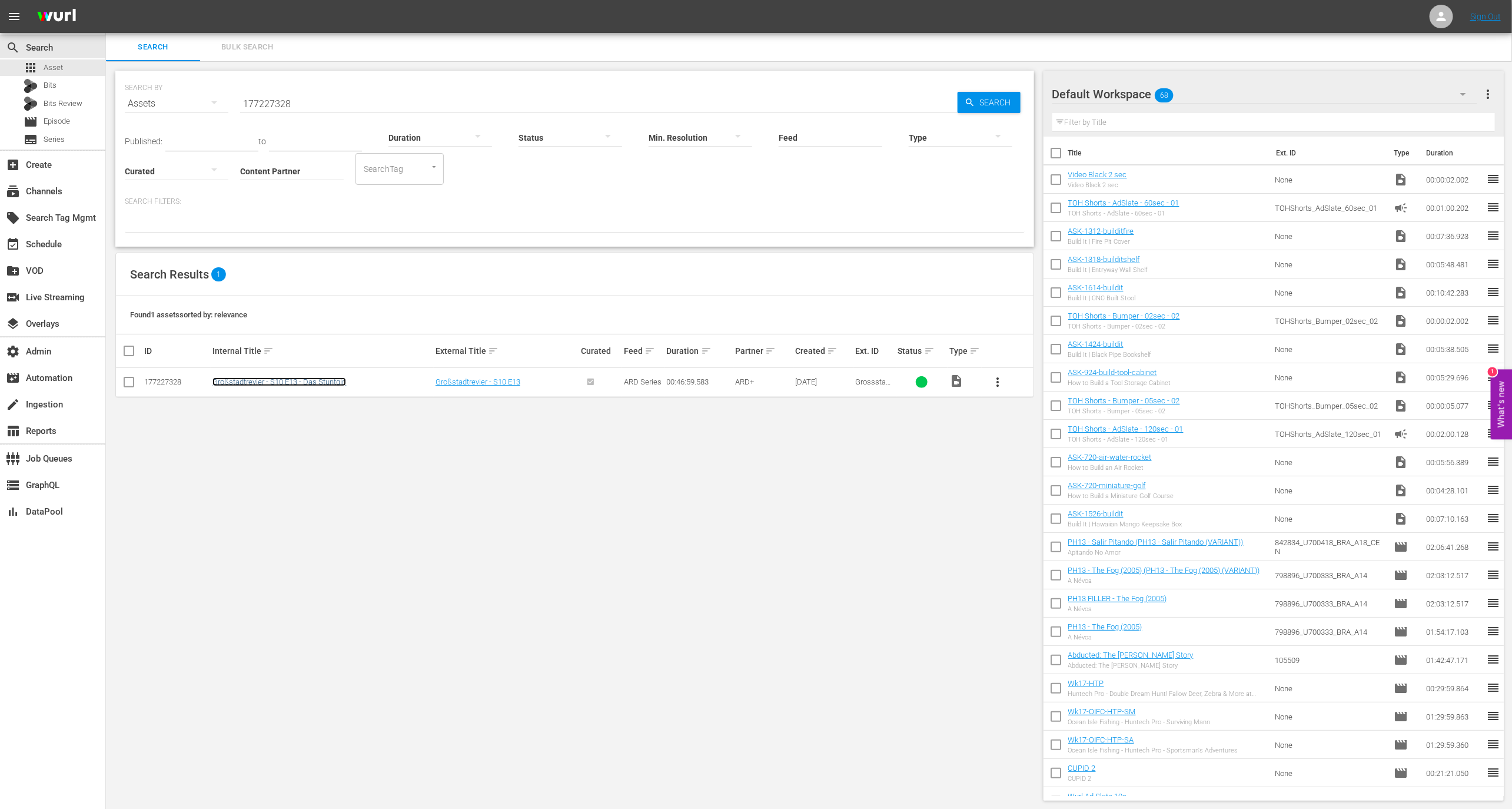
click at [329, 383] on link "Großstadtrevier - S10 E13 - Das Stuntgirl" at bounding box center [279, 382] width 134 height 8
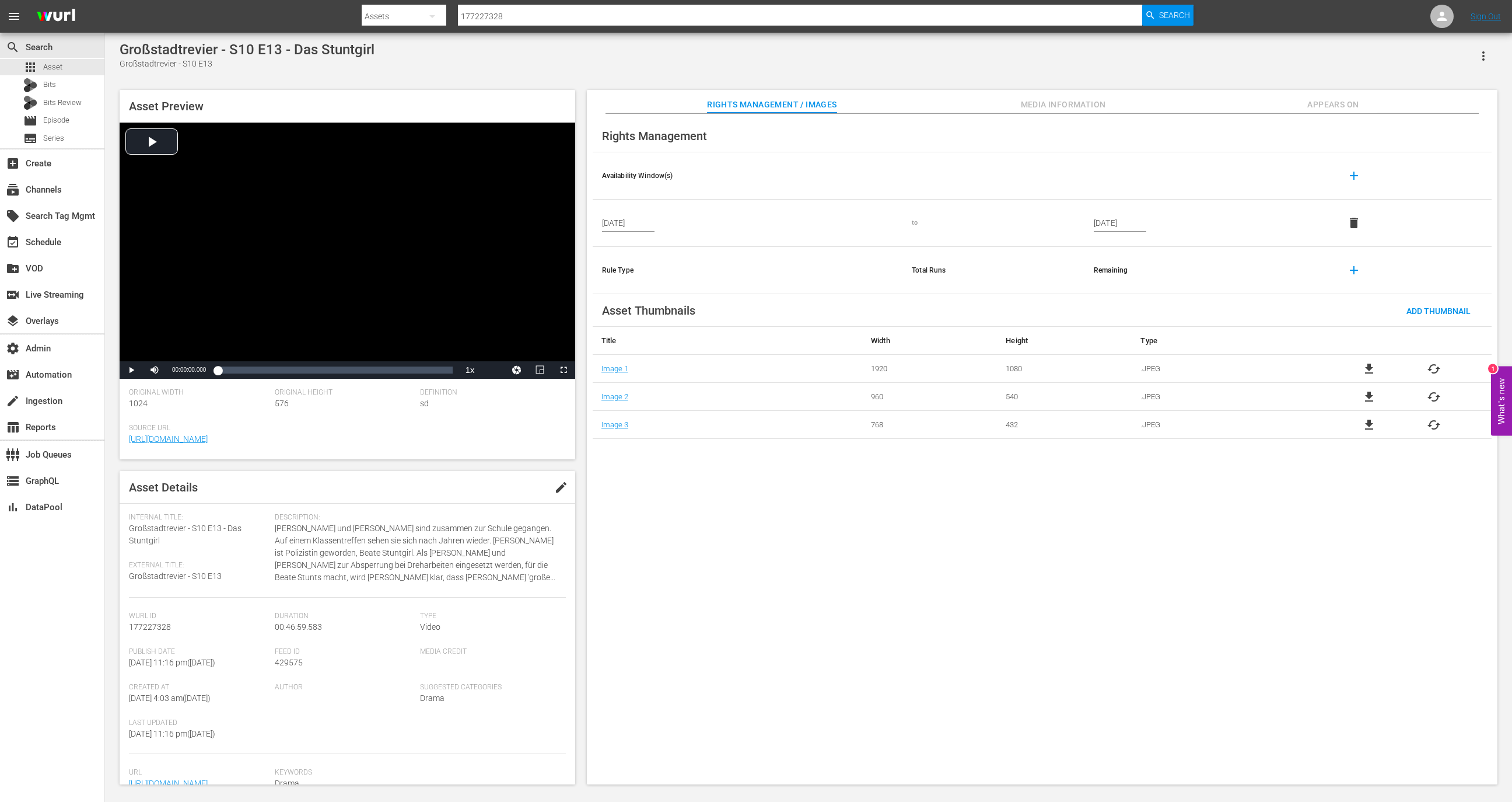
click at [361, 49] on div "Großstadtrevier - S10 E13 - Das Stuntgirl" at bounding box center [246, 50] width 255 height 17
copy div "Großstadtrevier - S10 E13 - Das Stuntgirl"
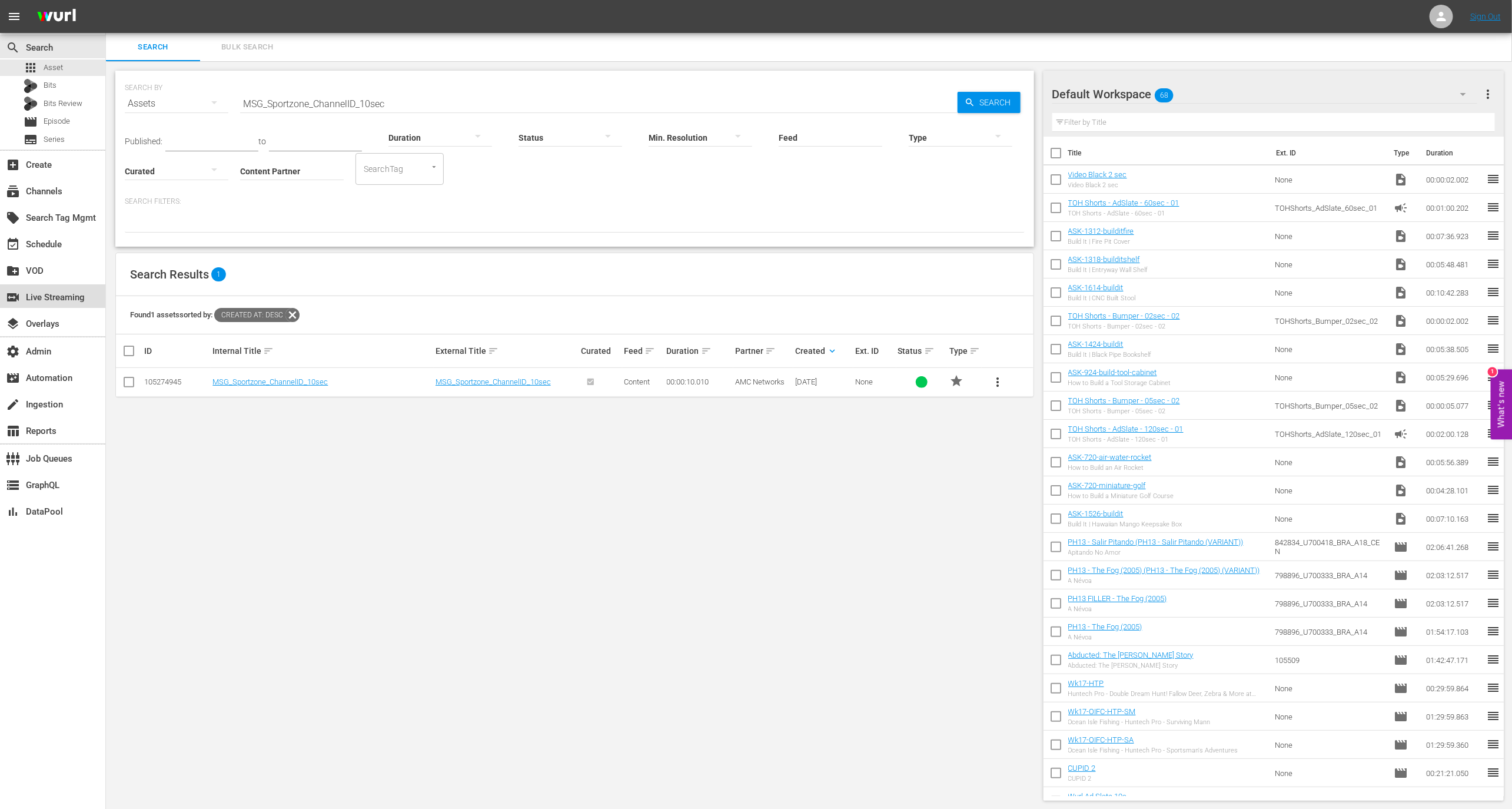
click at [50, 288] on div "switch_video Live Streaming" at bounding box center [52, 296] width 105 height 24
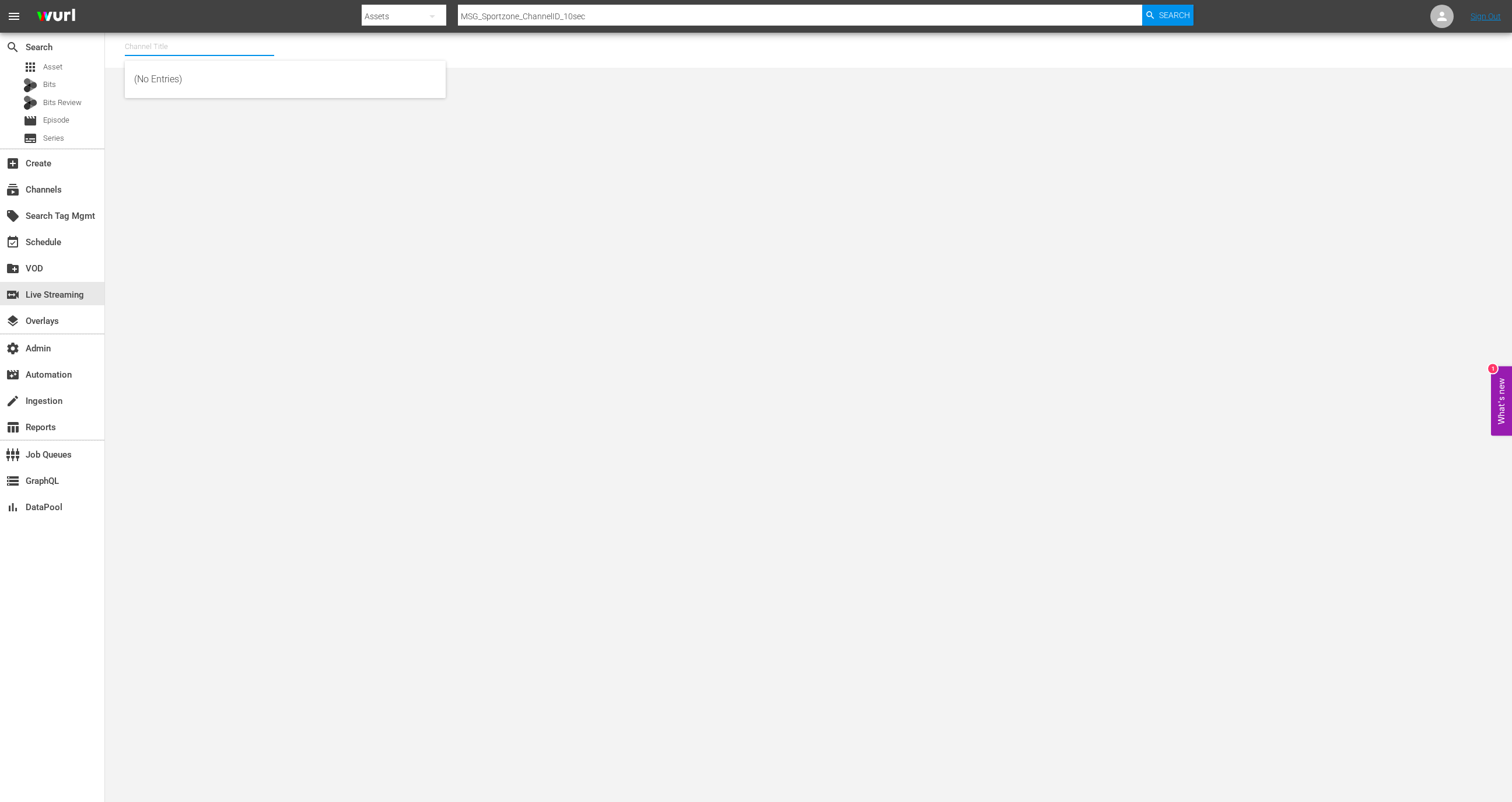
click at [173, 56] on input "text" at bounding box center [199, 47] width 149 height 28
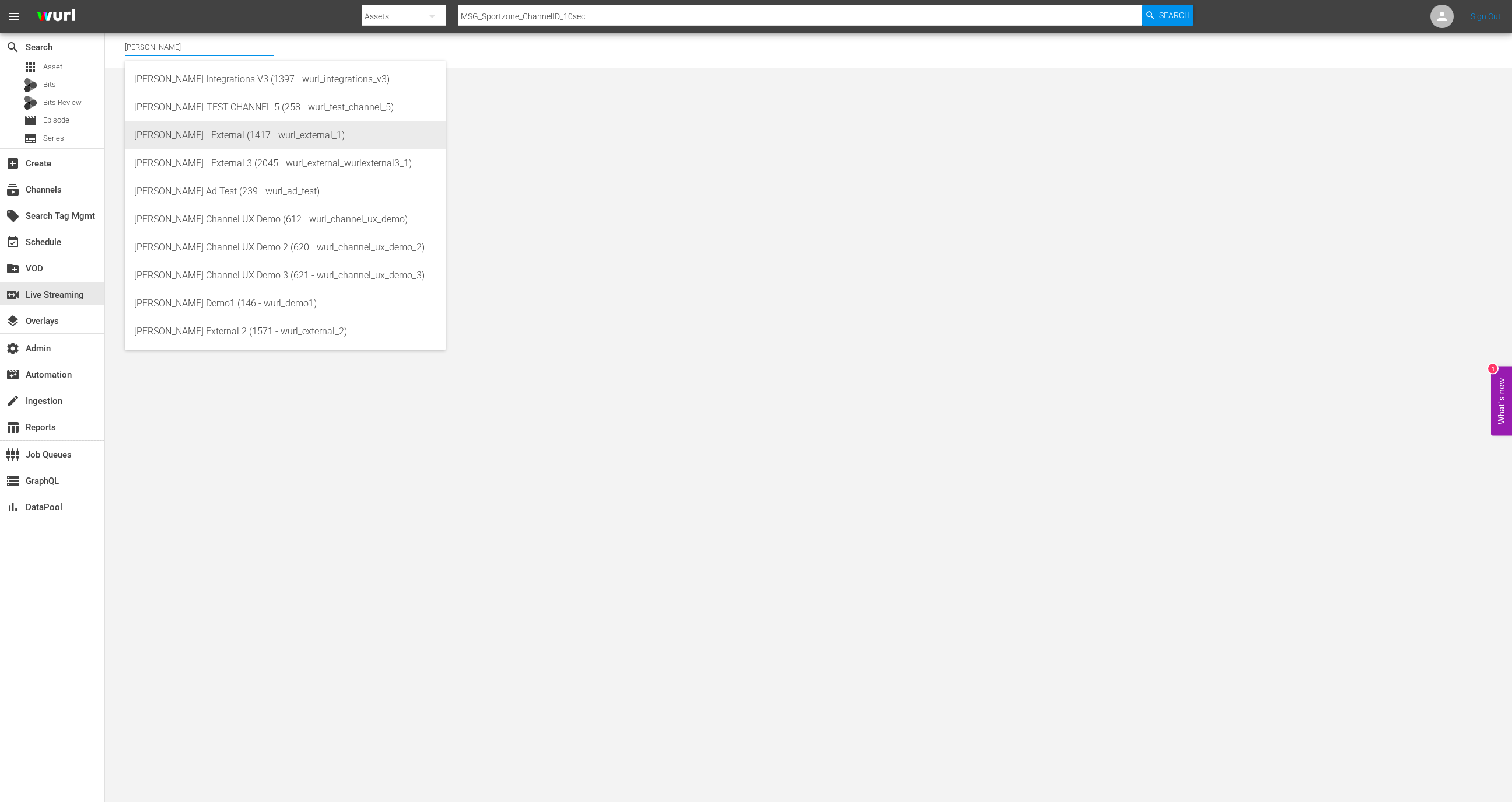
click at [234, 140] on div "Wurl - External (1417 - wurl_external_1)" at bounding box center [286, 135] width 302 height 28
type input "Wurl - External (1417 - wurl_external_1)"
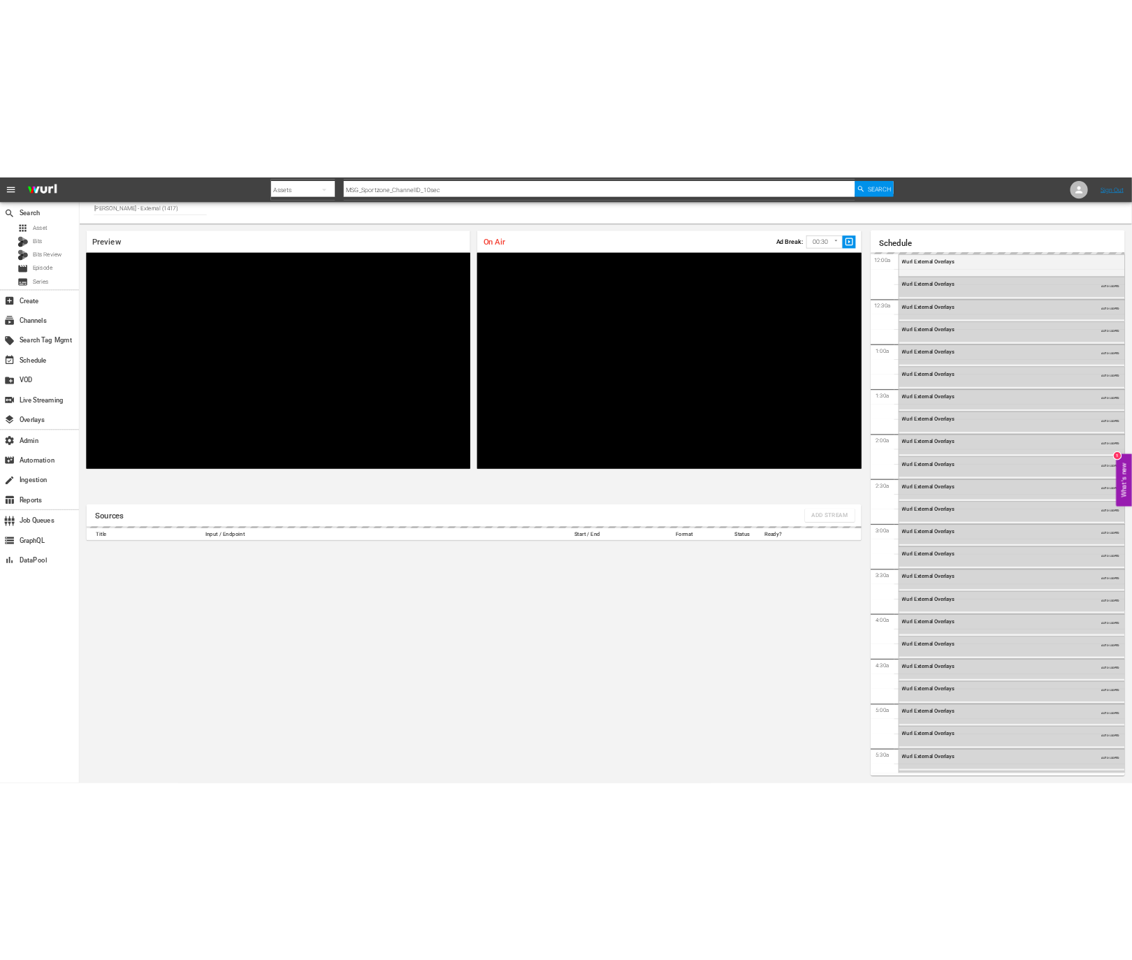
scroll to position [2597, 0]
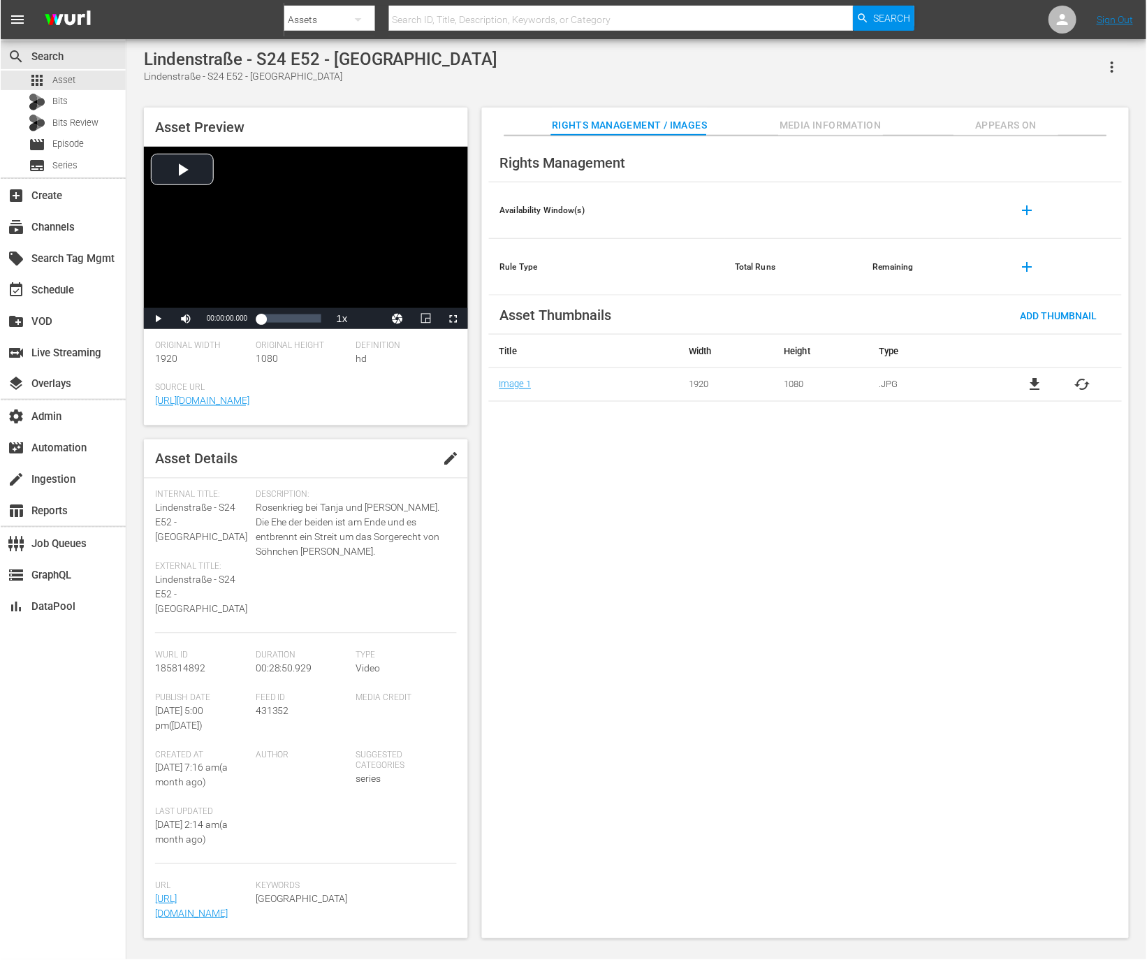
scroll to position [59, 0]
click at [816, 356] on th "Height" at bounding box center [821, 352] width 95 height 34
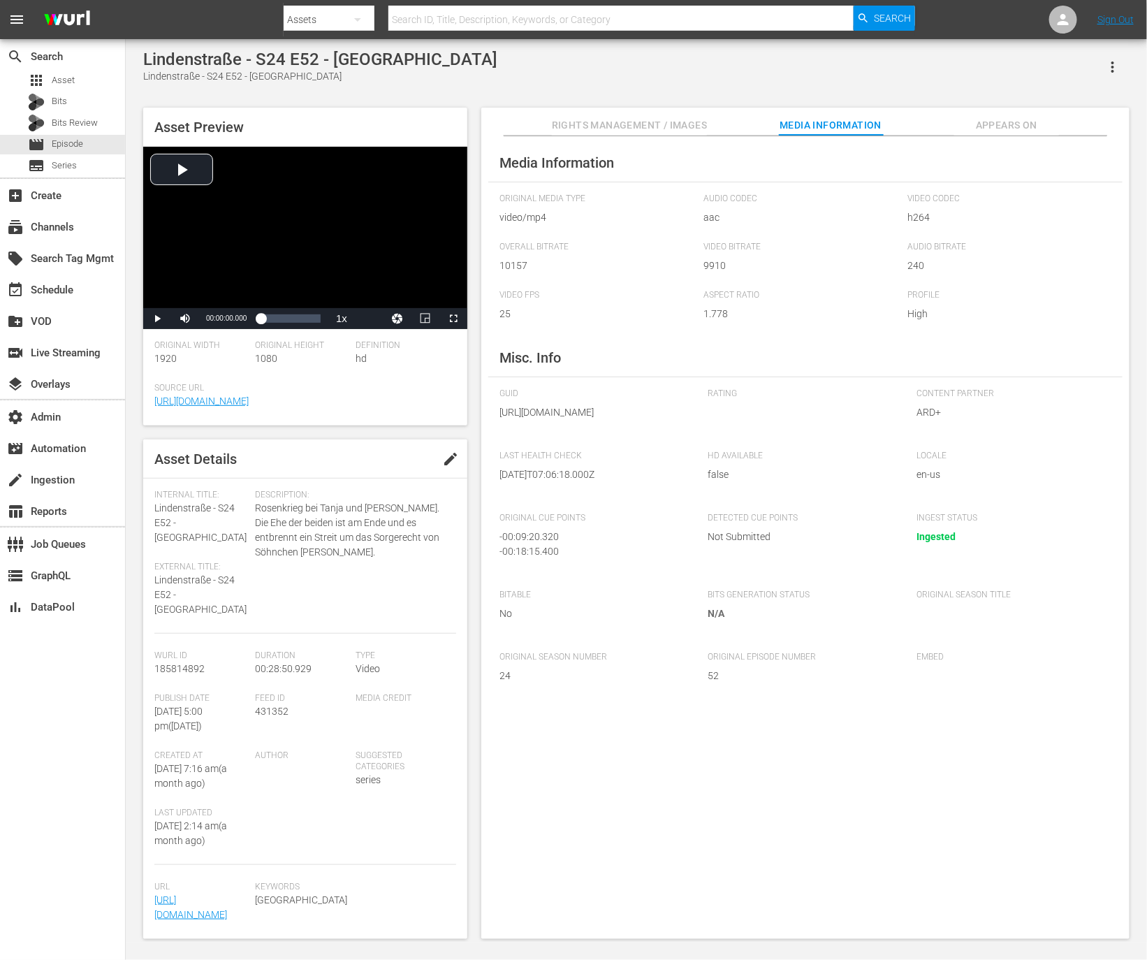
scroll to position [59, 0]
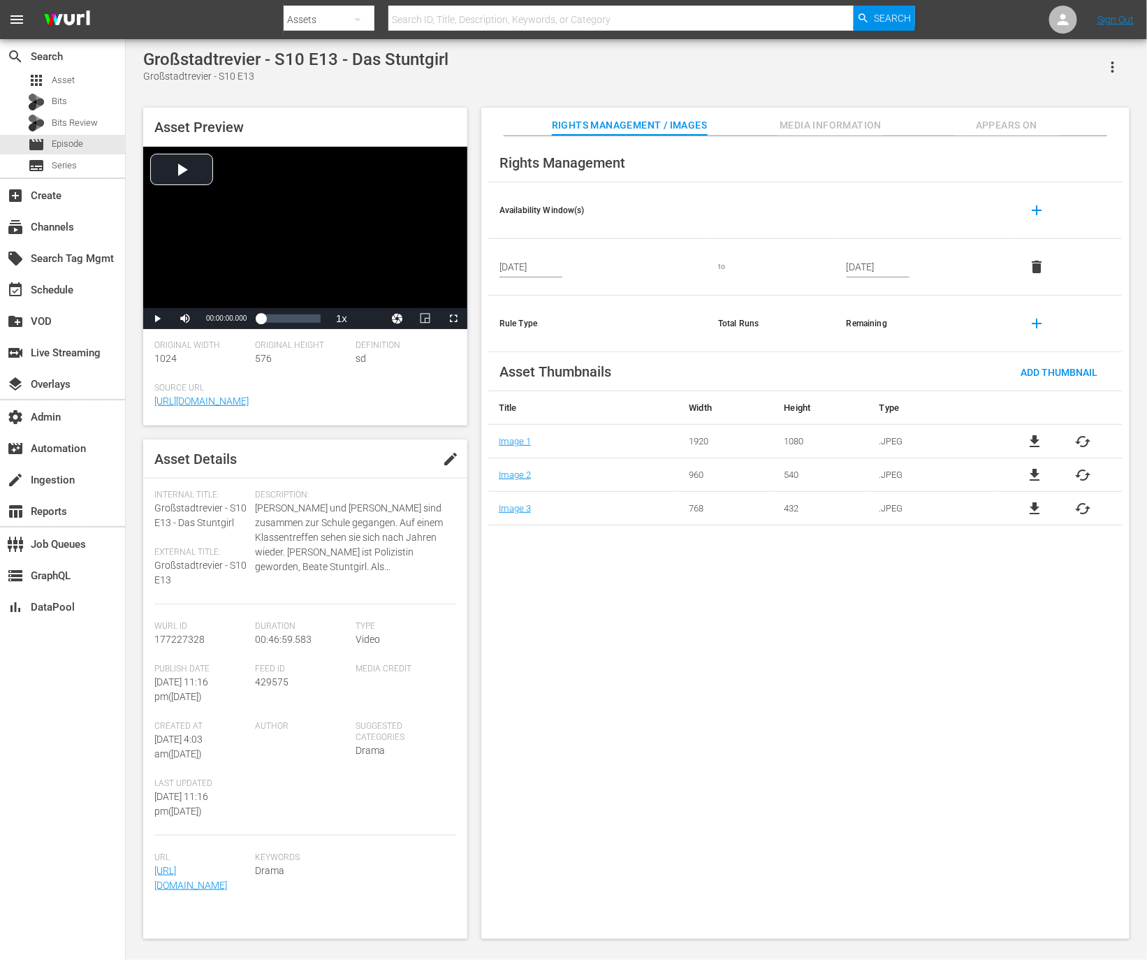
scroll to position [59, 0]
